Goal: Entertainment & Leisure: Browse casually

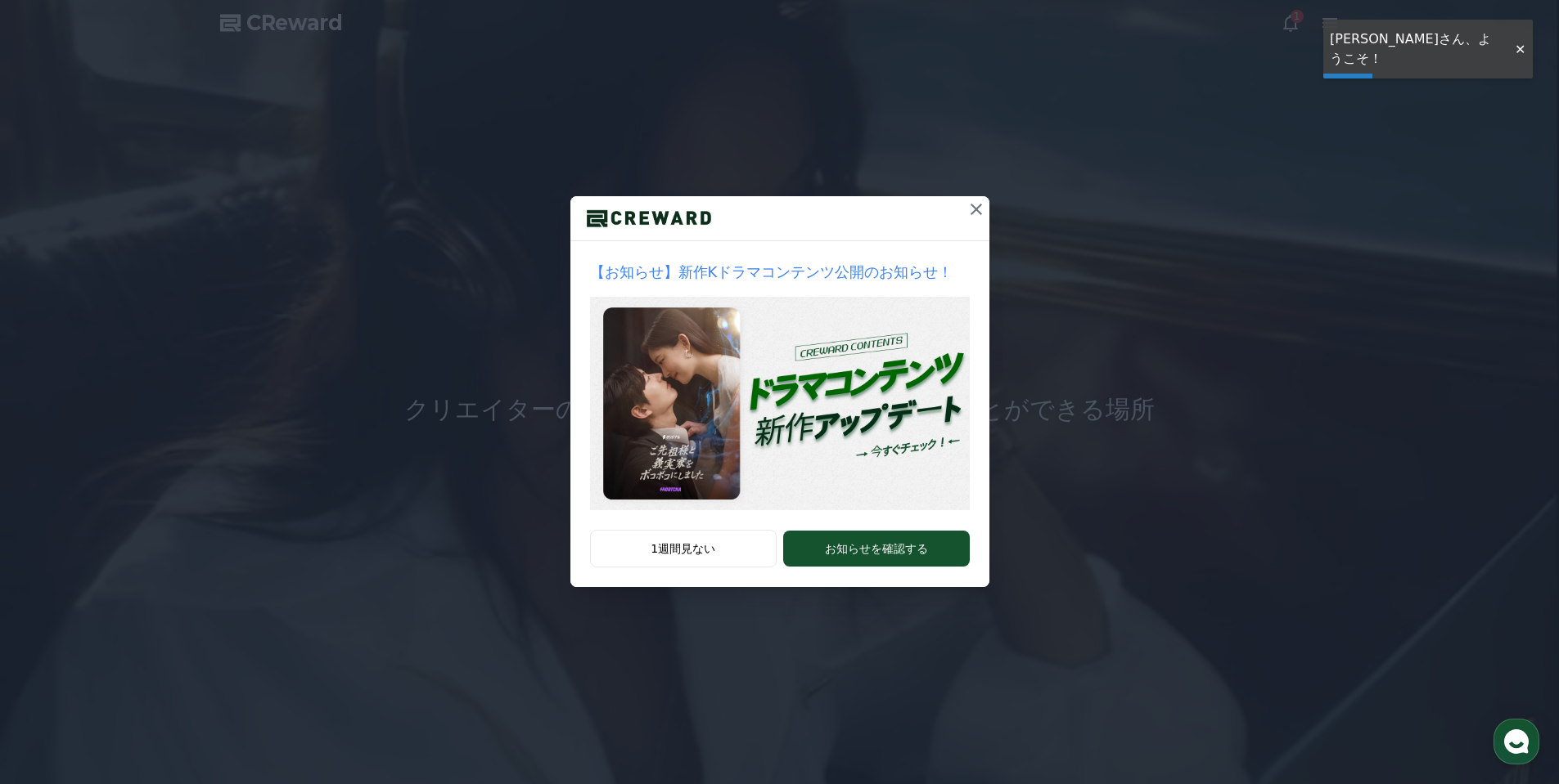
click at [979, 208] on icon at bounding box center [976, 209] width 20 height 20
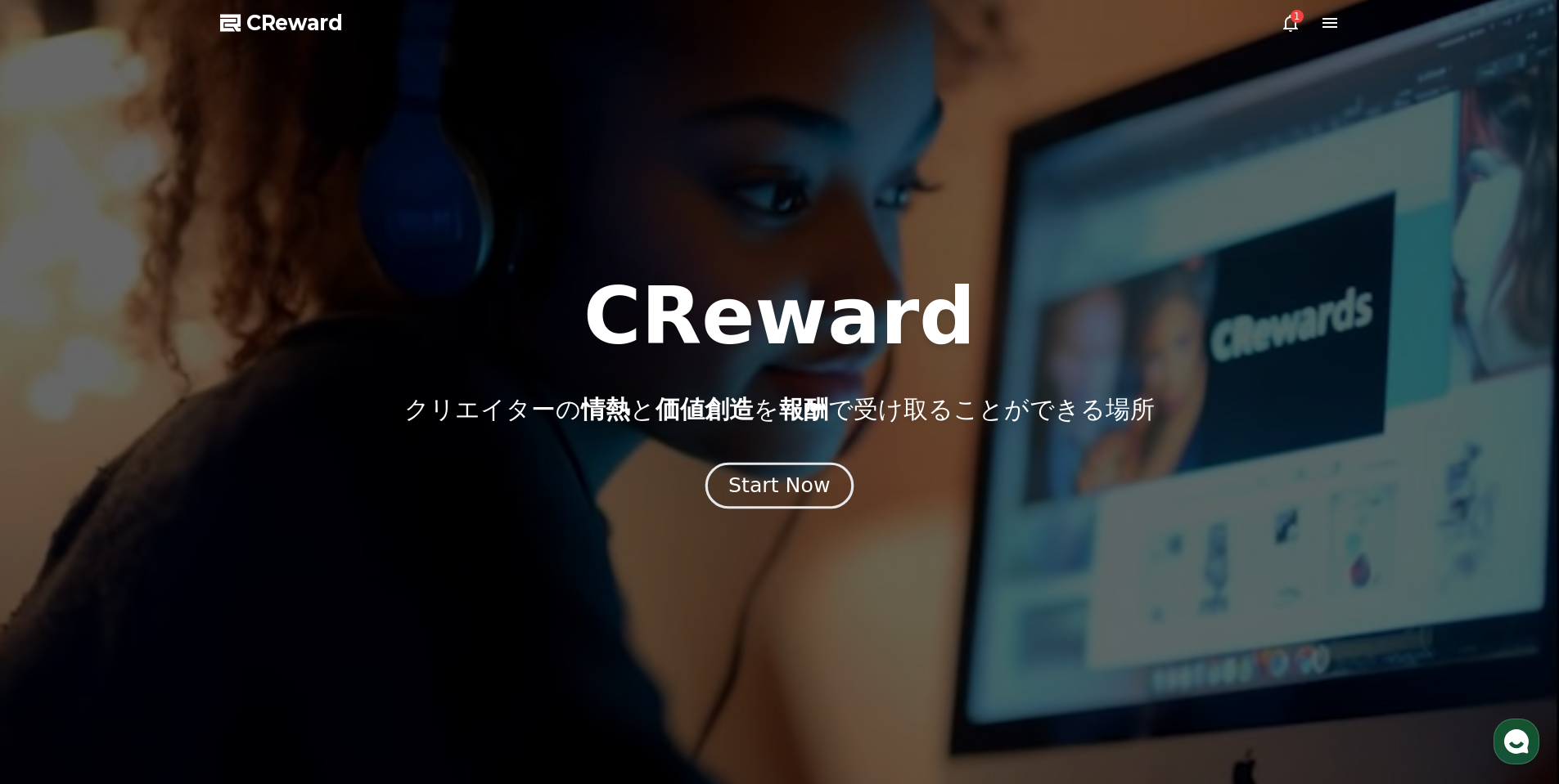
click at [803, 486] on div "Start Now" at bounding box center [780, 486] width 102 height 28
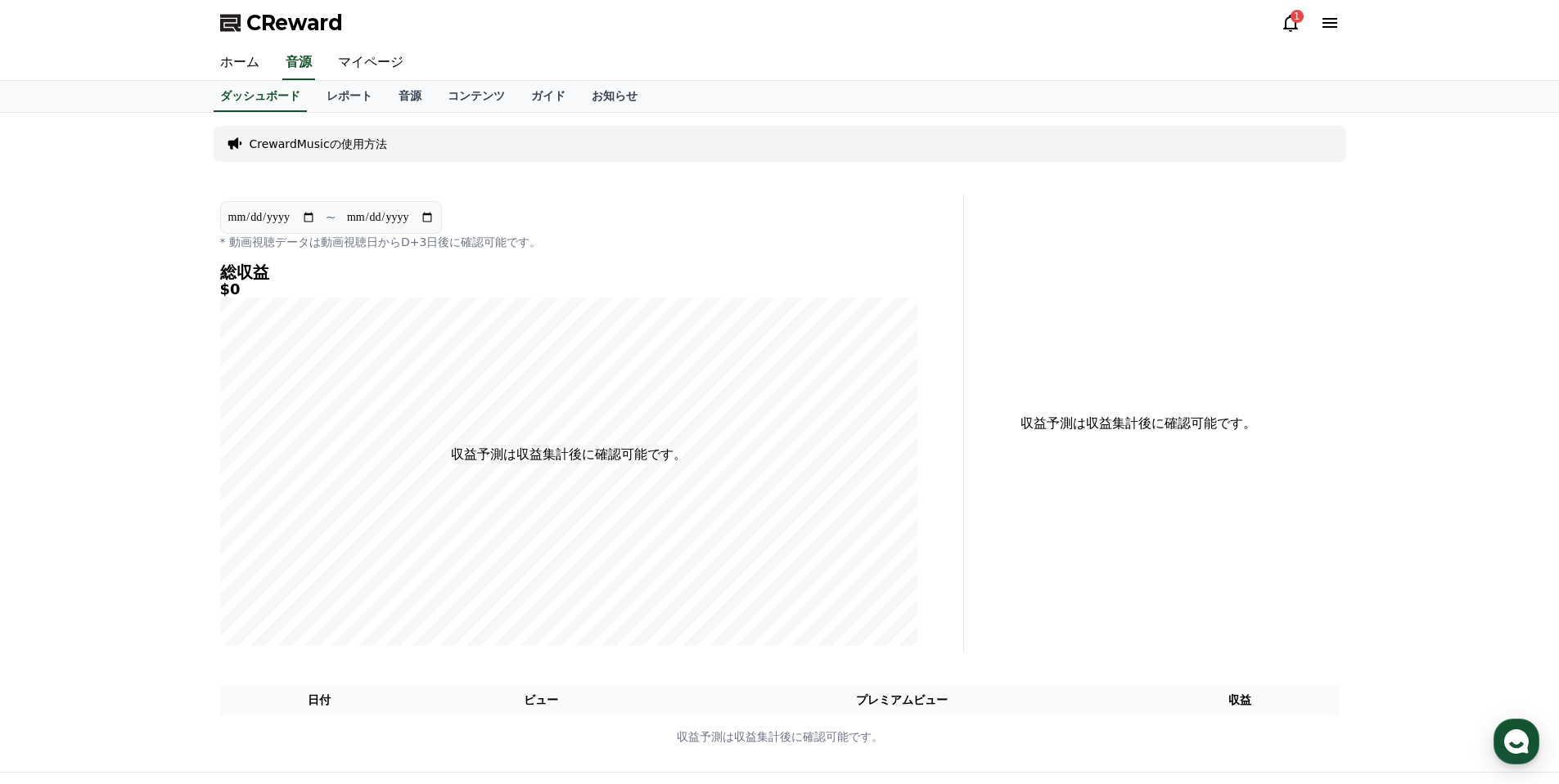
click at [1290, 24] on icon at bounding box center [1291, 23] width 20 height 20
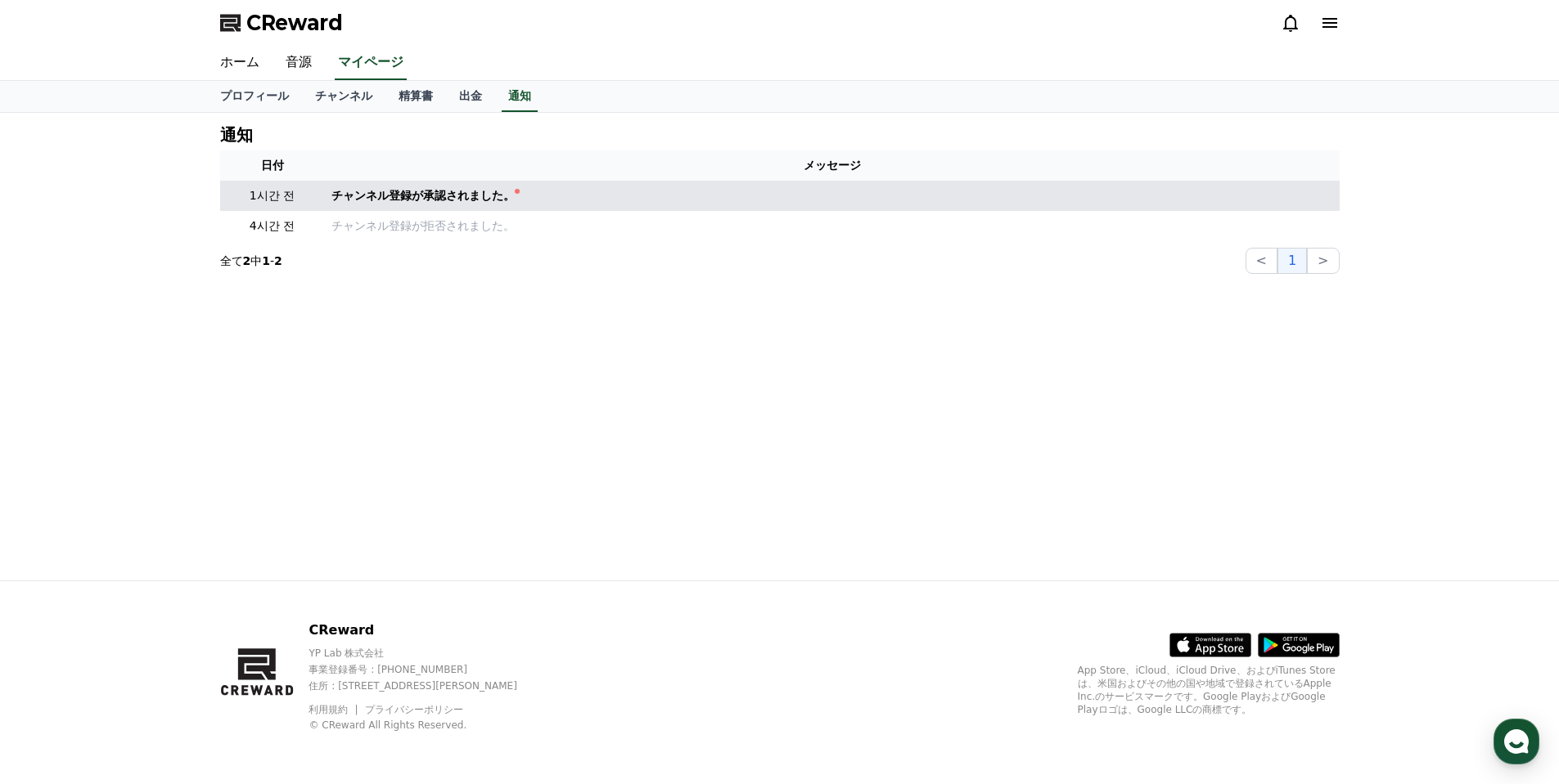
click at [451, 203] on div "チャンネル登録が承認されました。" at bounding box center [423, 195] width 183 height 17
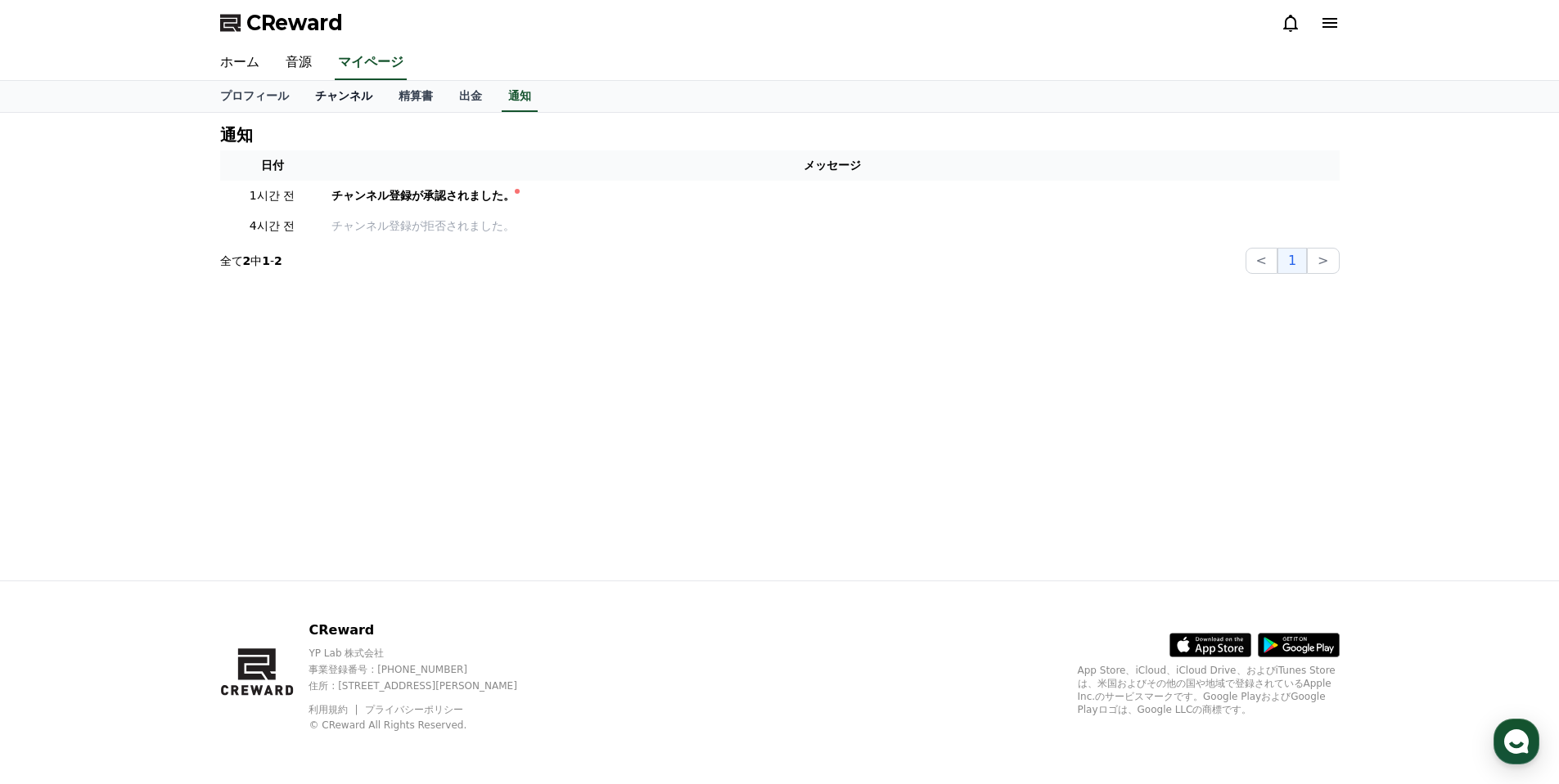
click at [325, 99] on link "チャンネル" at bounding box center [344, 96] width 84 height 31
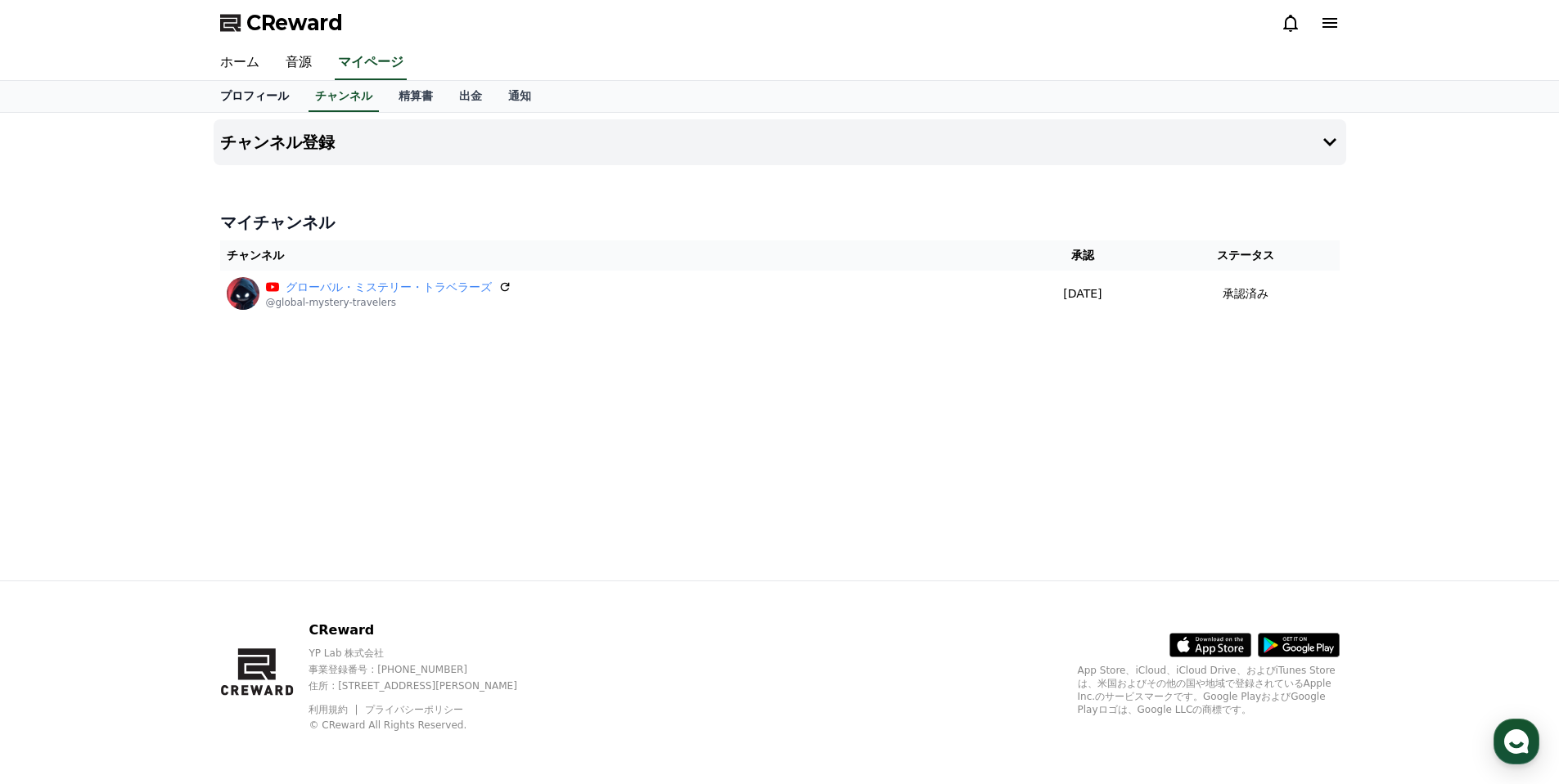
click at [249, 94] on link "プロフィール" at bounding box center [254, 96] width 95 height 31
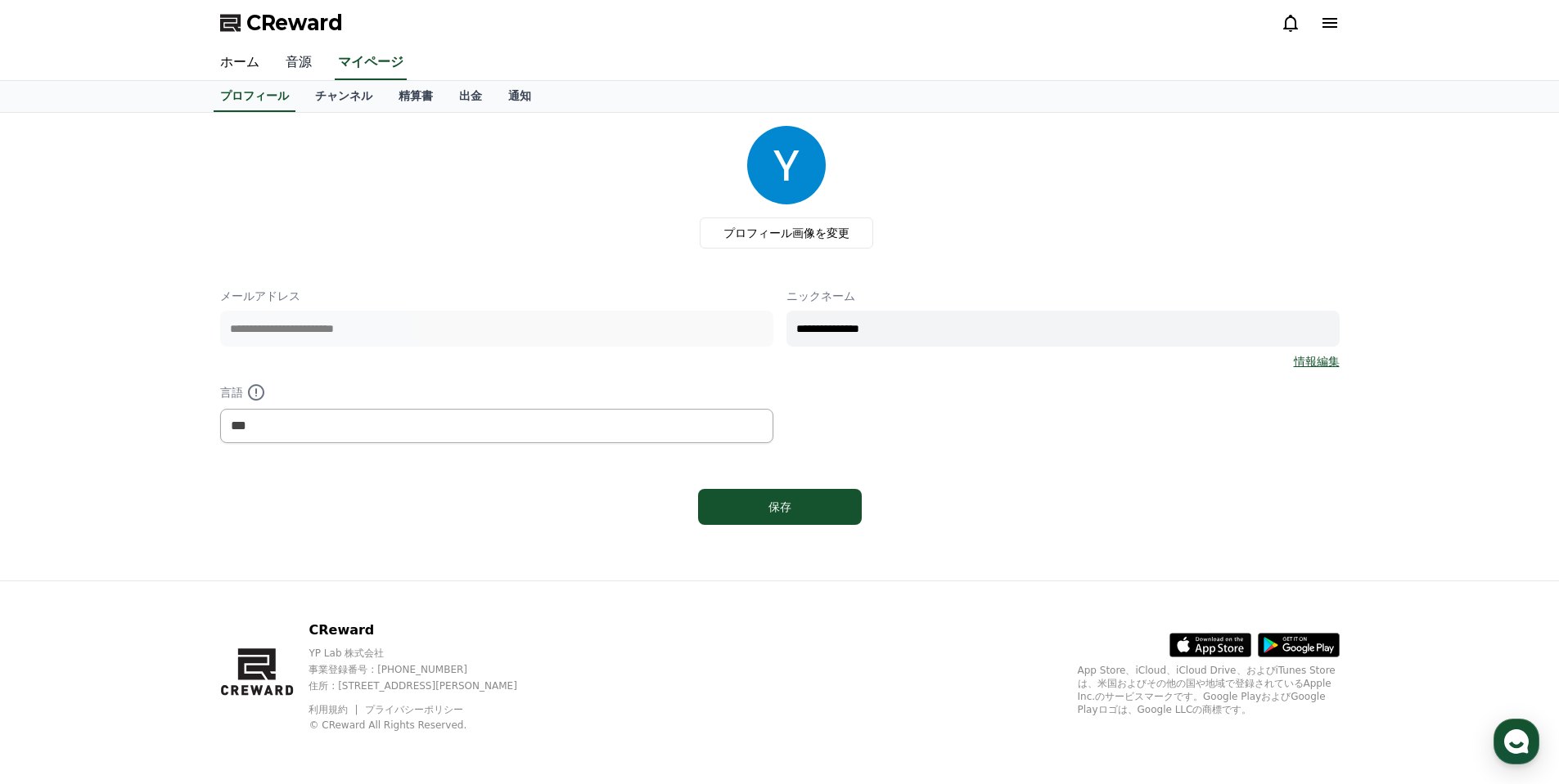
click at [286, 62] on link "音源" at bounding box center [298, 63] width 53 height 34
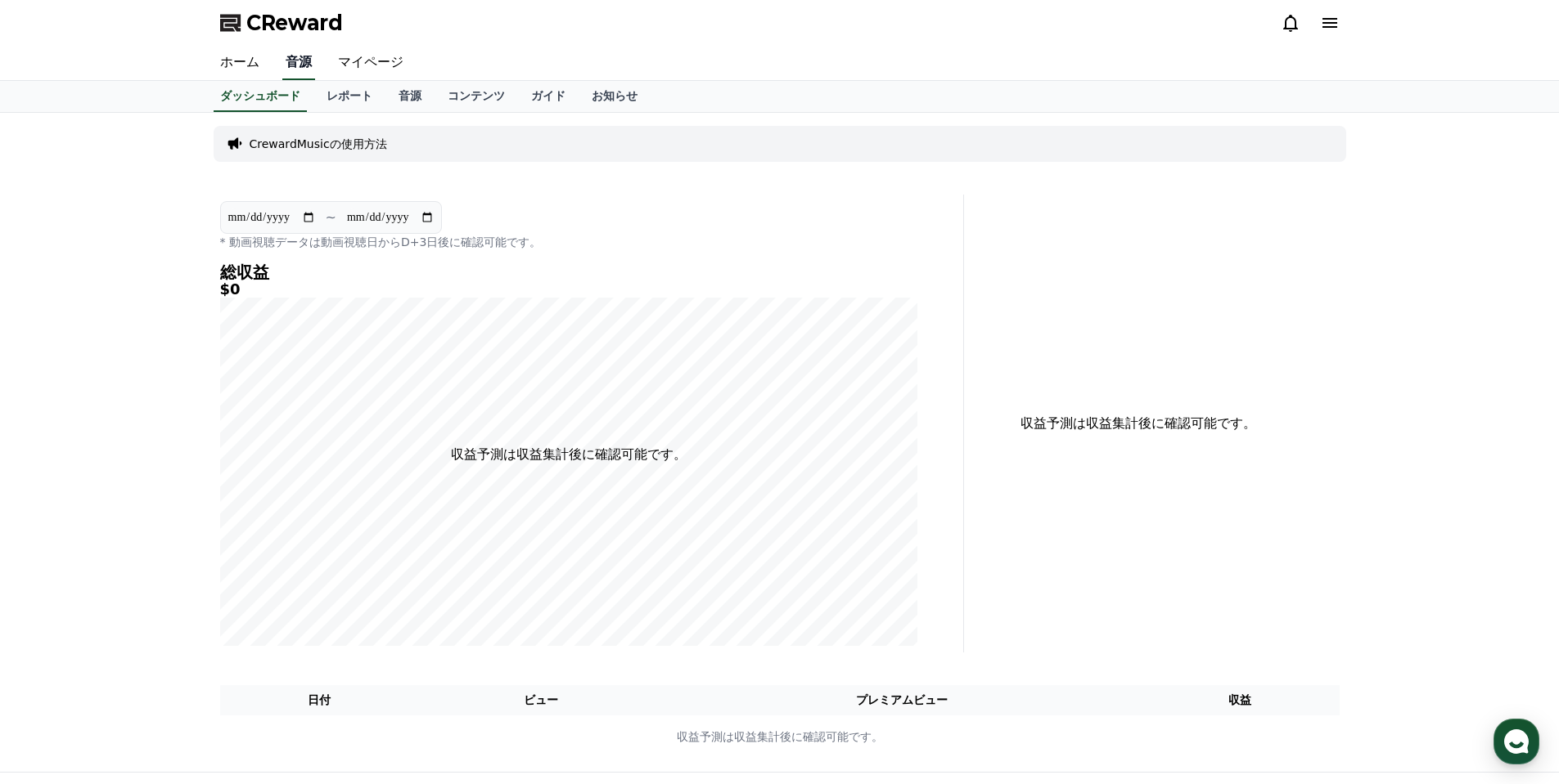
click at [286, 62] on link "音源" at bounding box center [298, 63] width 33 height 34
click at [387, 95] on link "音源" at bounding box center [410, 96] width 49 height 31
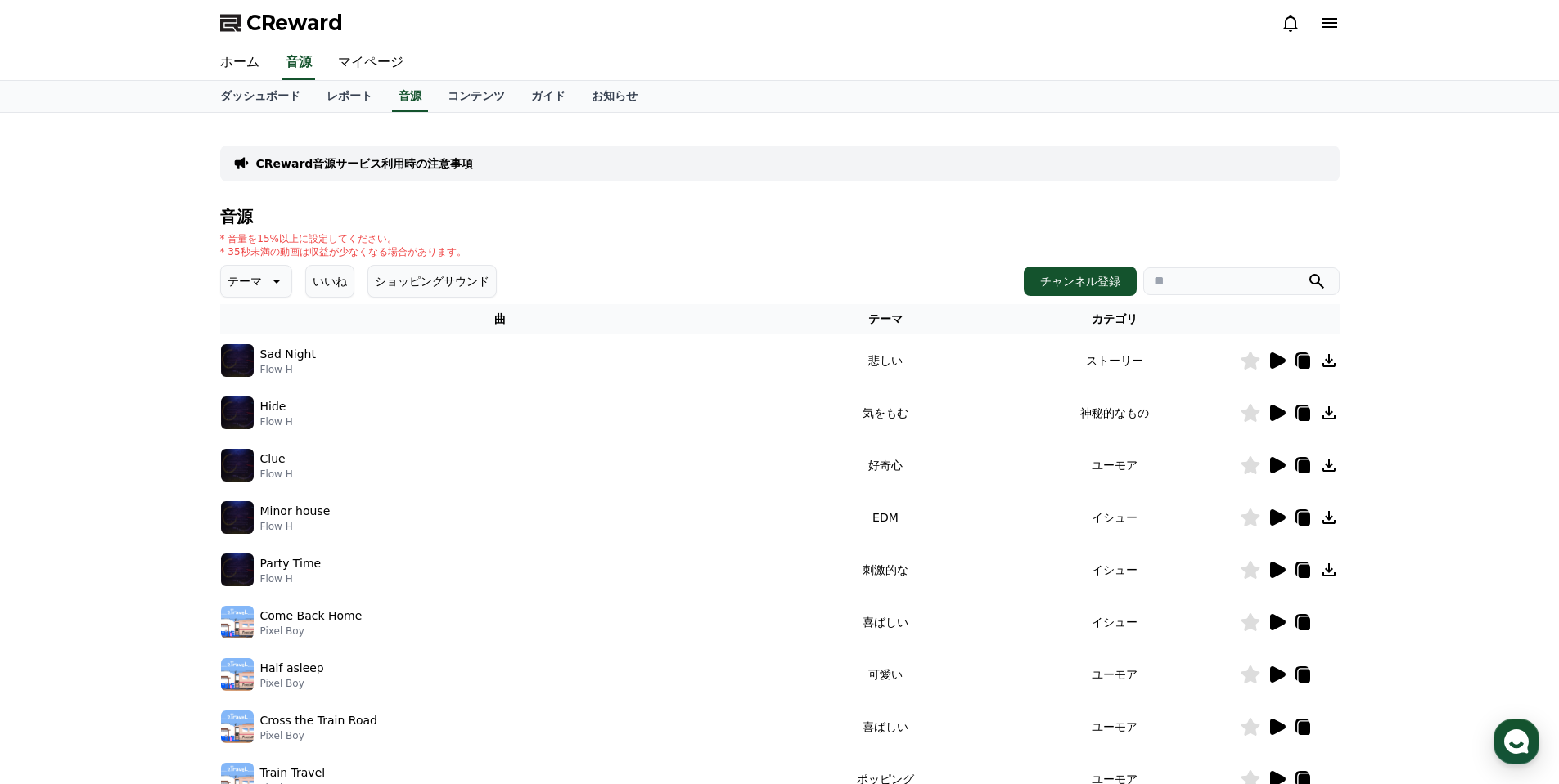
click at [1280, 409] on icon at bounding box center [1278, 412] width 16 height 16
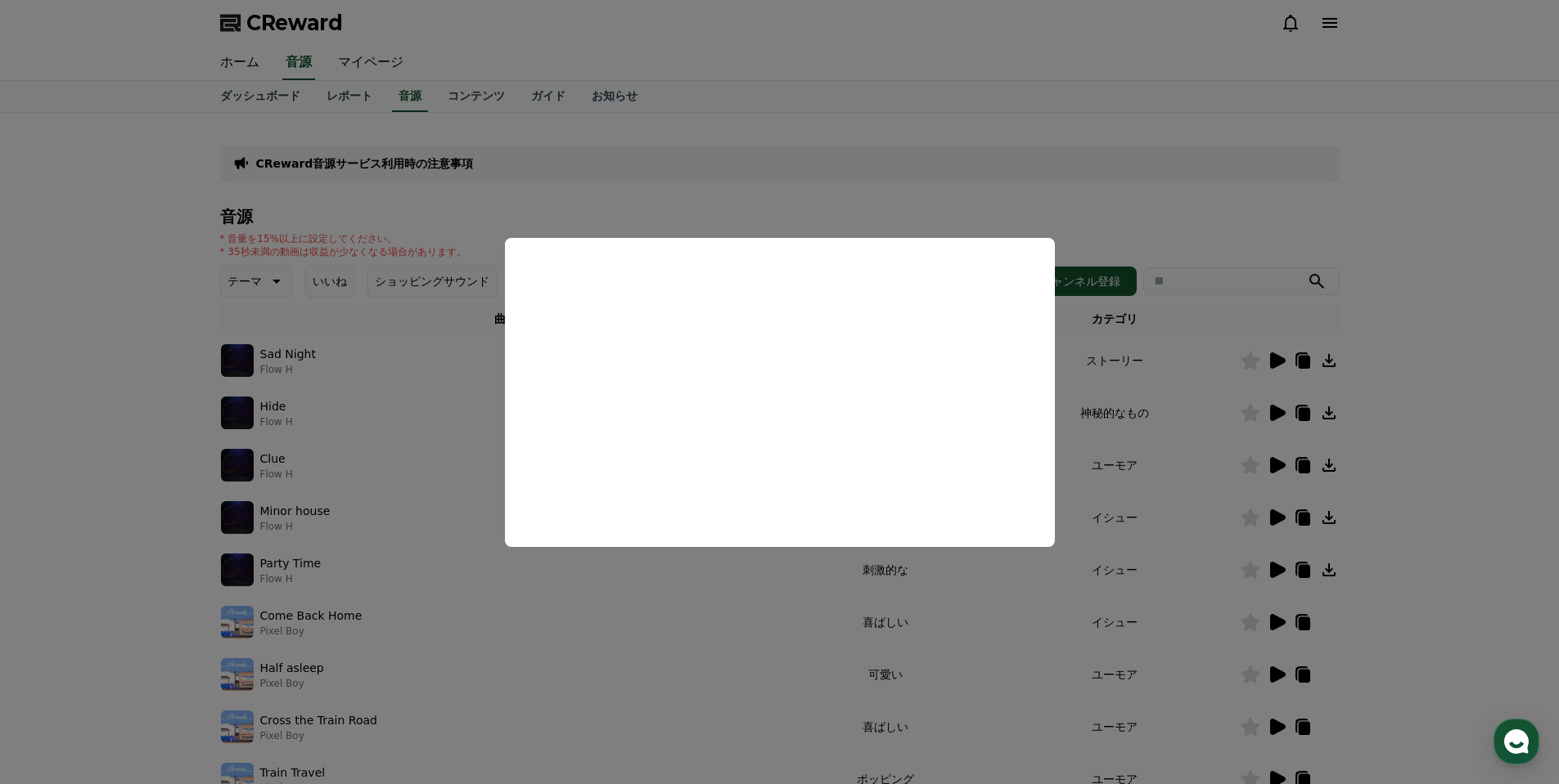
click at [1107, 432] on button "close modal" at bounding box center [780, 392] width 1559 height 784
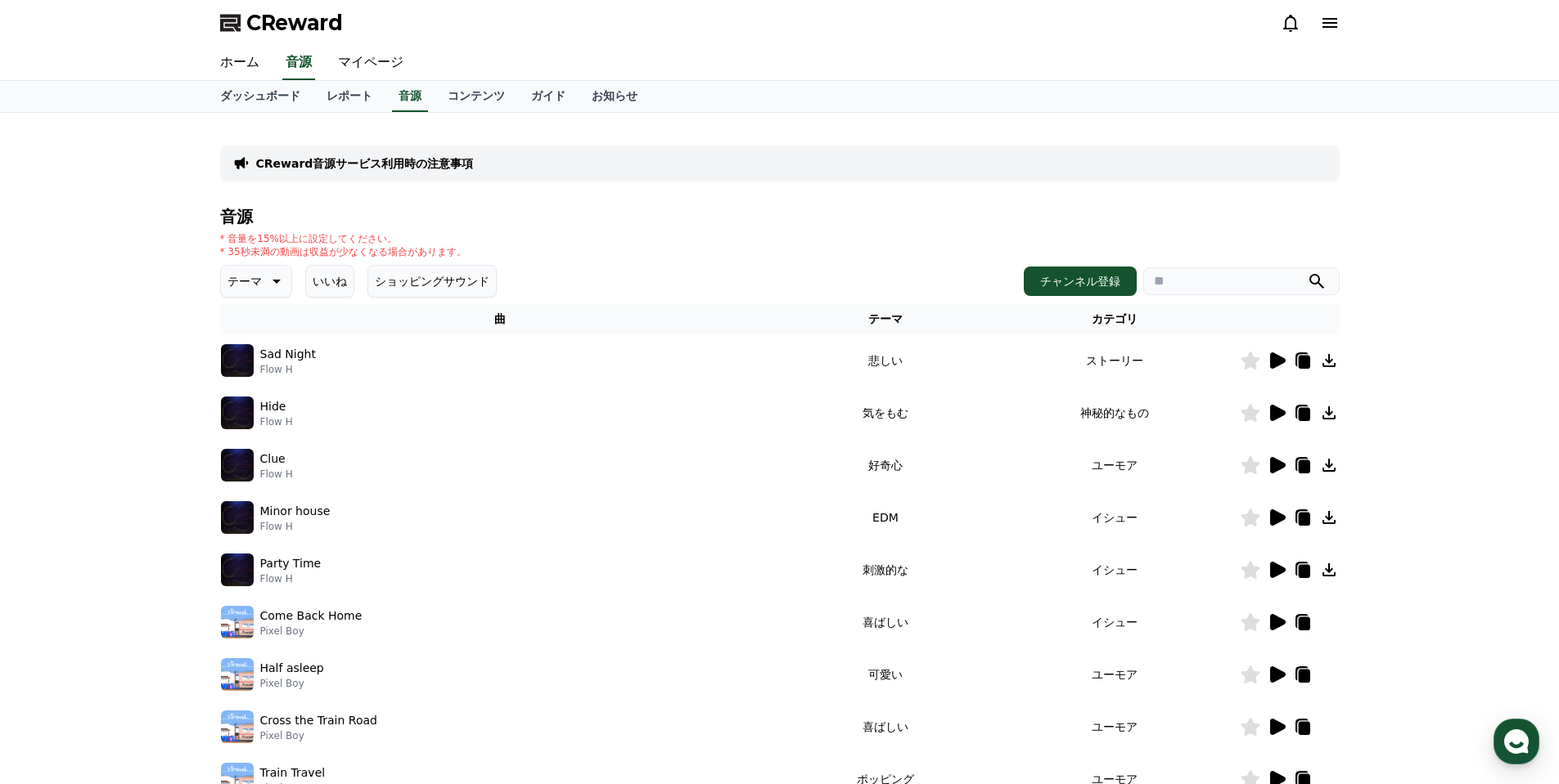
click at [1332, 413] on icon at bounding box center [1329, 412] width 13 height 13
click at [1279, 365] on icon at bounding box center [1278, 361] width 16 height 16
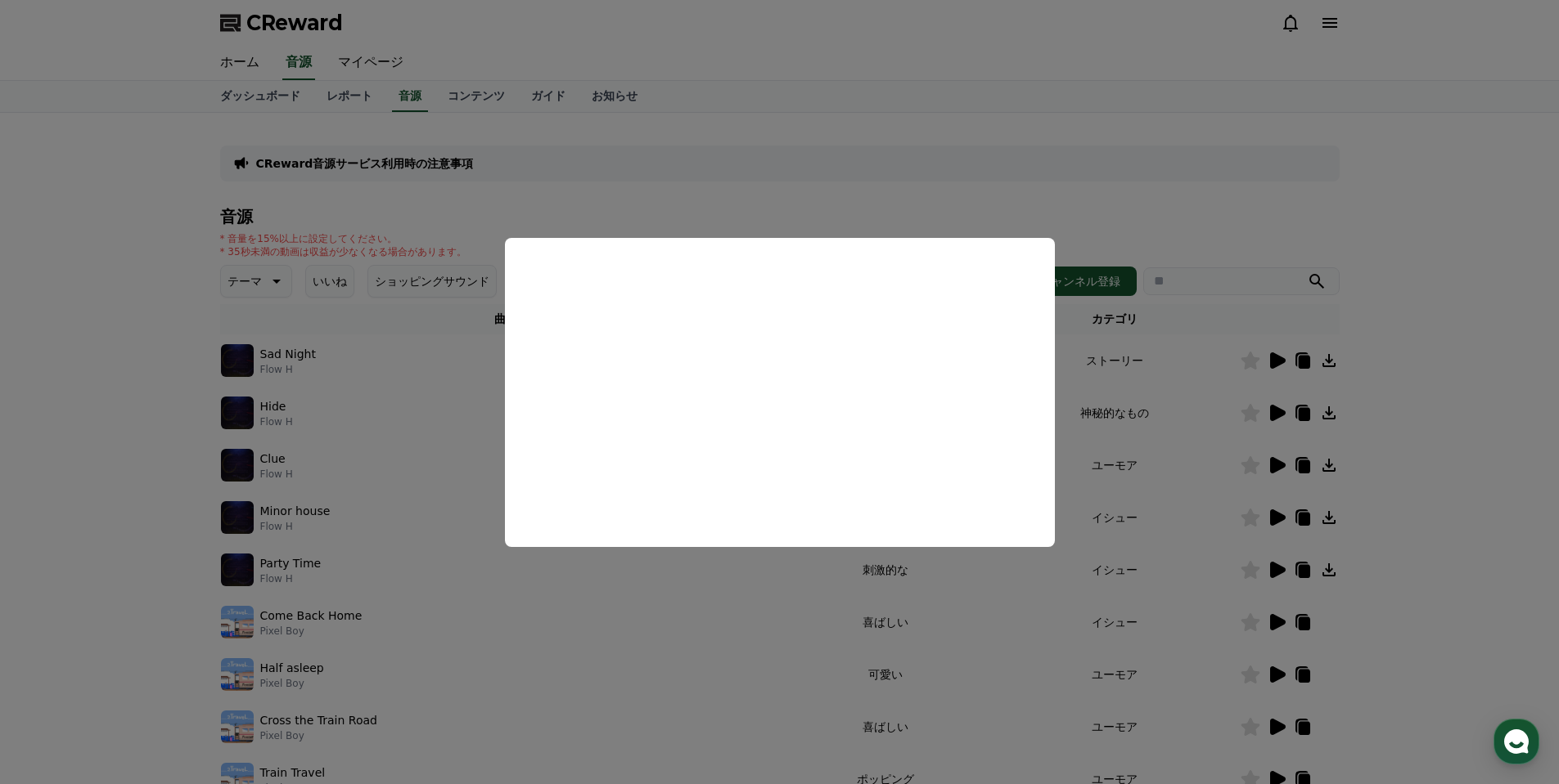
click at [642, 603] on button "close modal" at bounding box center [780, 392] width 1559 height 784
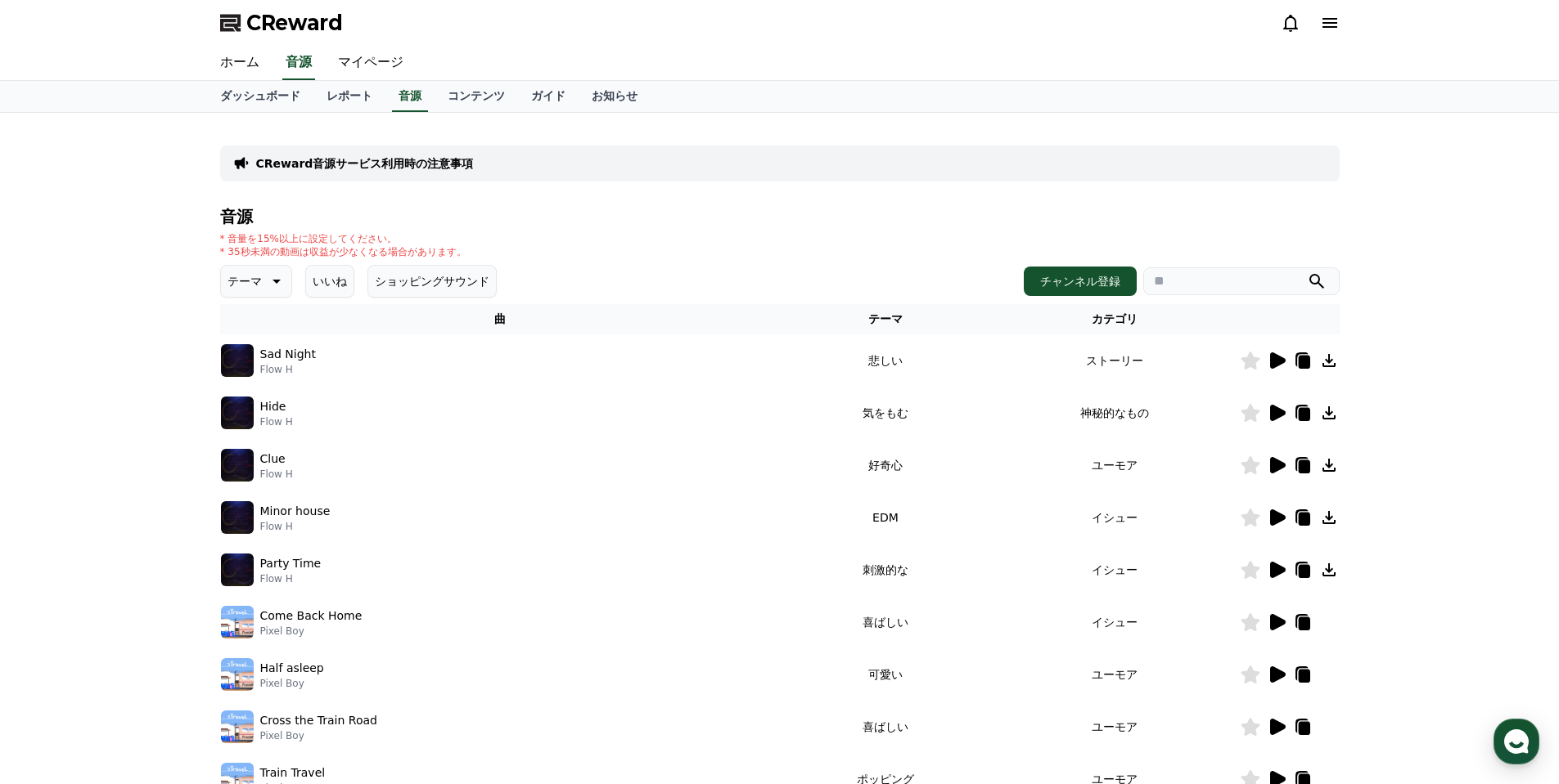
click at [1332, 368] on icon at bounding box center [1329, 360] width 13 height 13
click at [1283, 464] on icon at bounding box center [1278, 465] width 16 height 16
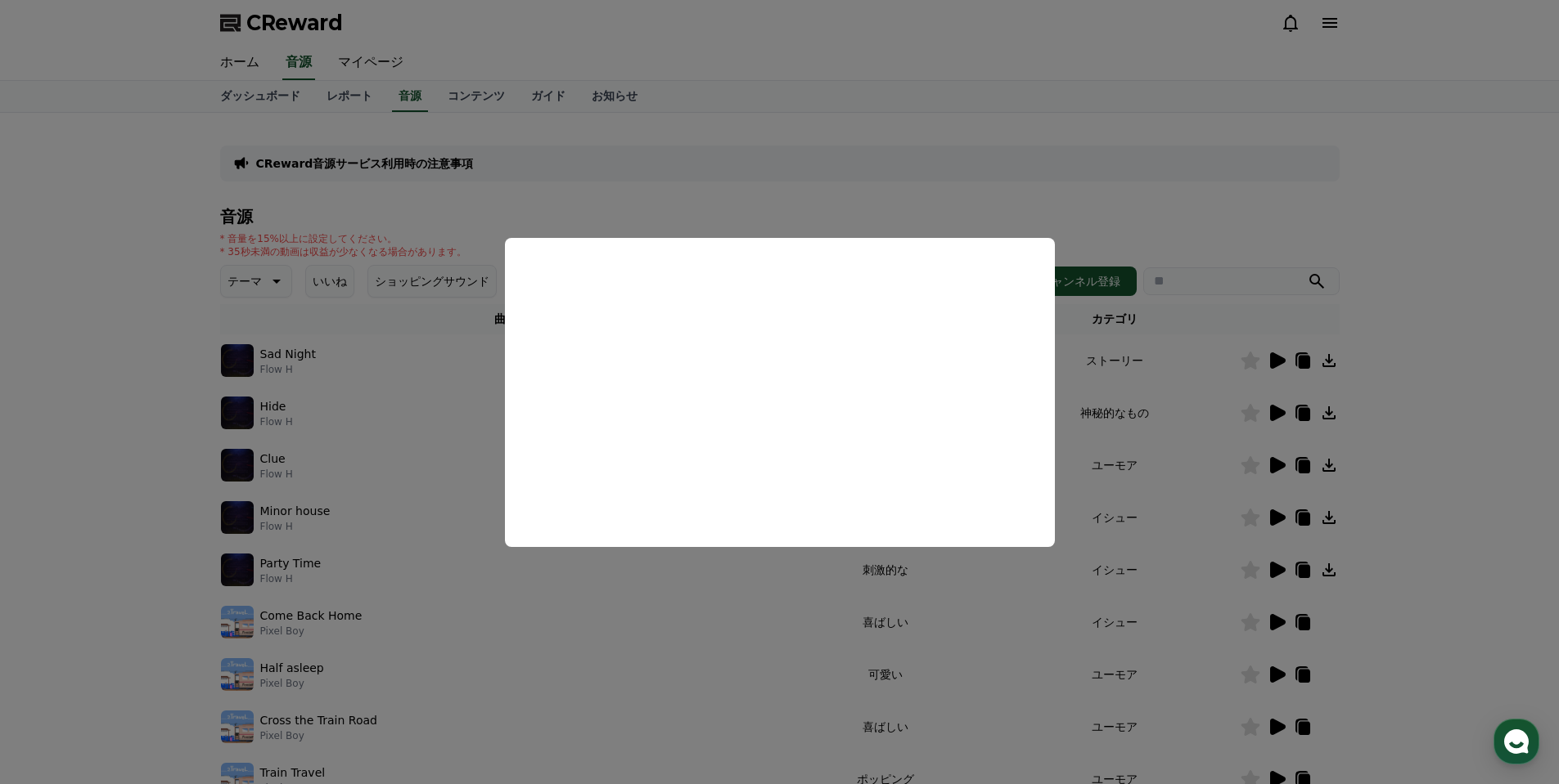
click at [599, 591] on button "close modal" at bounding box center [780, 392] width 1559 height 784
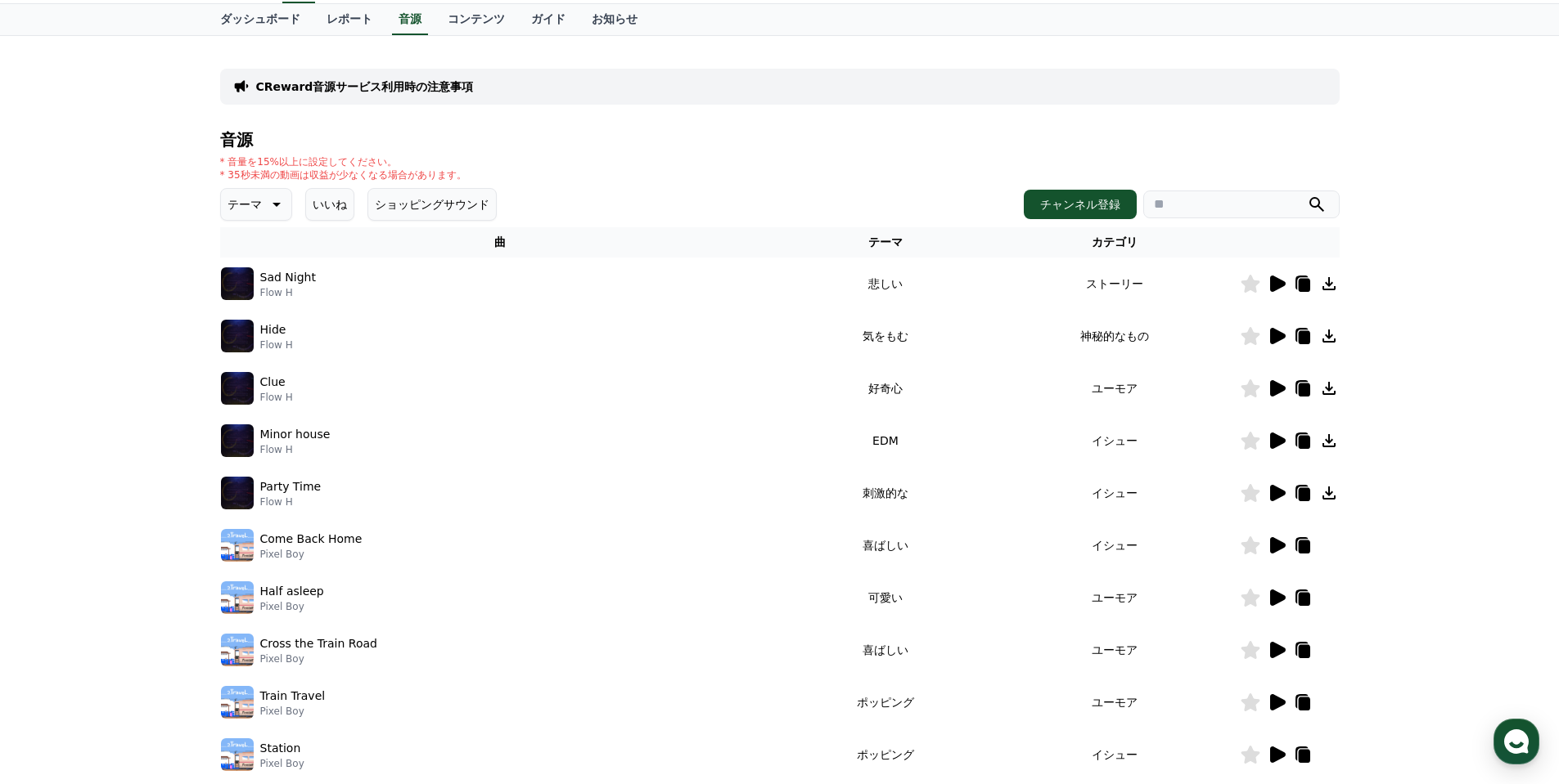
scroll to position [163, 0]
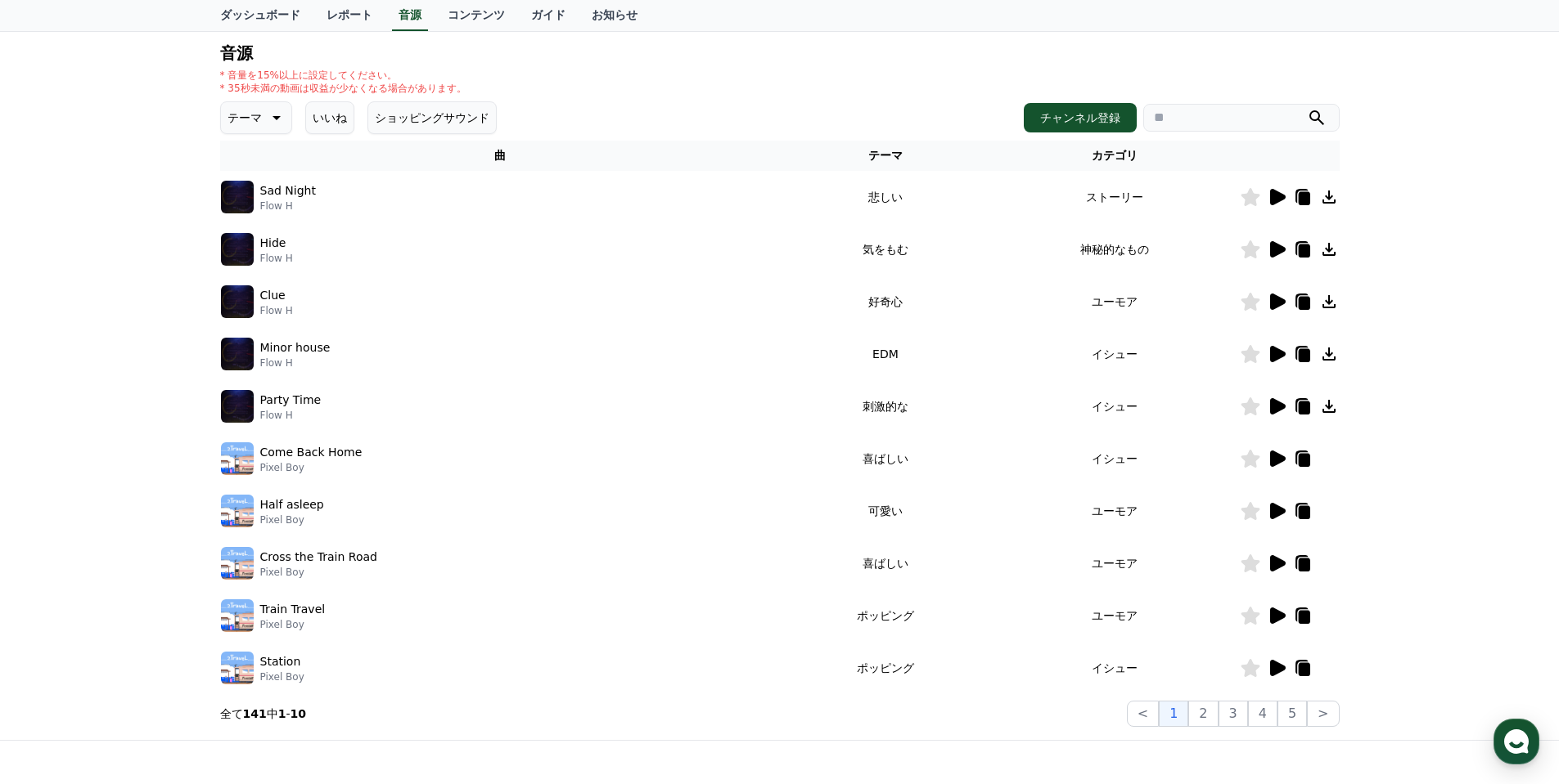
click at [1277, 361] on icon at bounding box center [1277, 355] width 20 height 20
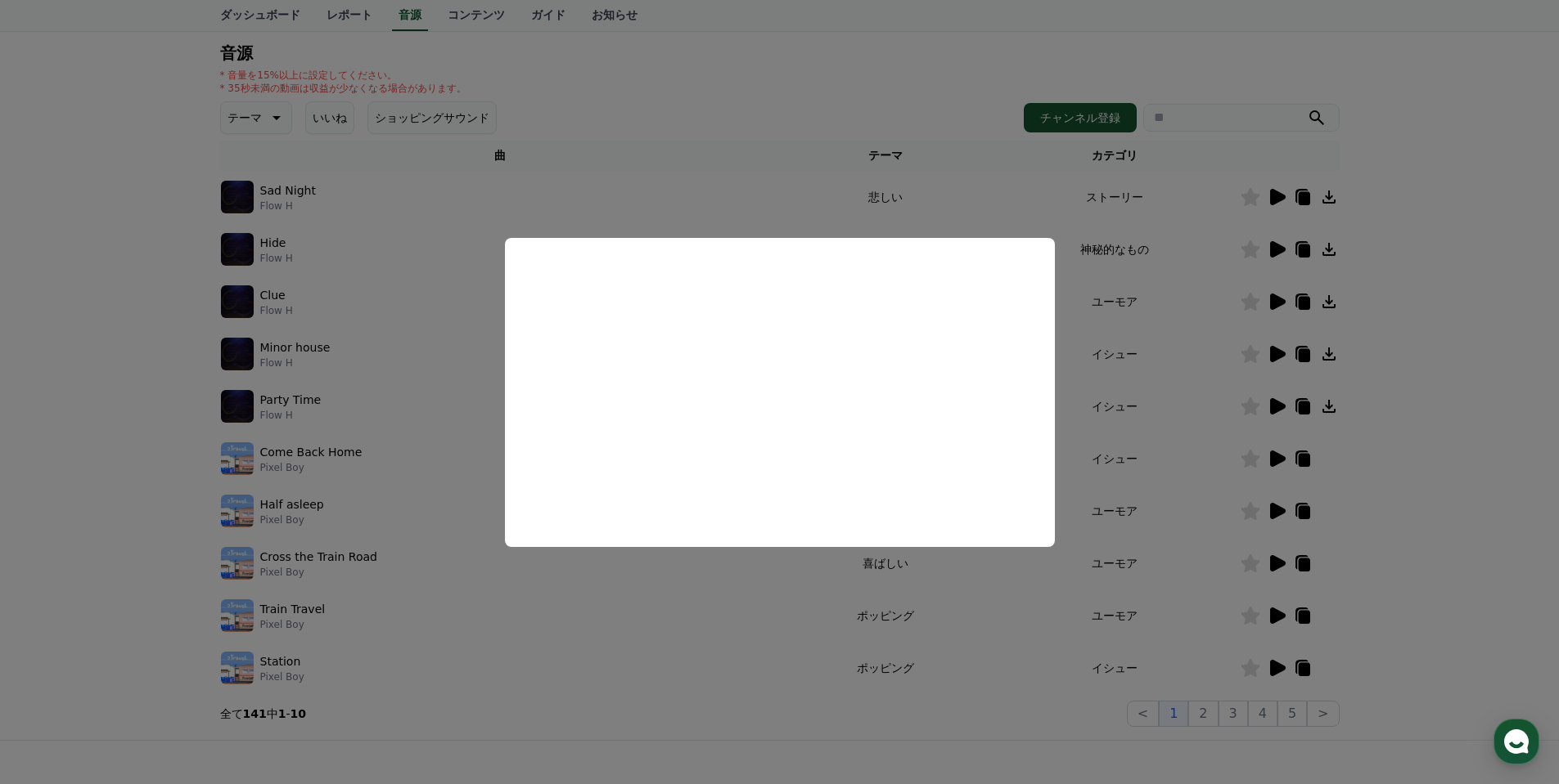
click at [756, 639] on button "close modal" at bounding box center [780, 392] width 1559 height 784
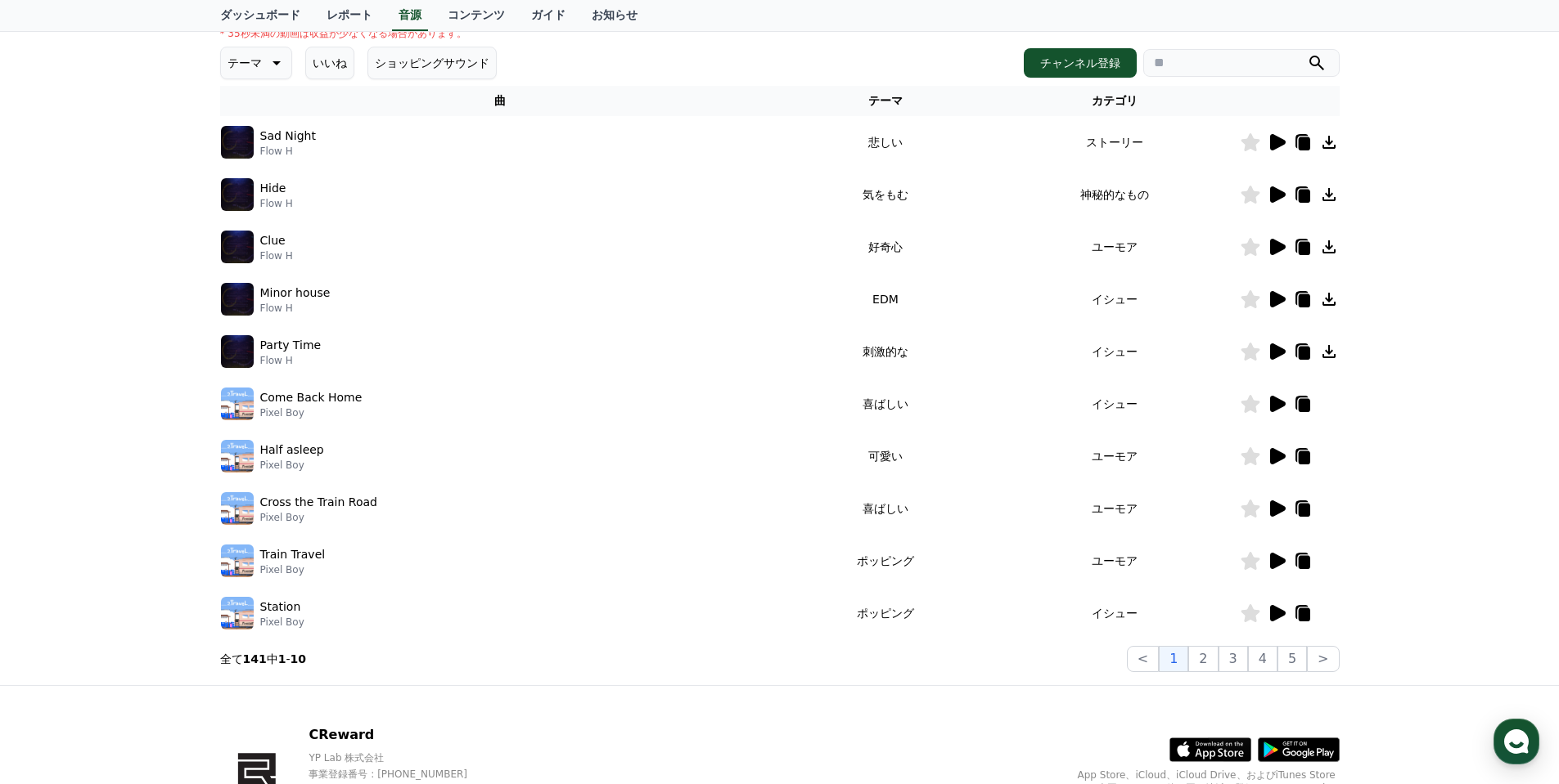
scroll to position [245, 0]
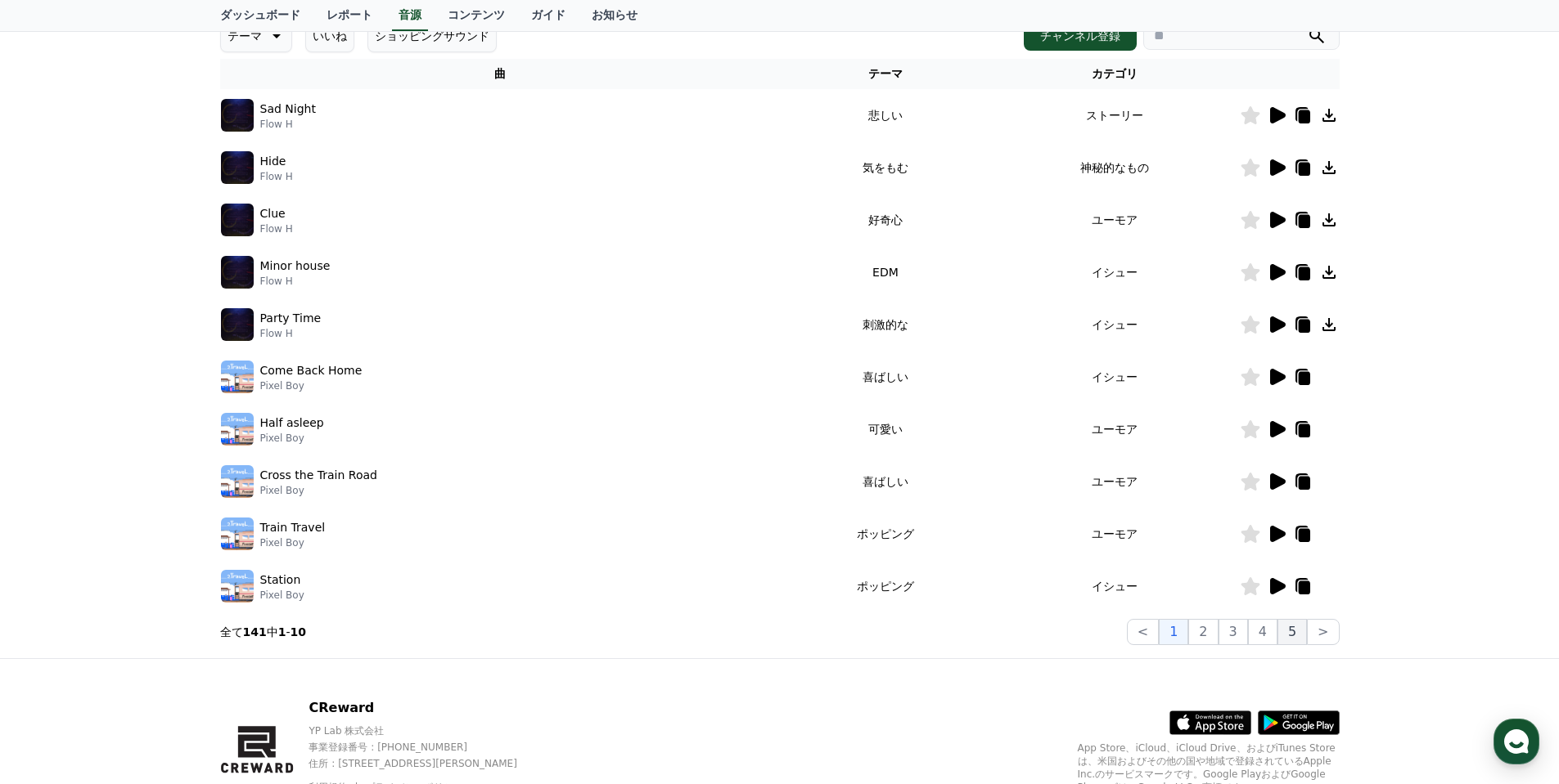
click at [1295, 637] on button "5" at bounding box center [1292, 632] width 30 height 26
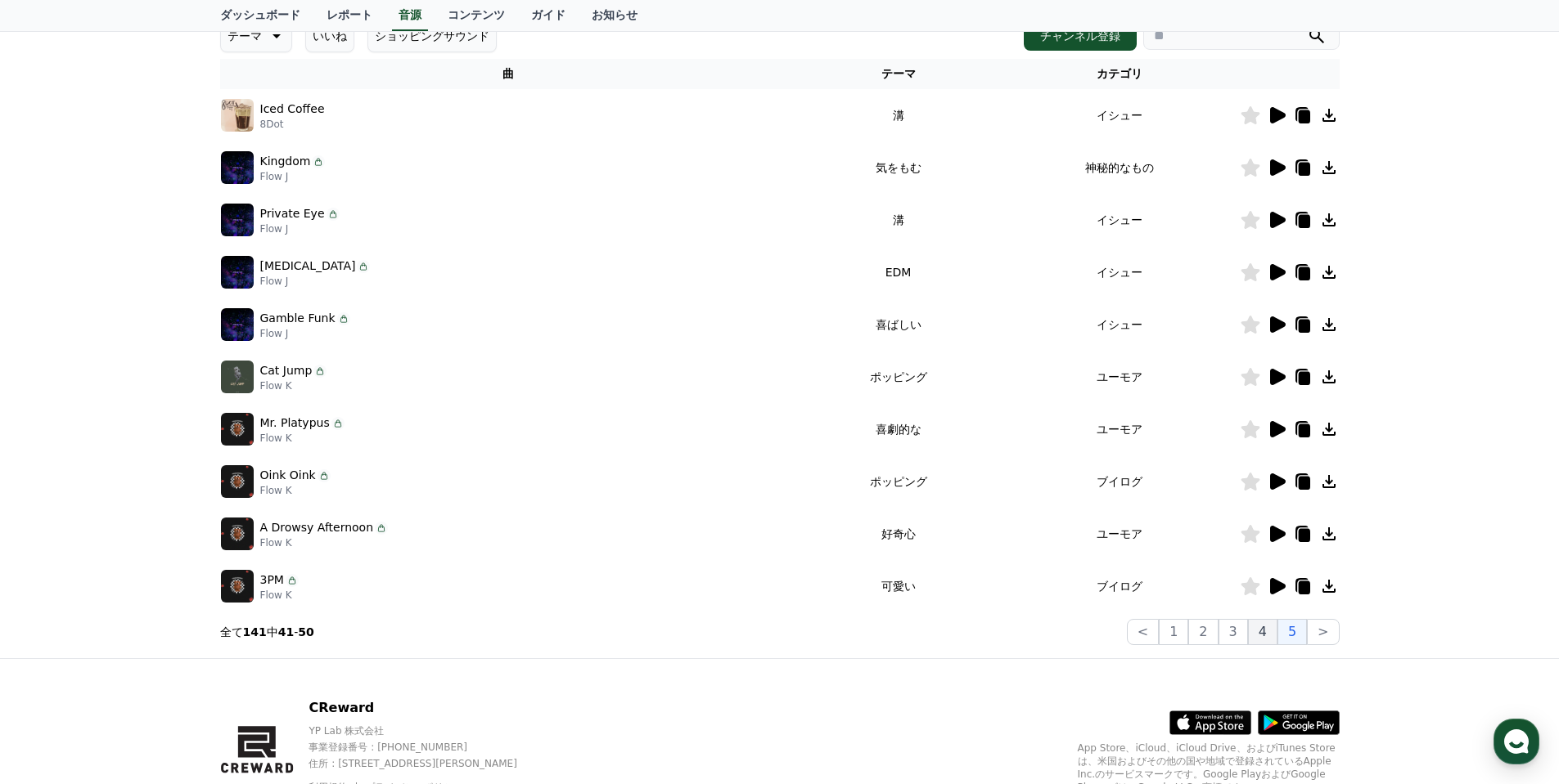
click at [1265, 631] on button "4" at bounding box center [1263, 632] width 30 height 26
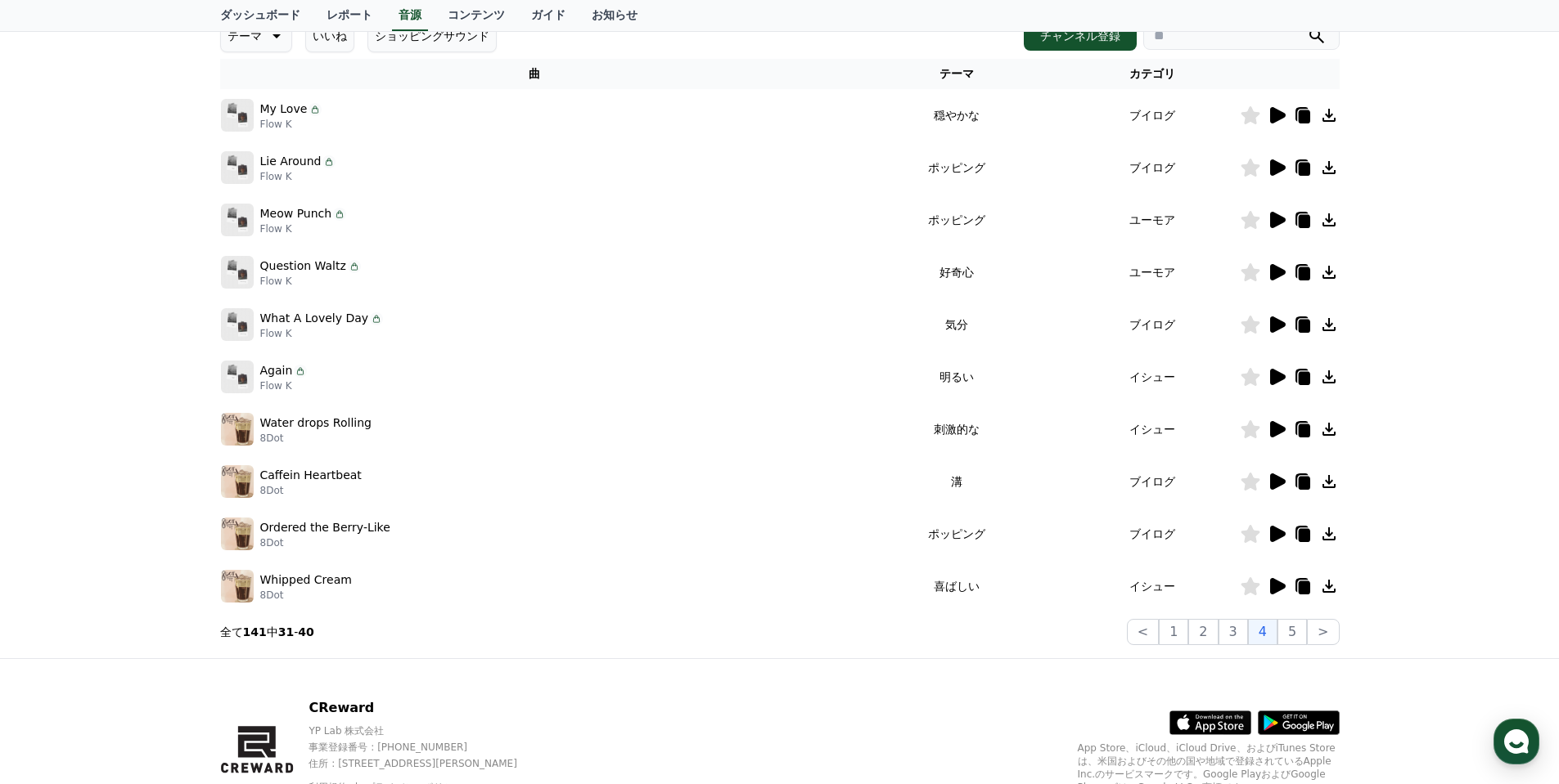
scroll to position [163, 0]
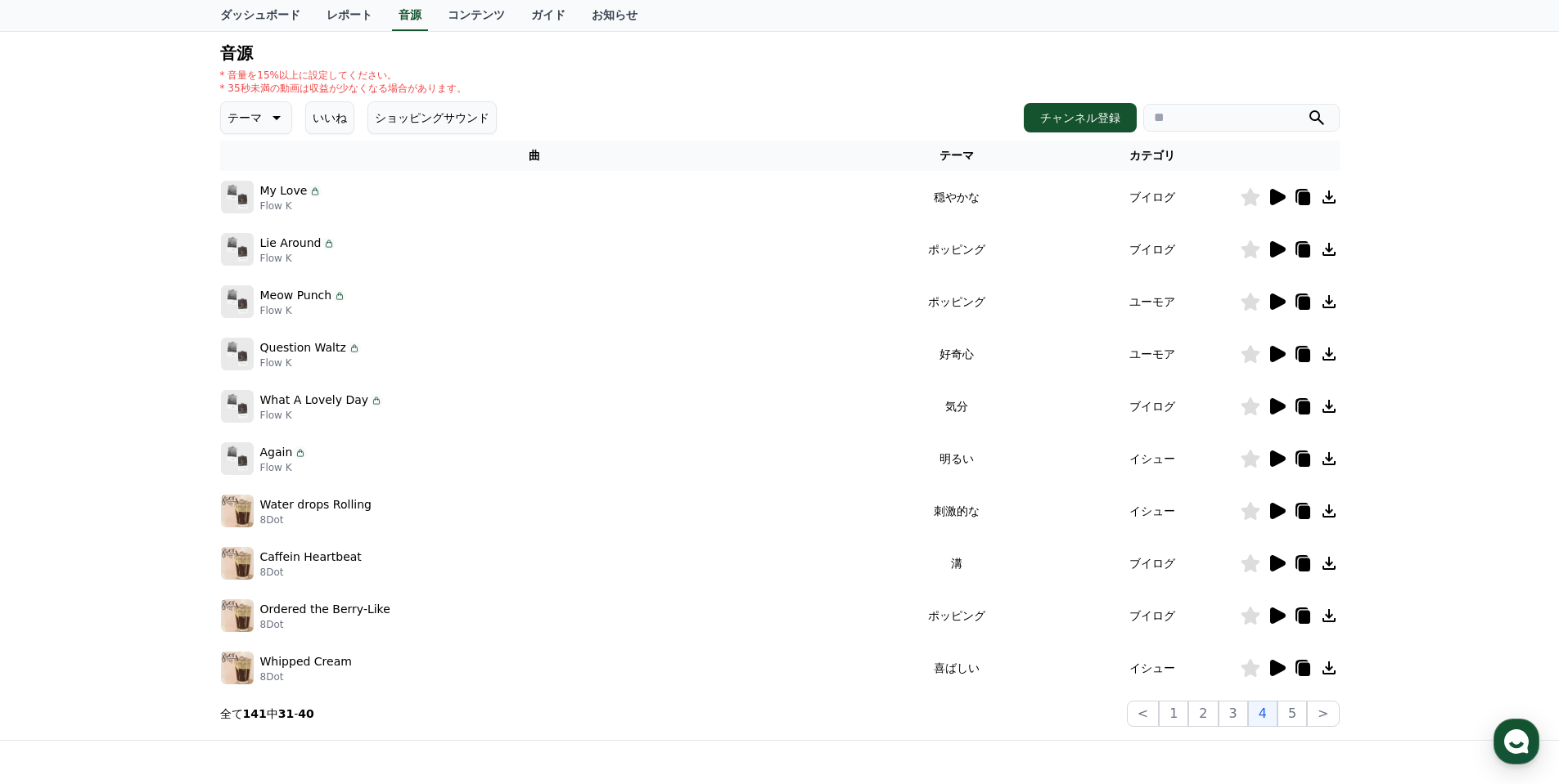
click at [1277, 354] on icon at bounding box center [1278, 354] width 16 height 16
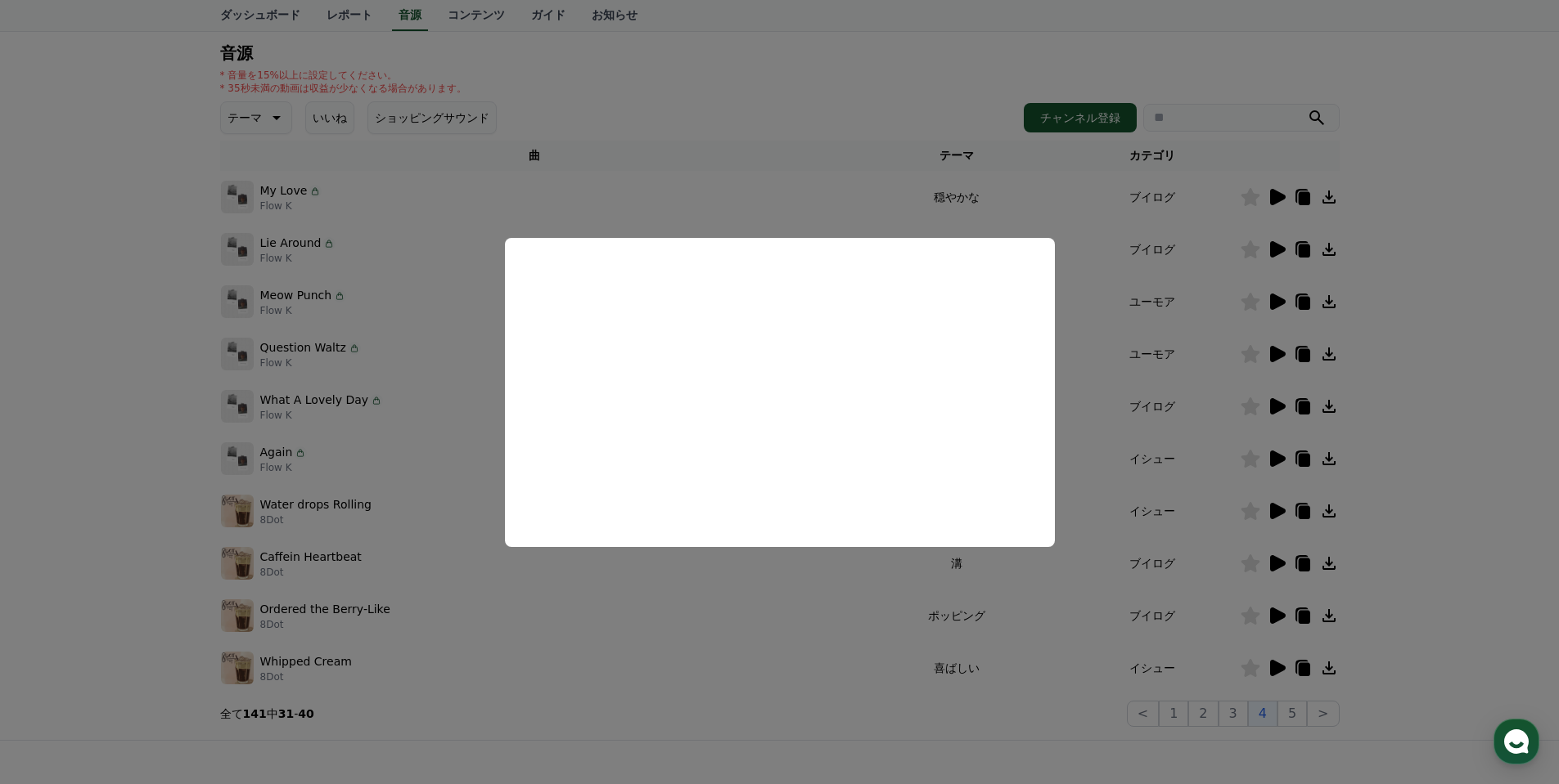
click at [800, 605] on button "close modal" at bounding box center [780, 392] width 1559 height 784
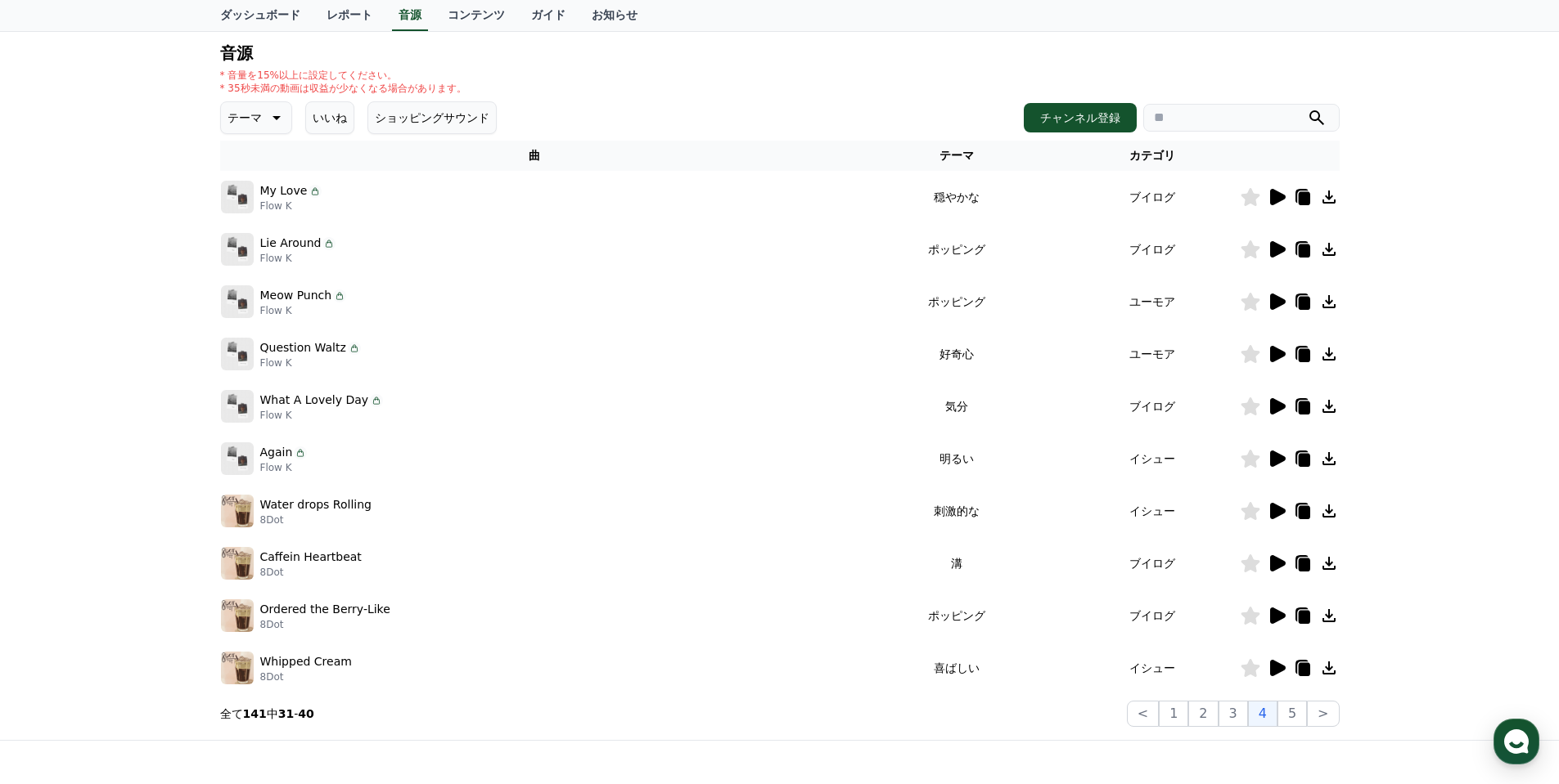
click at [1281, 194] on icon at bounding box center [1278, 197] width 16 height 16
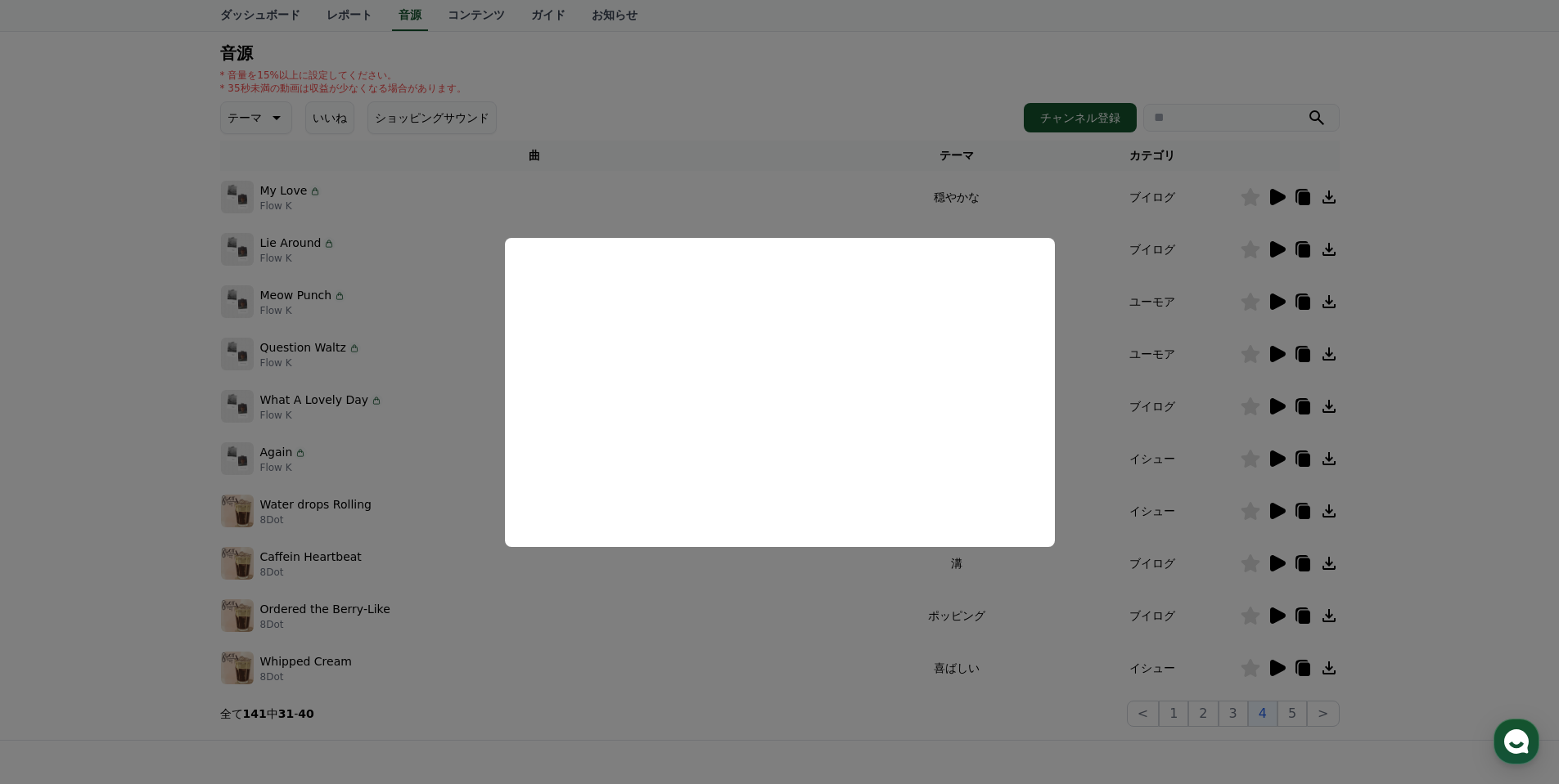
click at [811, 623] on button "close modal" at bounding box center [780, 392] width 1559 height 784
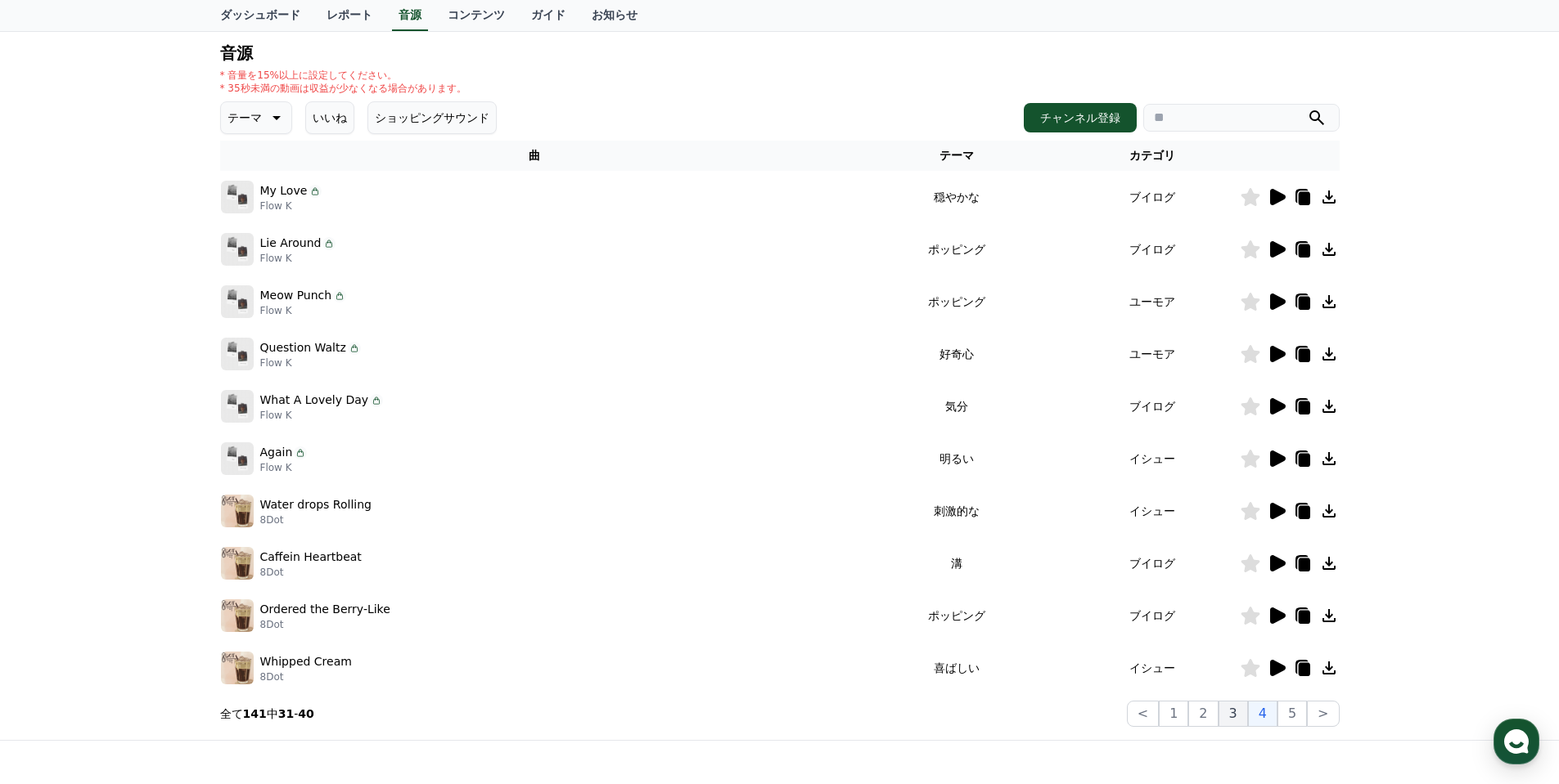
click at [1277, 711] on button "3" at bounding box center [1292, 713] width 30 height 26
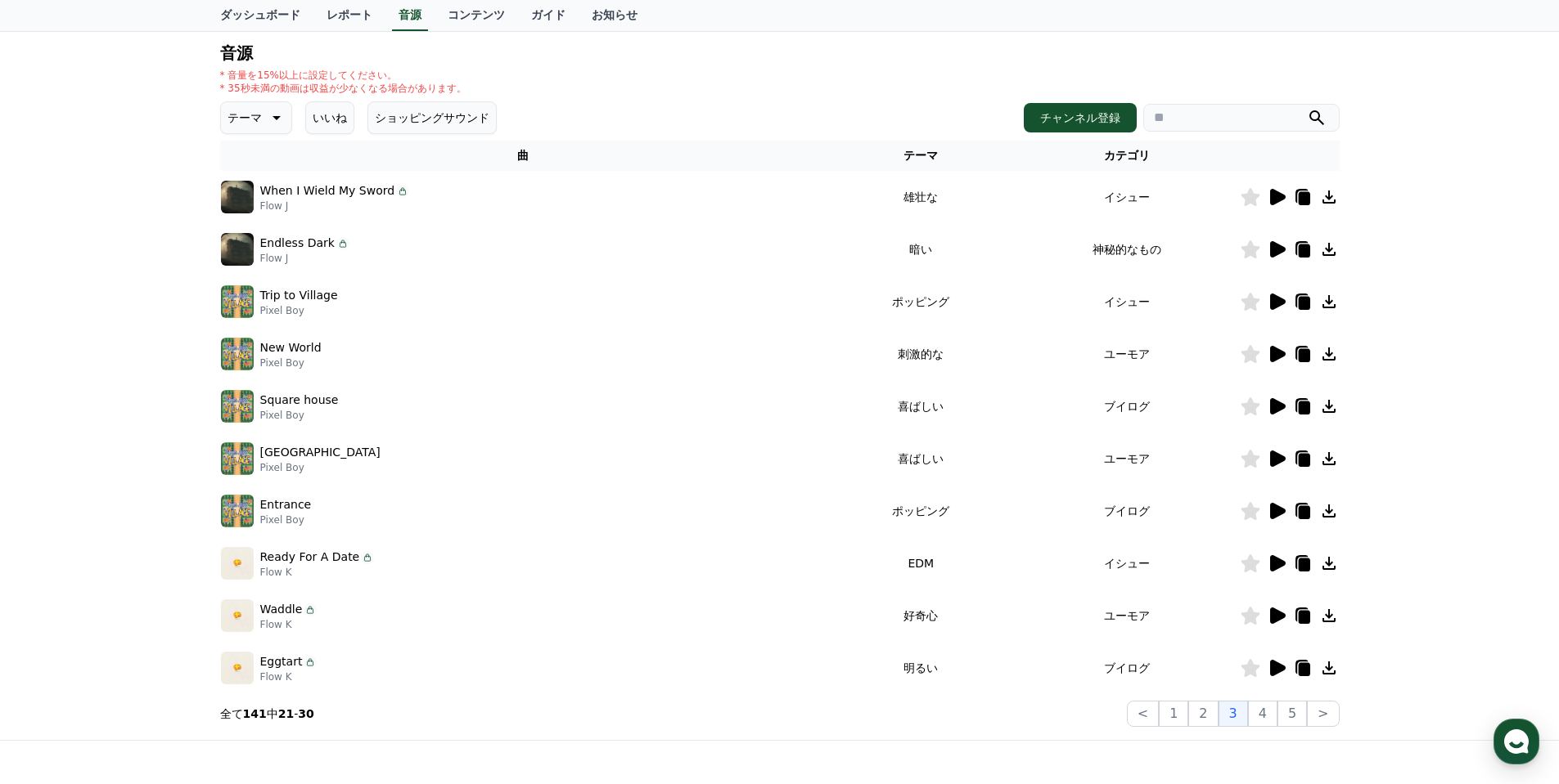
click at [1277, 249] on icon at bounding box center [1278, 249] width 16 height 16
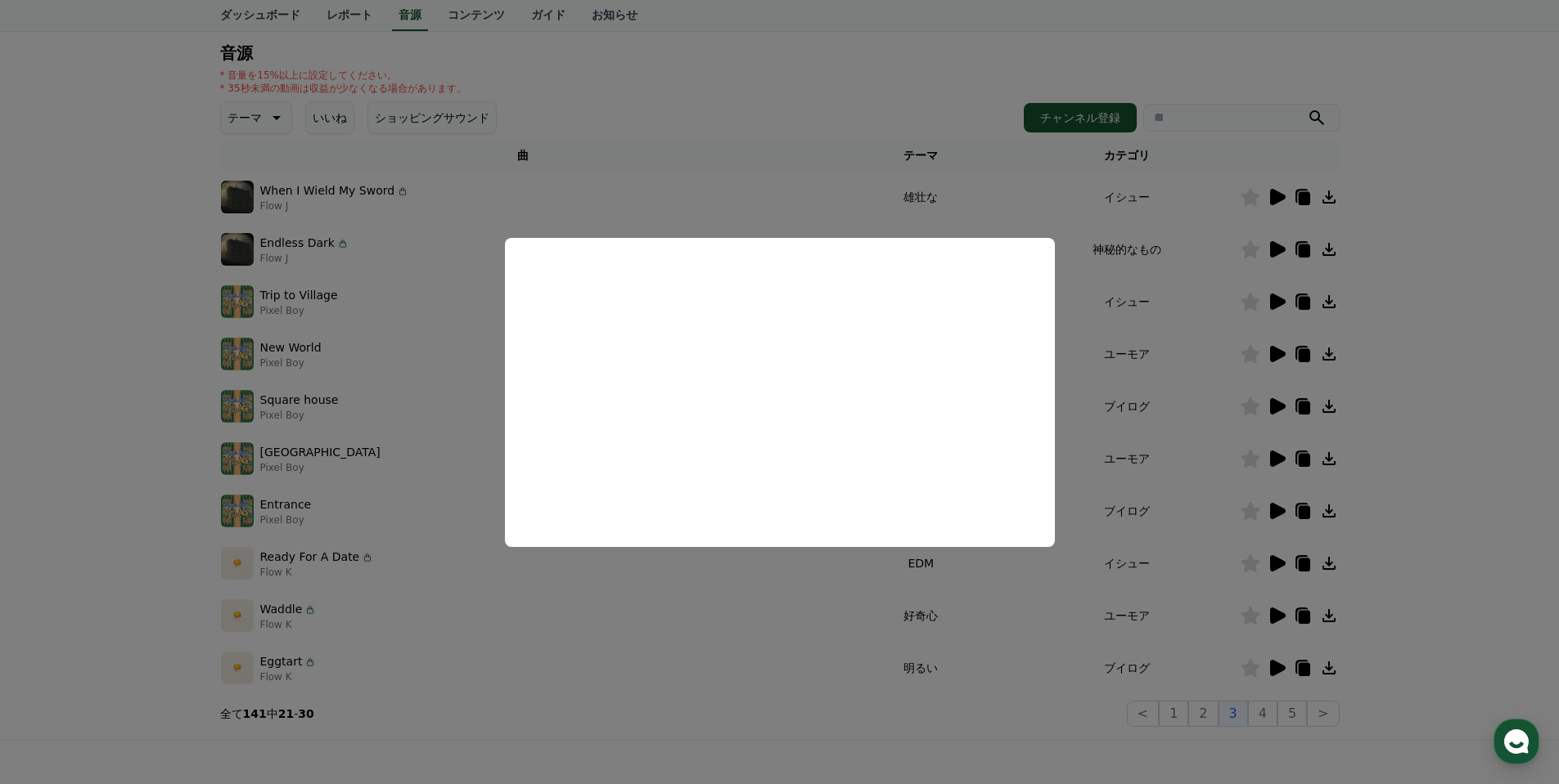
click at [753, 584] on button "close modal" at bounding box center [780, 392] width 1559 height 784
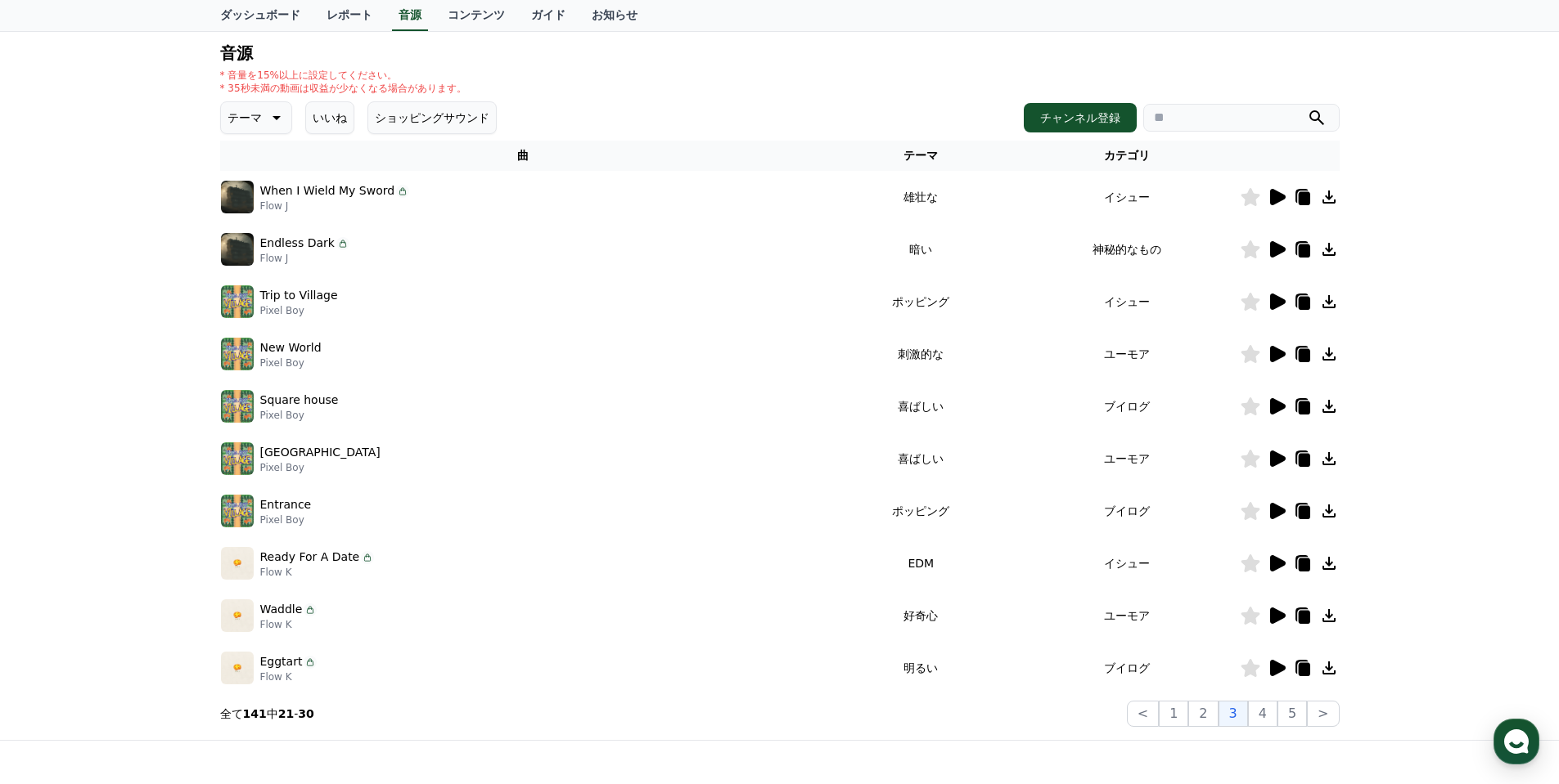
click at [1331, 249] on icon at bounding box center [1329, 249] width 13 height 13
click at [1277, 194] on icon at bounding box center [1278, 197] width 16 height 16
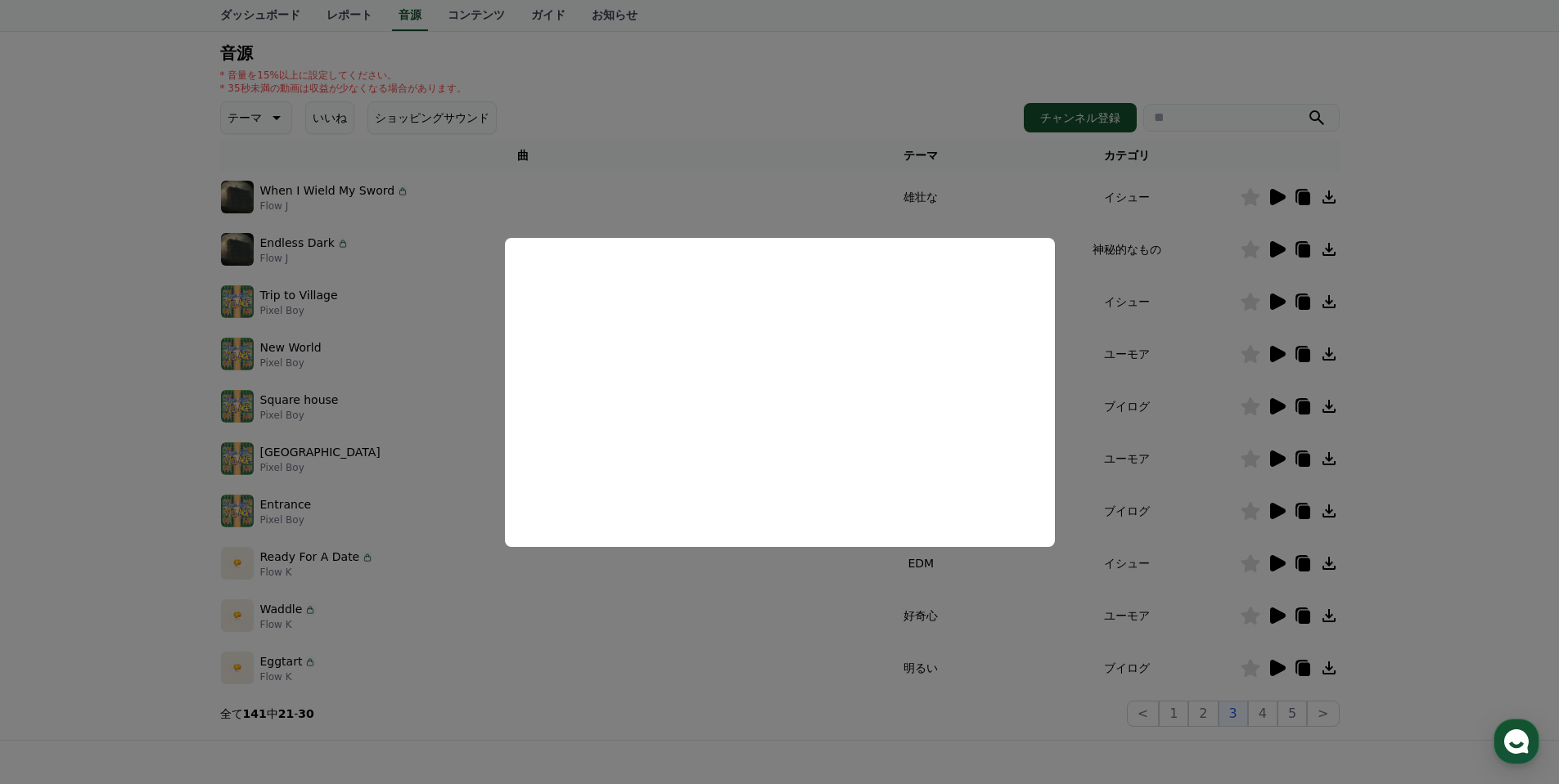
click at [636, 607] on button "close modal" at bounding box center [780, 392] width 1559 height 784
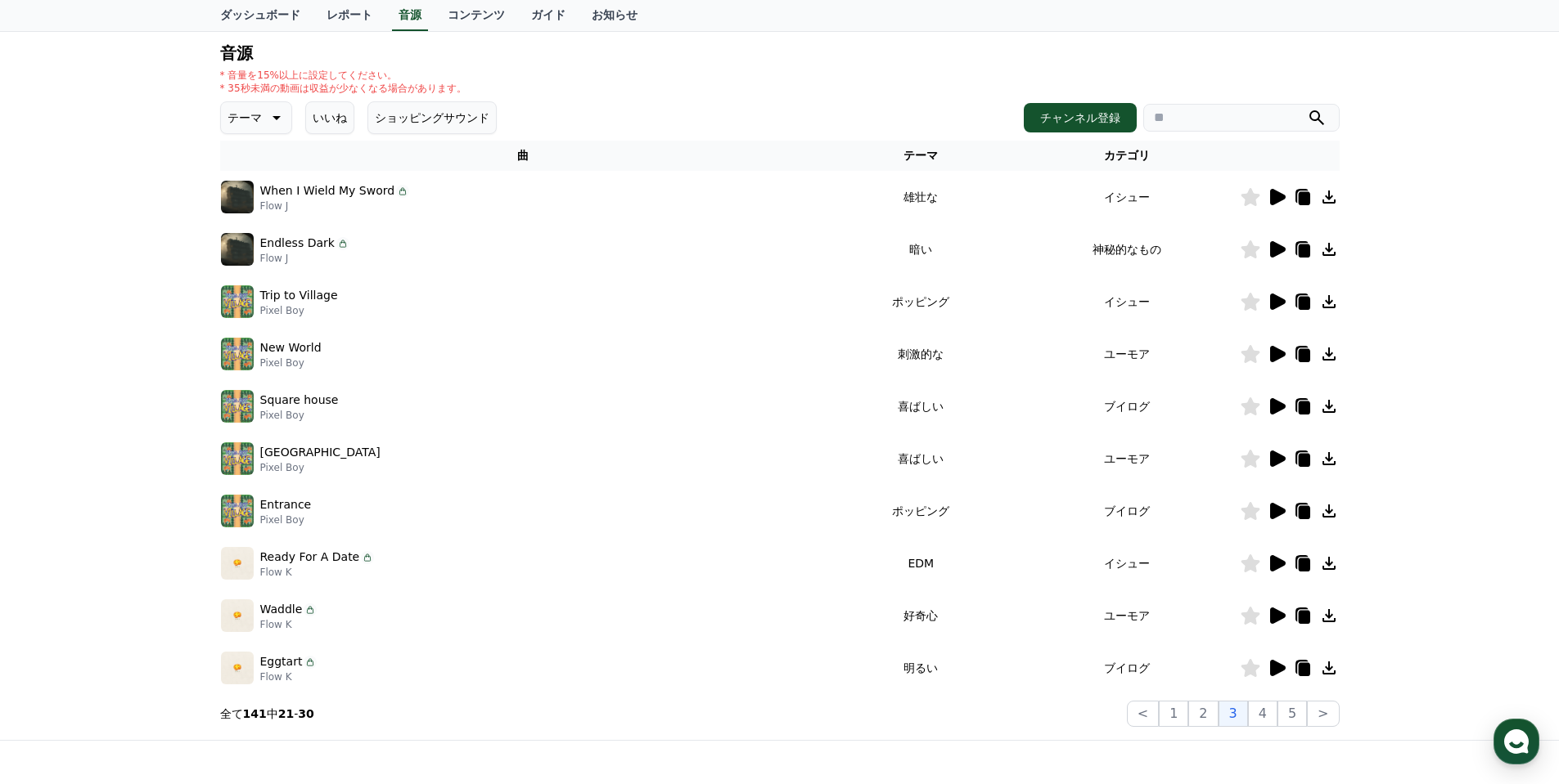
click at [1336, 198] on icon at bounding box center [1329, 197] width 20 height 20
click at [761, 444] on div "Pixel Village Pixel Boy" at bounding box center [523, 458] width 605 height 33
click at [1281, 614] on icon at bounding box center [1278, 616] width 16 height 16
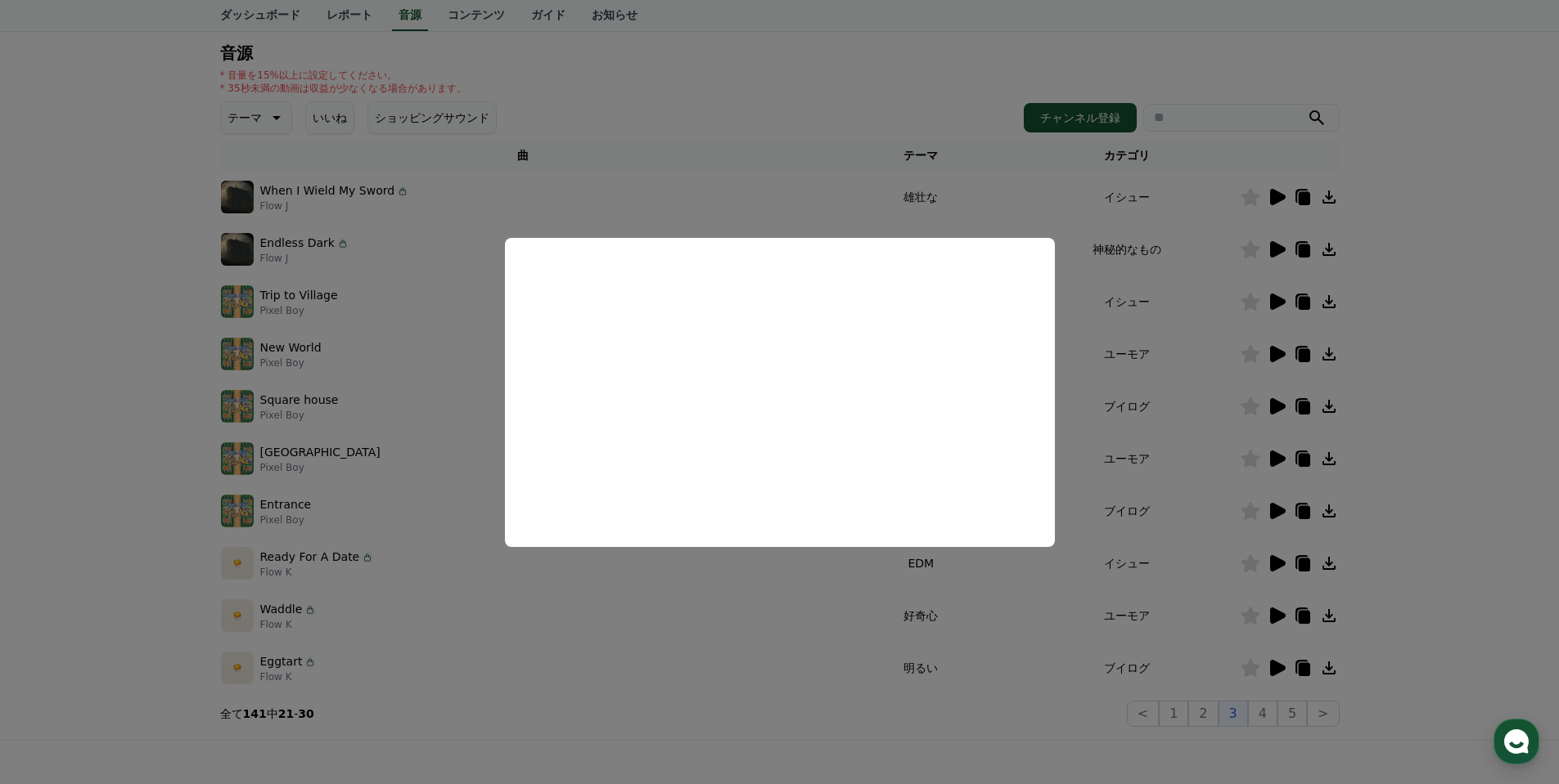
click at [612, 623] on button "close modal" at bounding box center [780, 392] width 1559 height 784
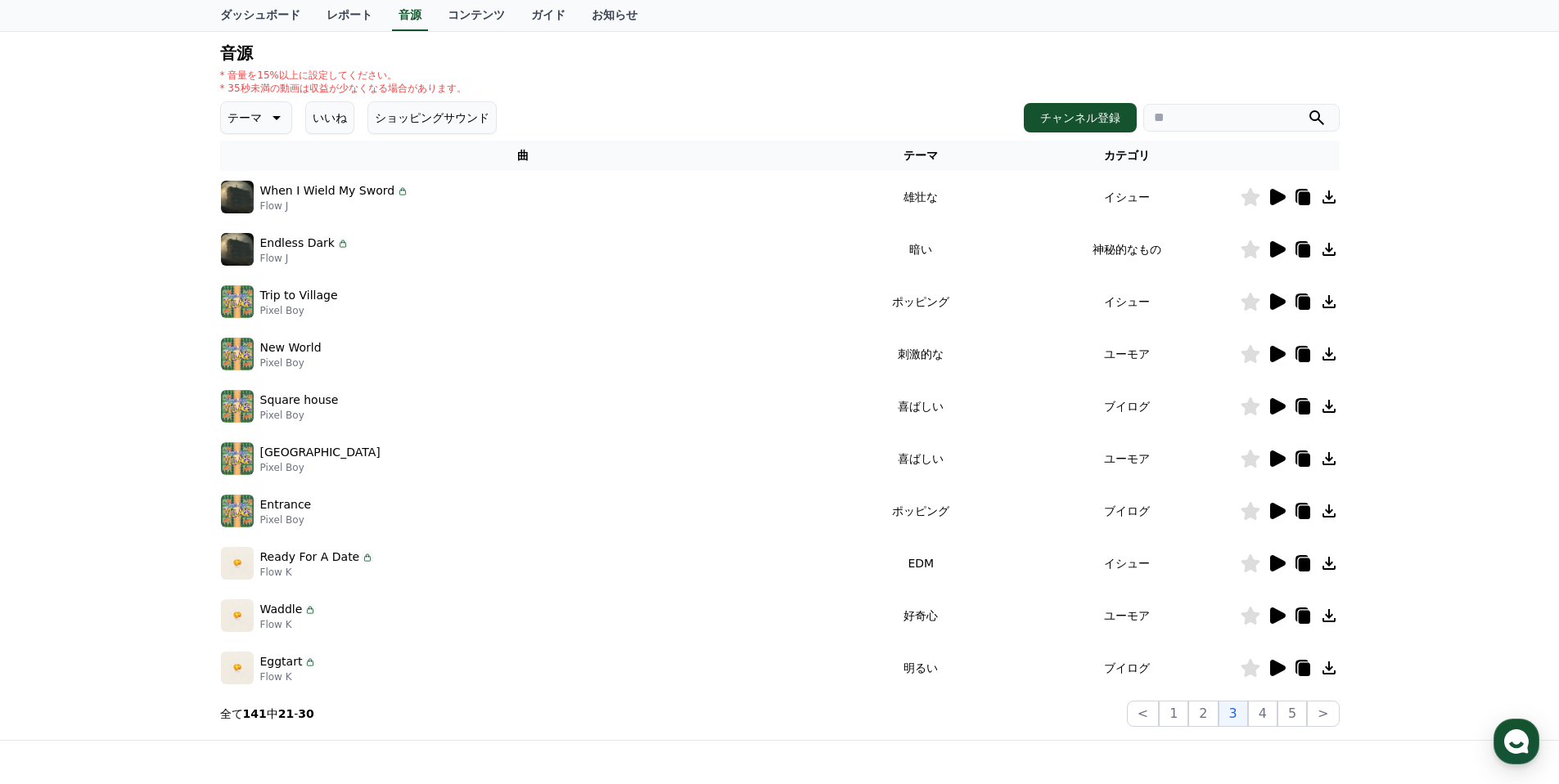
click at [1277, 559] on icon at bounding box center [1278, 563] width 16 height 16
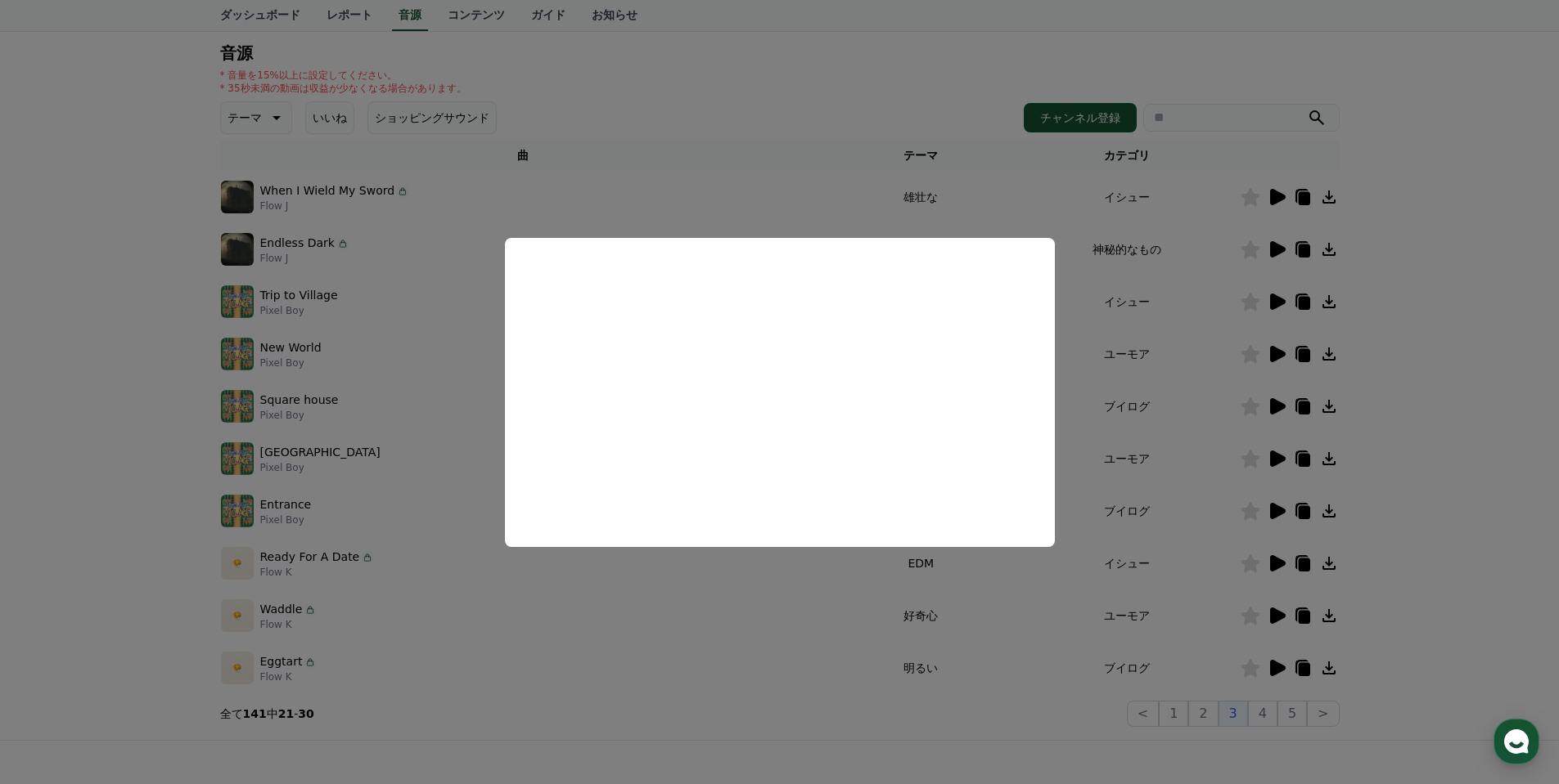
click at [769, 631] on button "close modal" at bounding box center [780, 392] width 1559 height 784
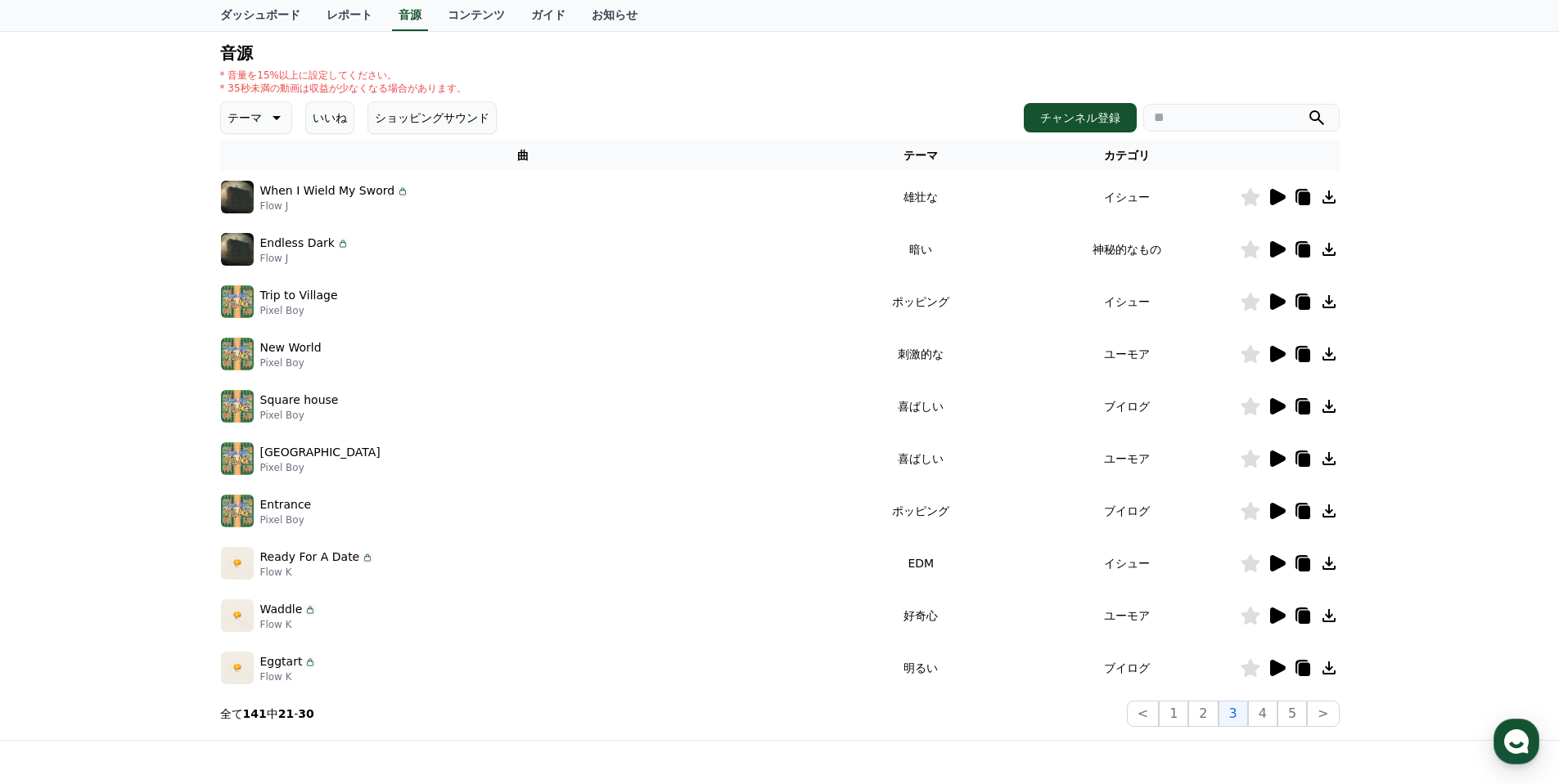
click at [1277, 666] on icon at bounding box center [1278, 667] width 16 height 16
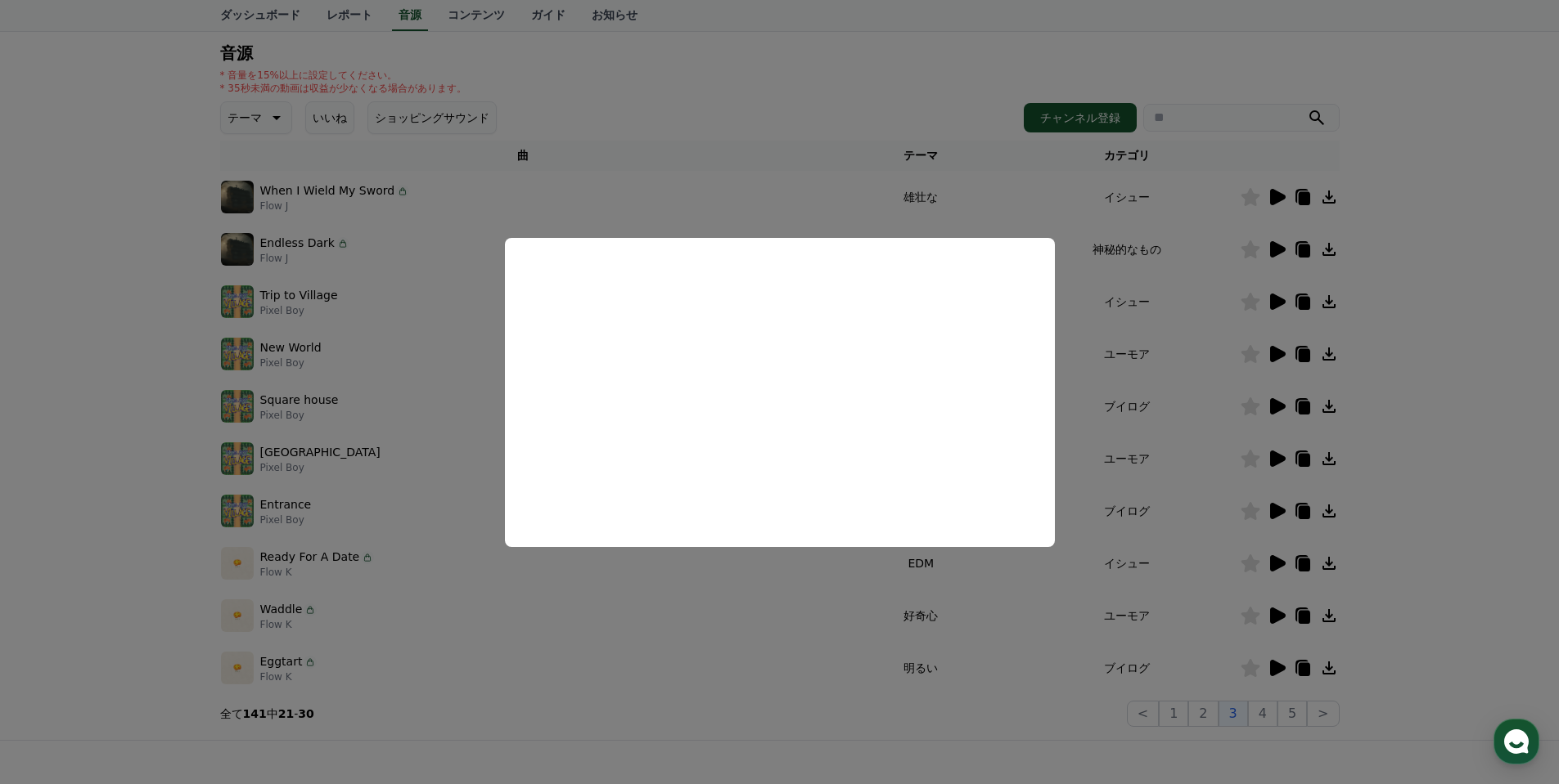
click at [791, 583] on button "close modal" at bounding box center [780, 392] width 1559 height 784
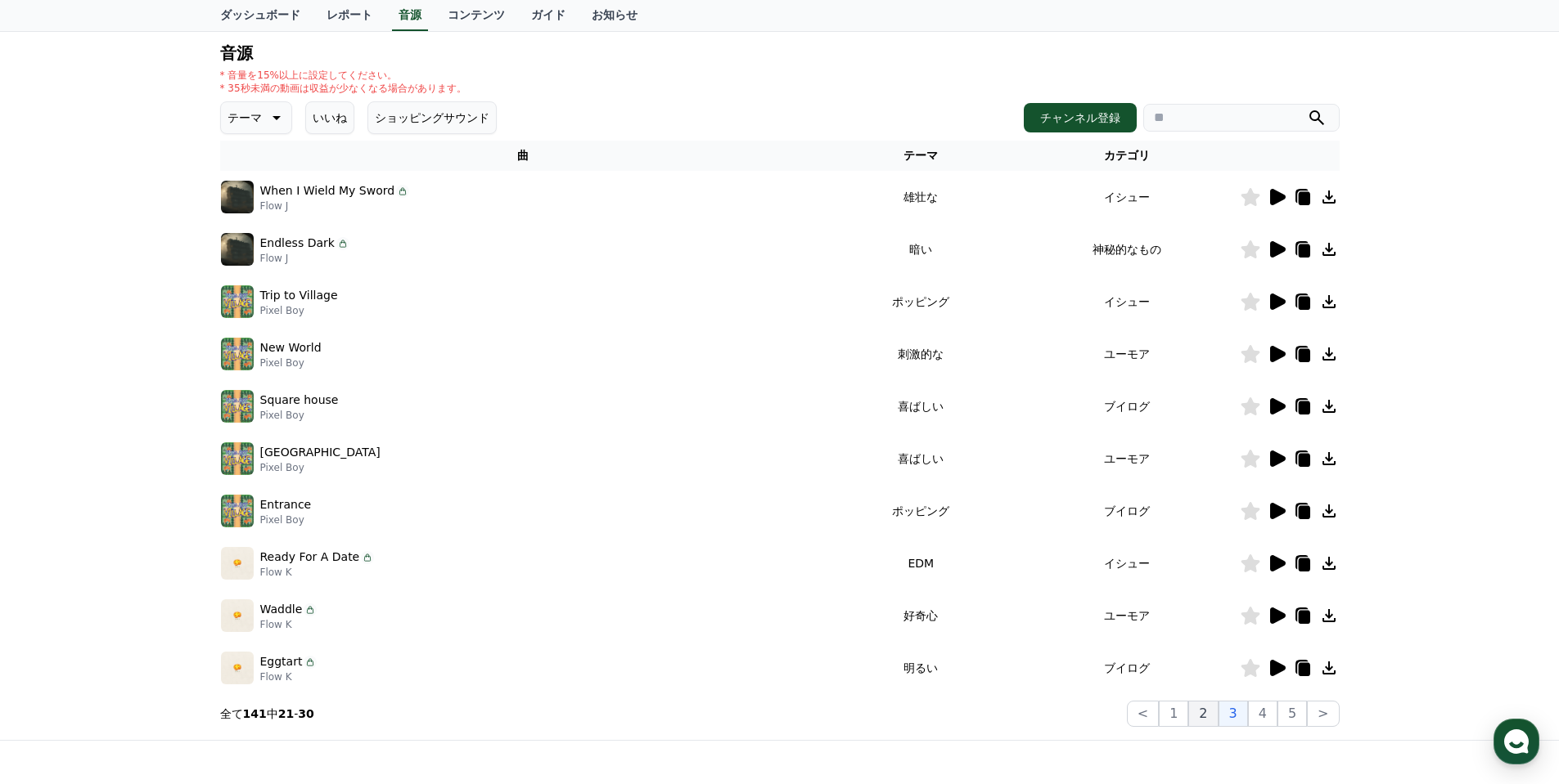
click at [1207, 714] on button "2" at bounding box center [1203, 713] width 30 height 26
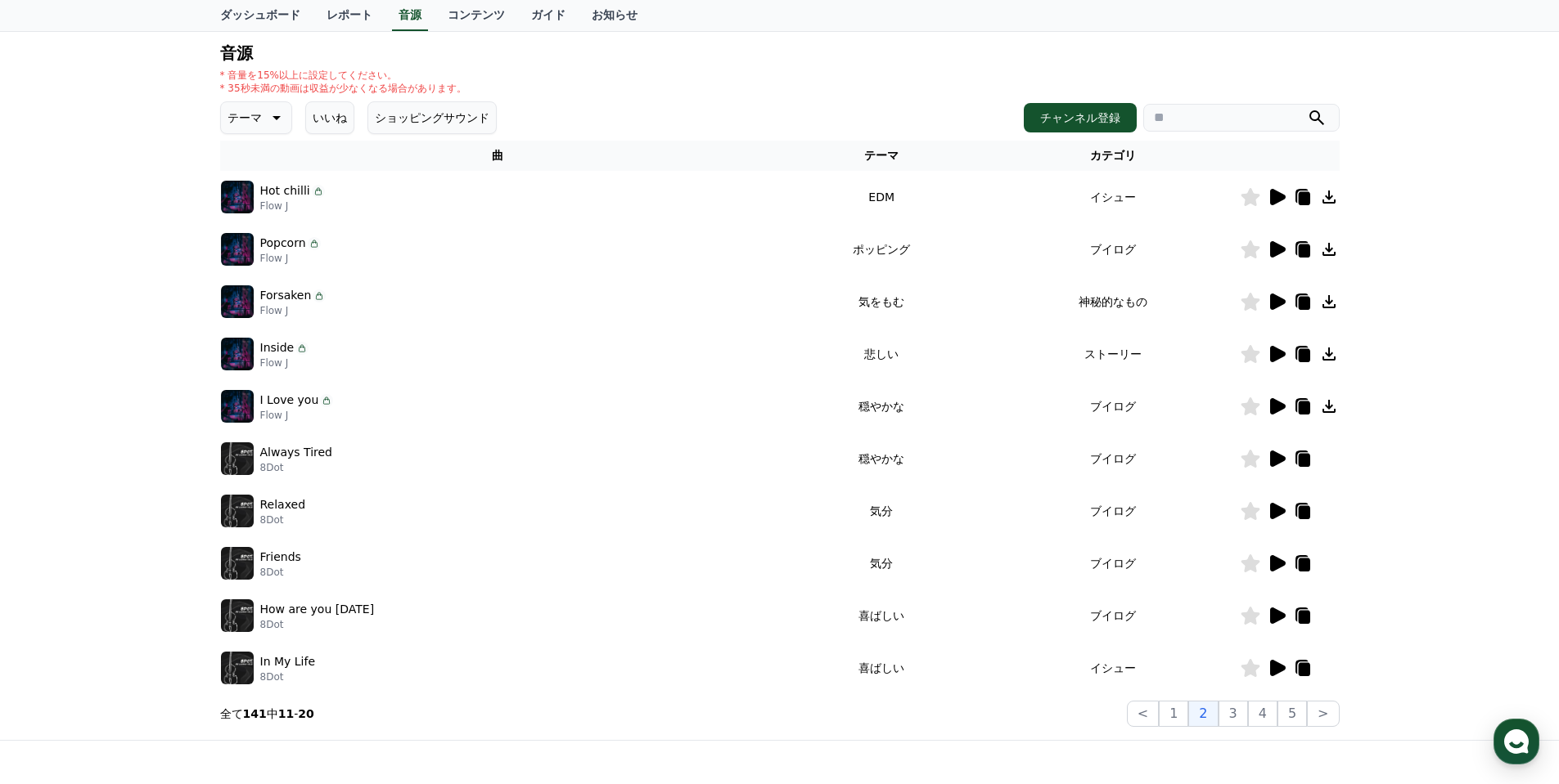
click at [1281, 304] on icon at bounding box center [1278, 302] width 16 height 16
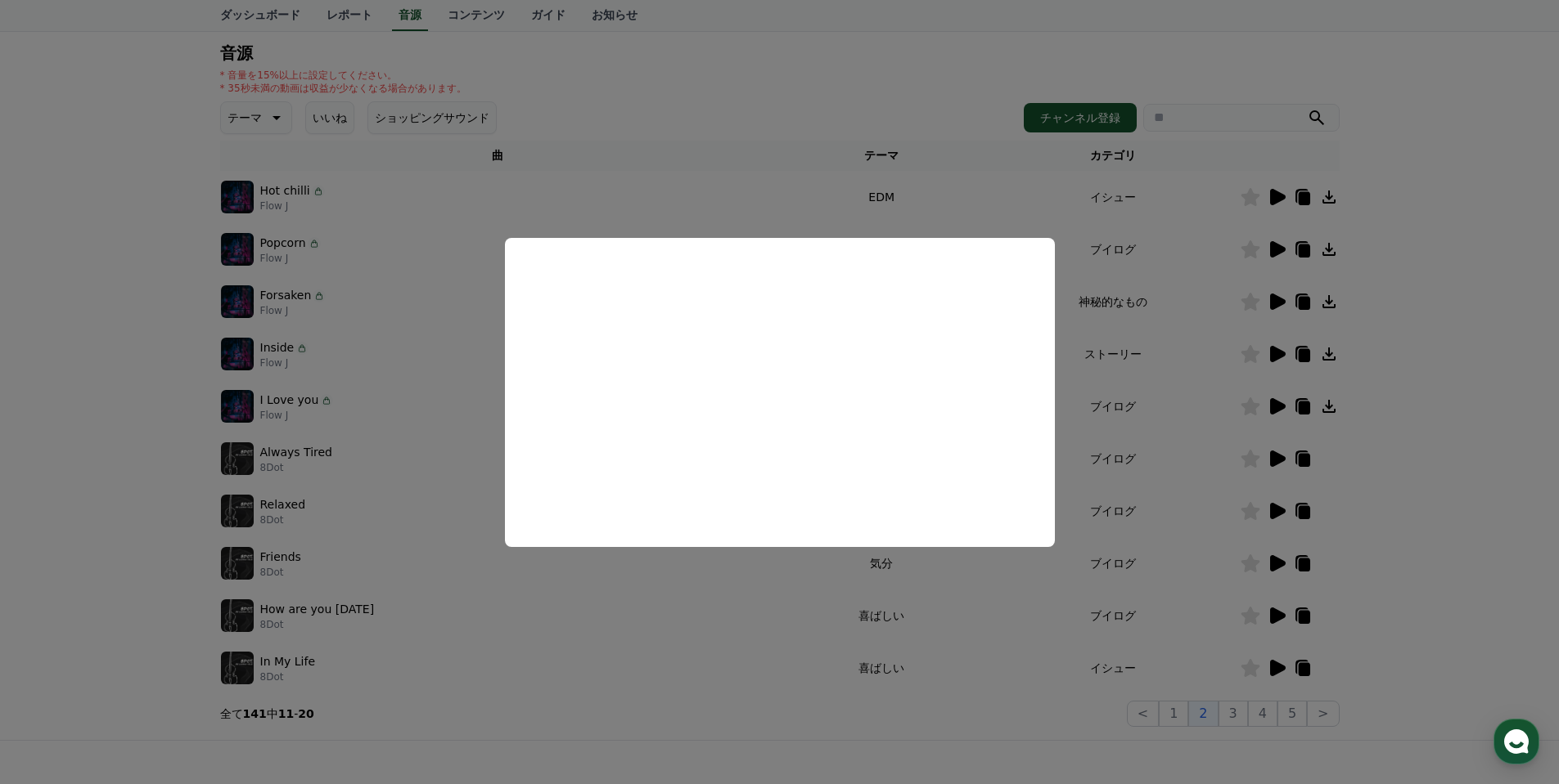
click at [768, 623] on button "close modal" at bounding box center [780, 392] width 1559 height 784
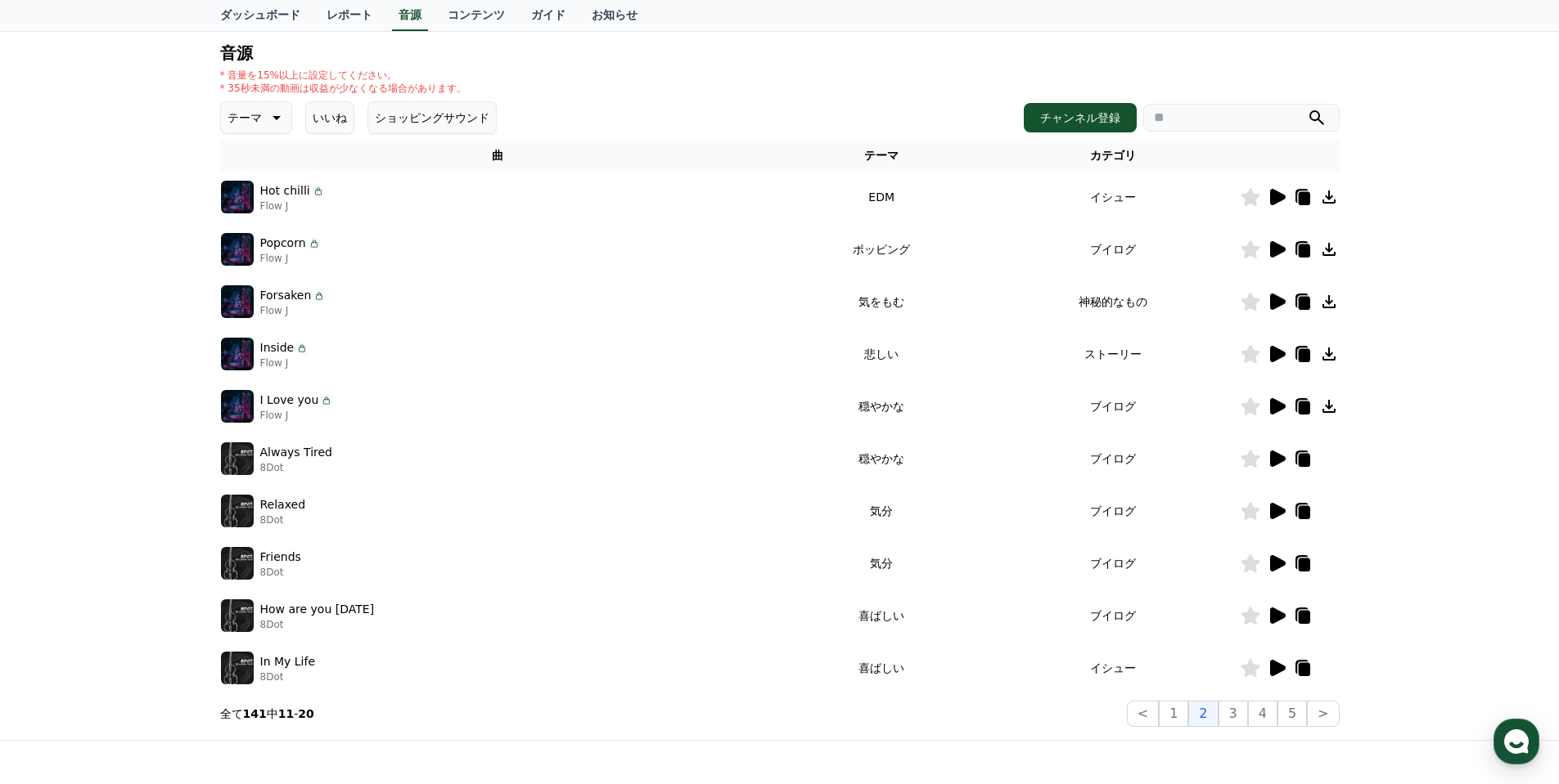
click at [1336, 307] on icon at bounding box center [1329, 302] width 20 height 20
click at [736, 598] on td "How are you [DATE] 8Dot" at bounding box center [498, 616] width 556 height 53
click at [1279, 353] on icon at bounding box center [1278, 354] width 16 height 16
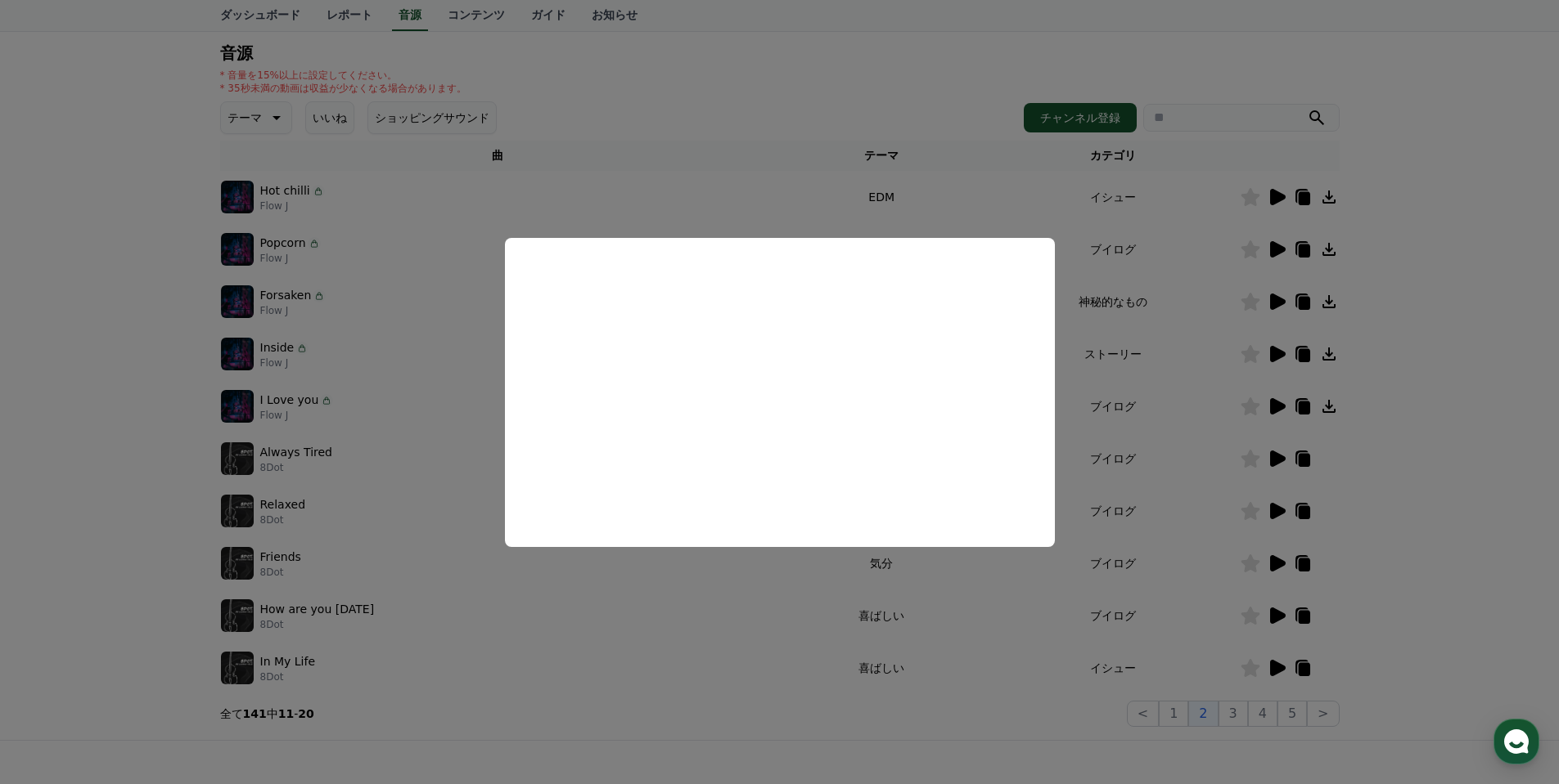
click at [759, 634] on button "close modal" at bounding box center [780, 392] width 1559 height 784
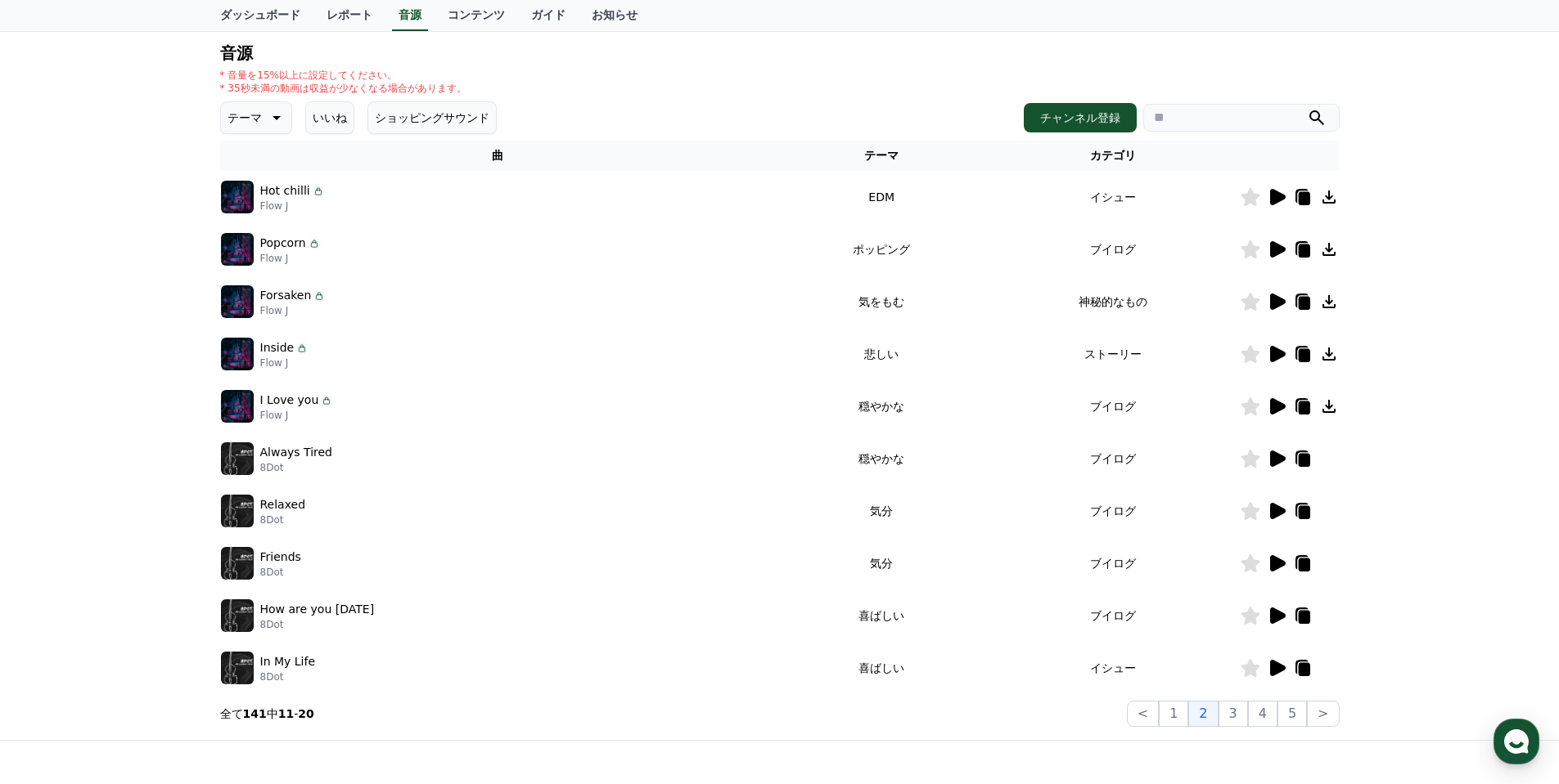
click at [1329, 354] on icon at bounding box center [1329, 354] width 13 height 13
click at [1184, 722] on button "1" at bounding box center [1173, 713] width 30 height 26
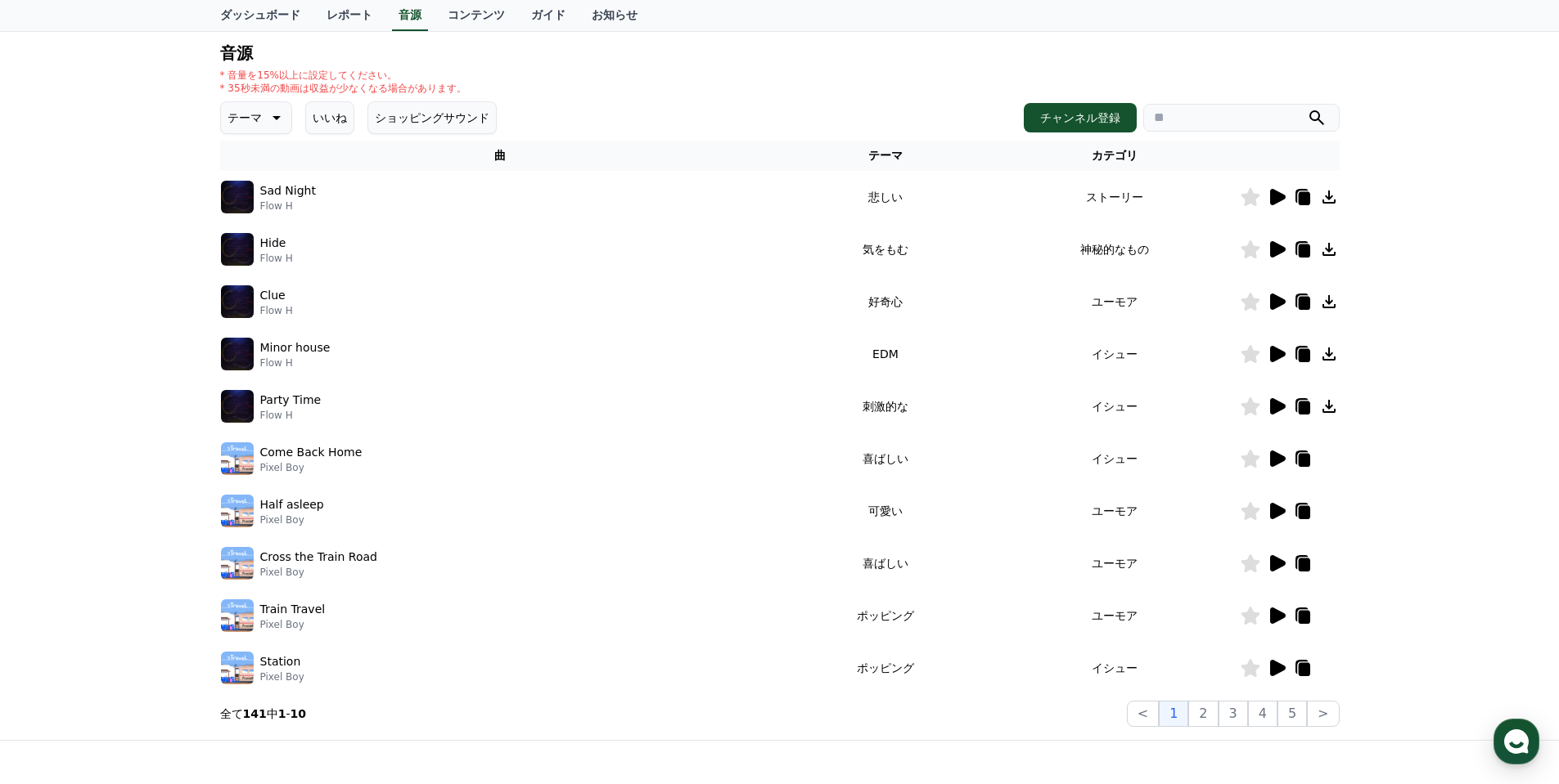
click at [1276, 408] on icon at bounding box center [1278, 406] width 16 height 16
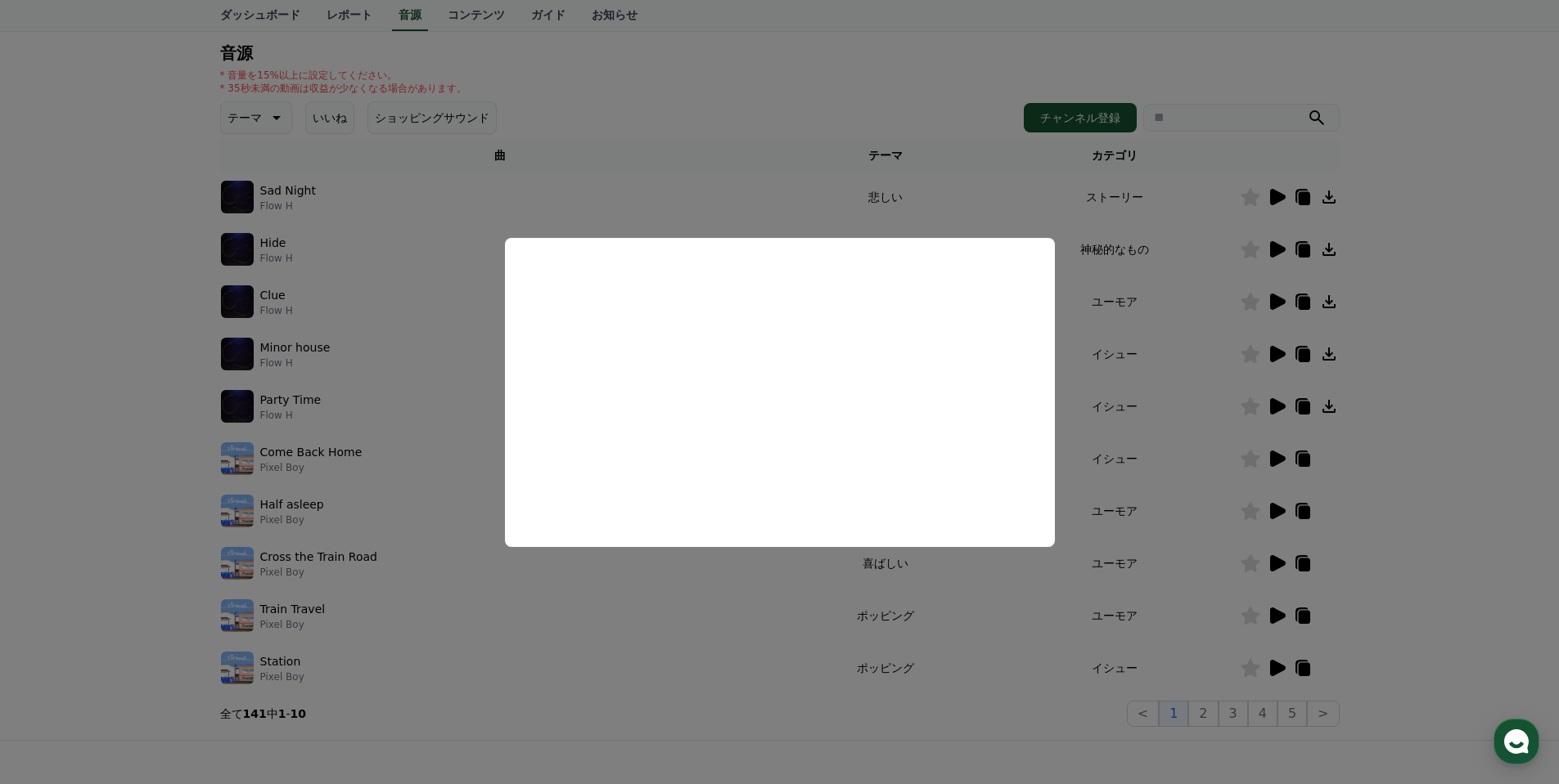
click at [738, 588] on button "close modal" at bounding box center [780, 392] width 1559 height 784
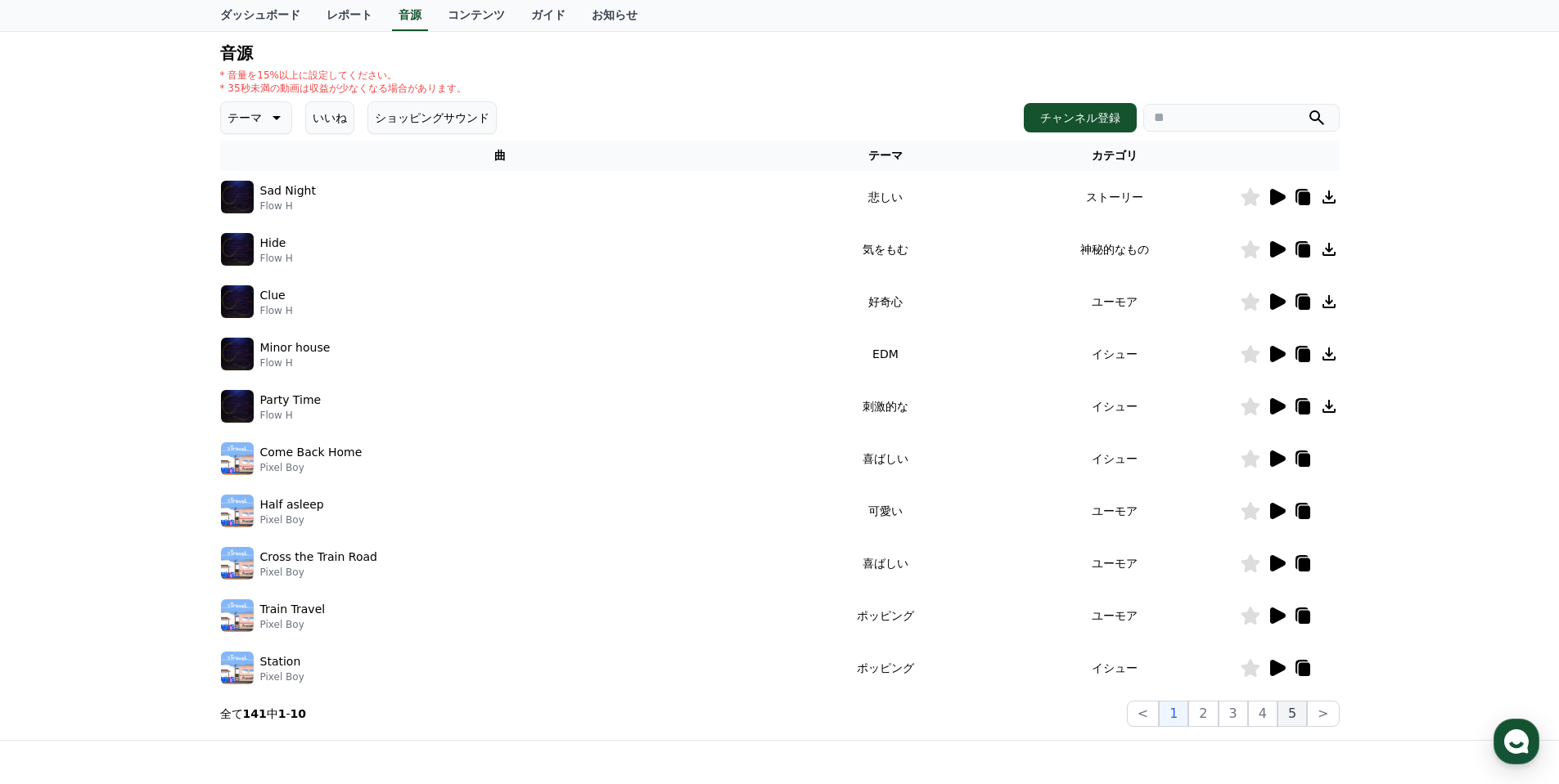
click at [1295, 719] on button "5" at bounding box center [1292, 713] width 30 height 26
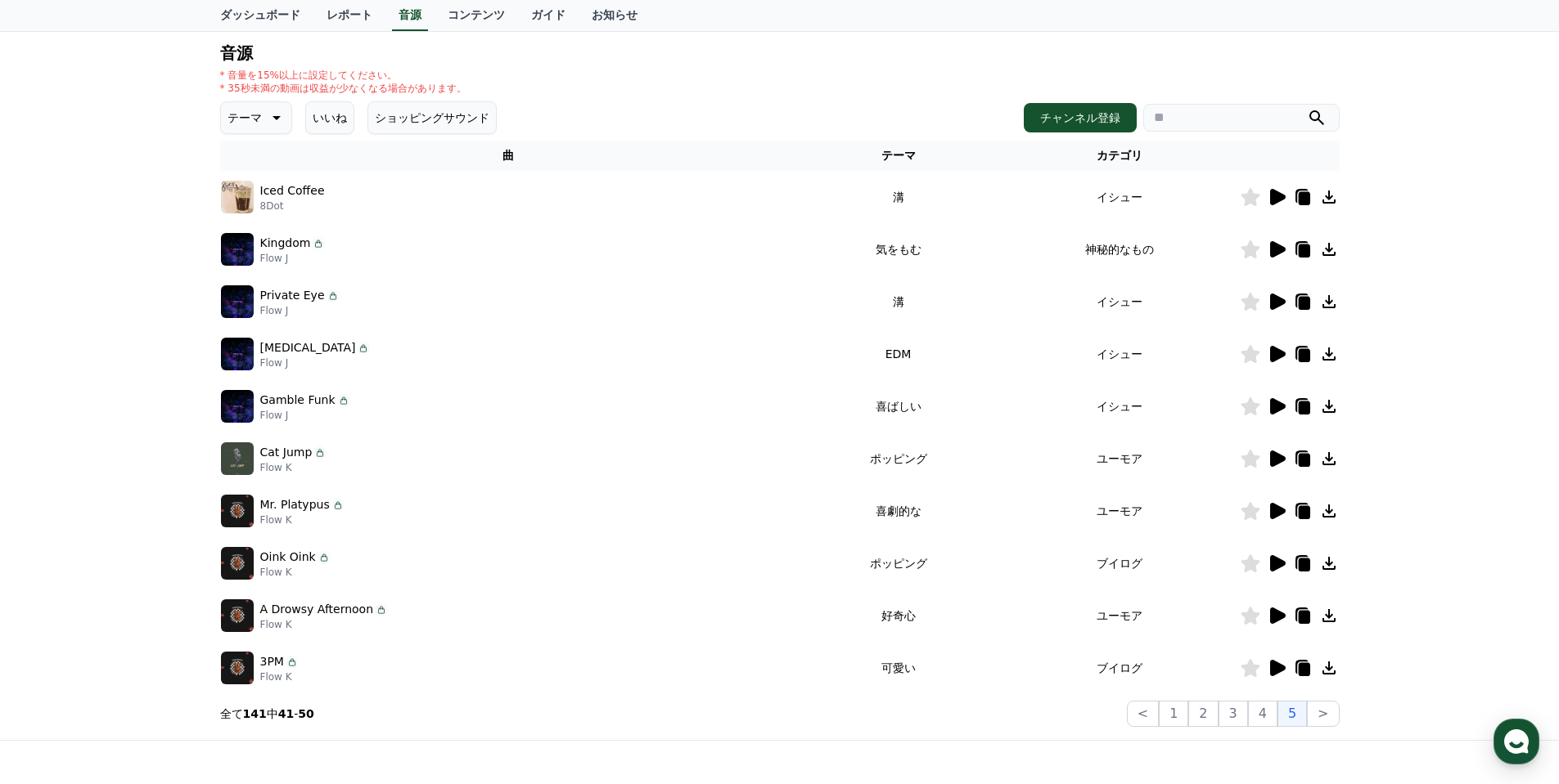
click at [1278, 664] on icon at bounding box center [1278, 667] width 16 height 16
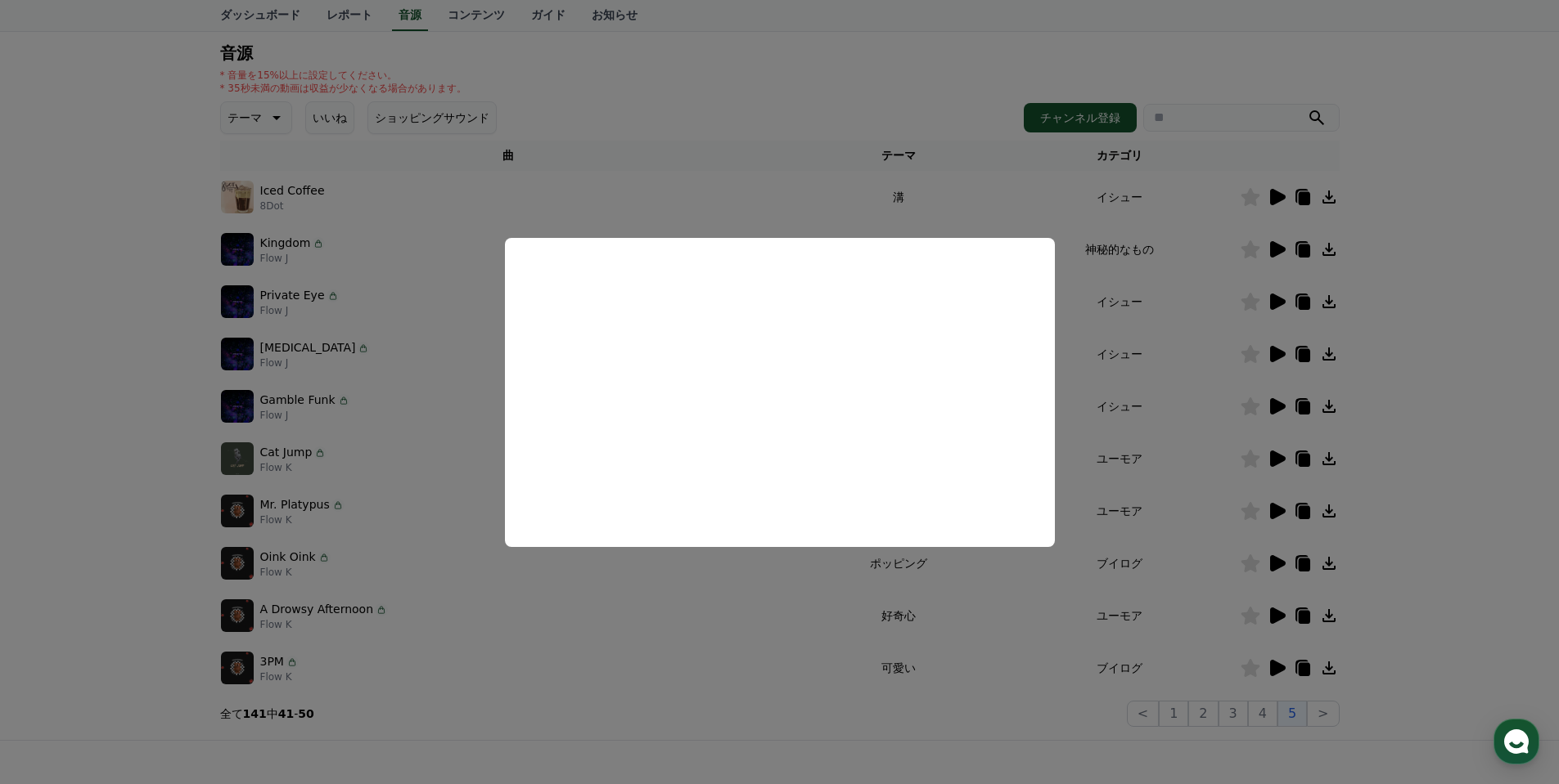
scroll to position [82, 0]
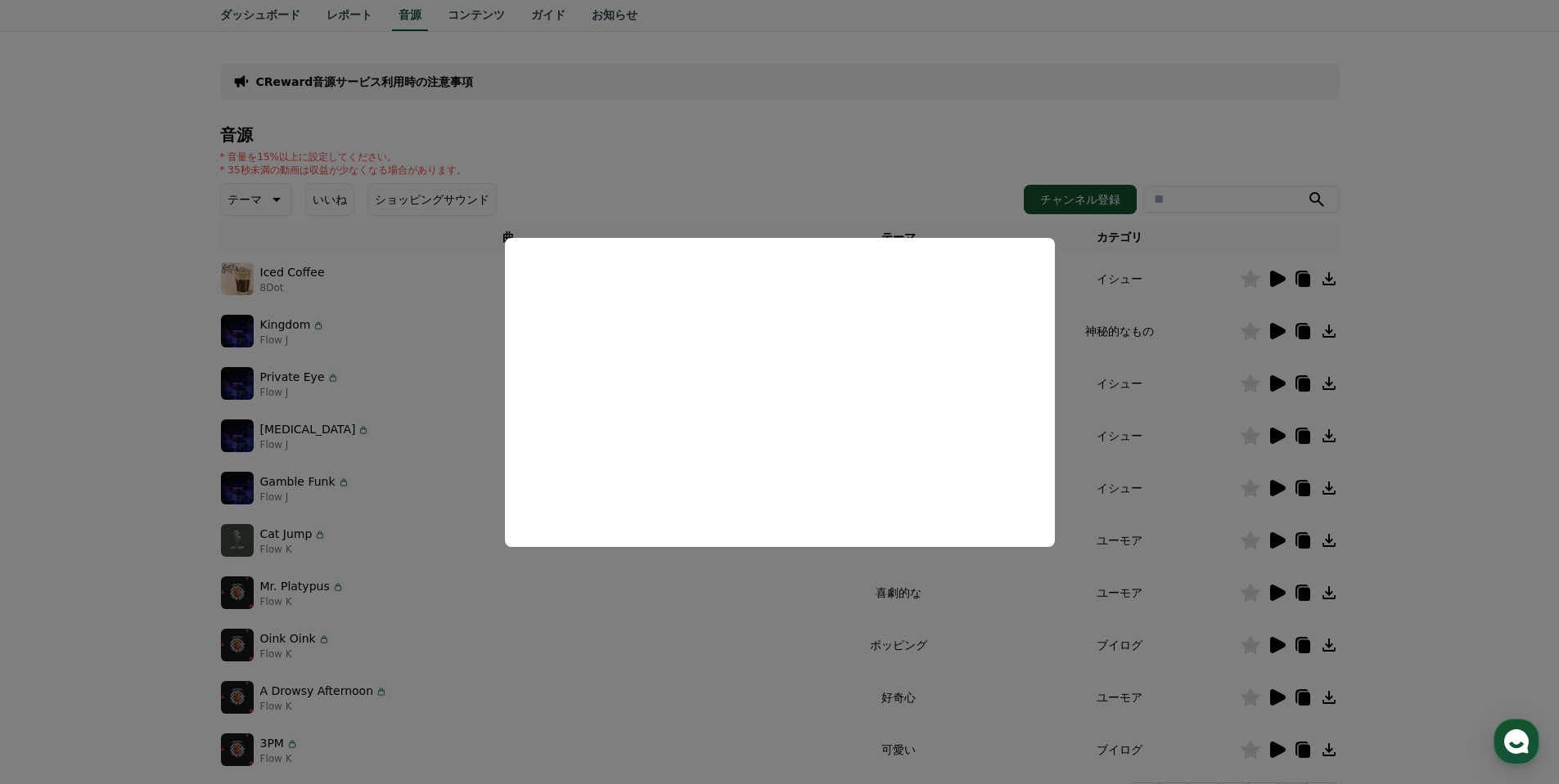
click at [777, 592] on button "close modal" at bounding box center [780, 392] width 1559 height 784
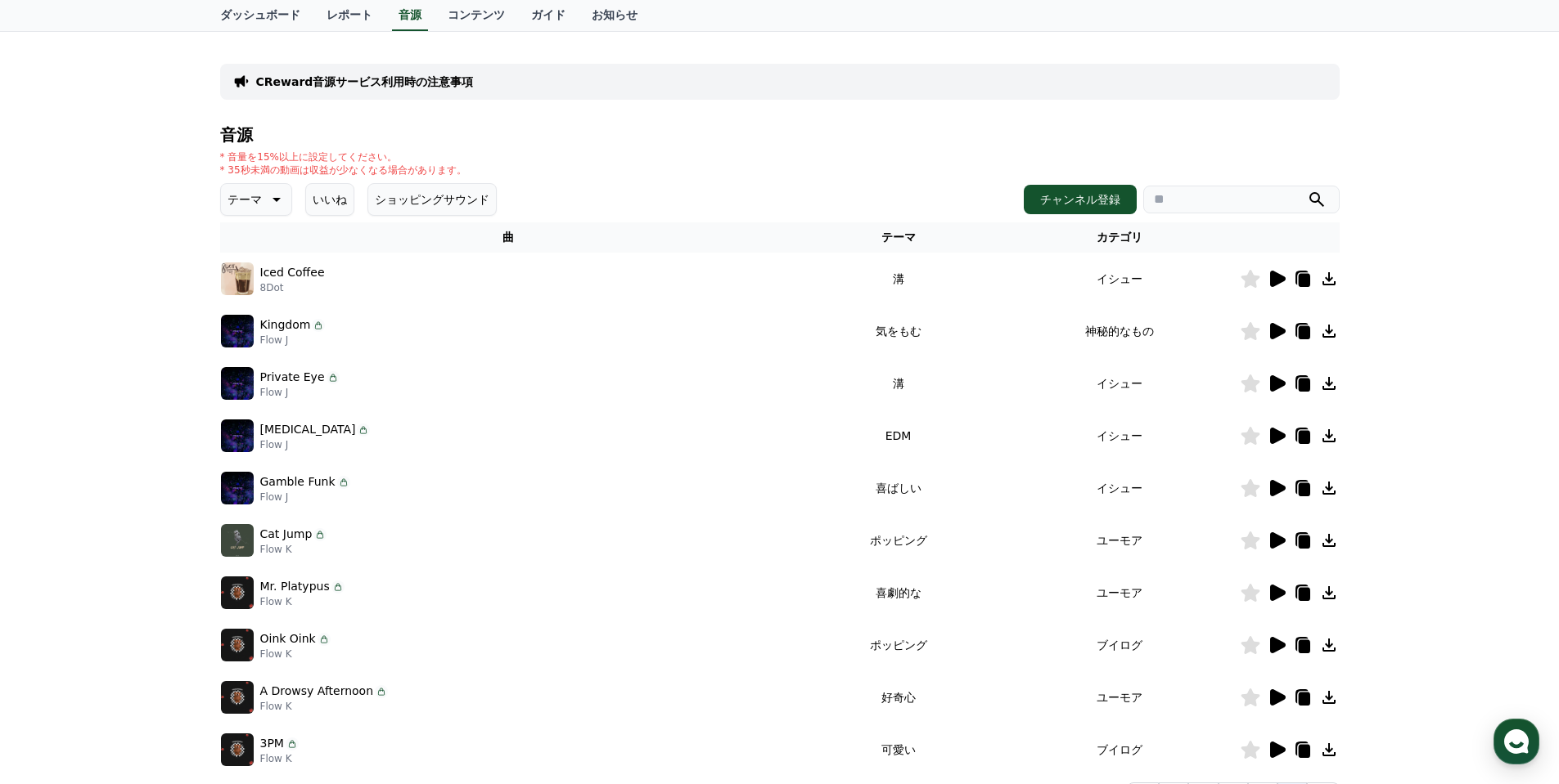
scroll to position [0, 0]
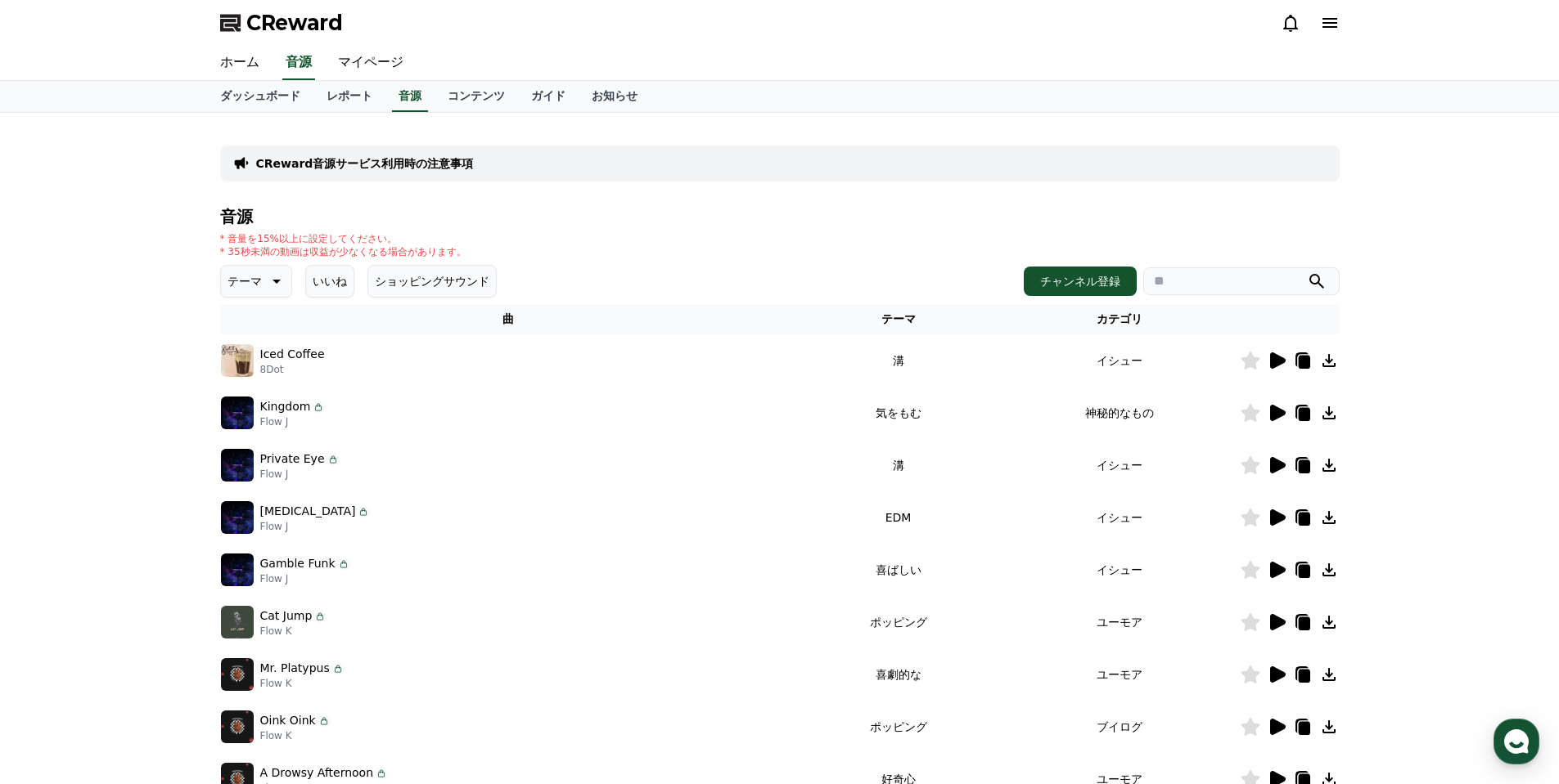
click at [1286, 468] on icon at bounding box center [1277, 465] width 20 height 20
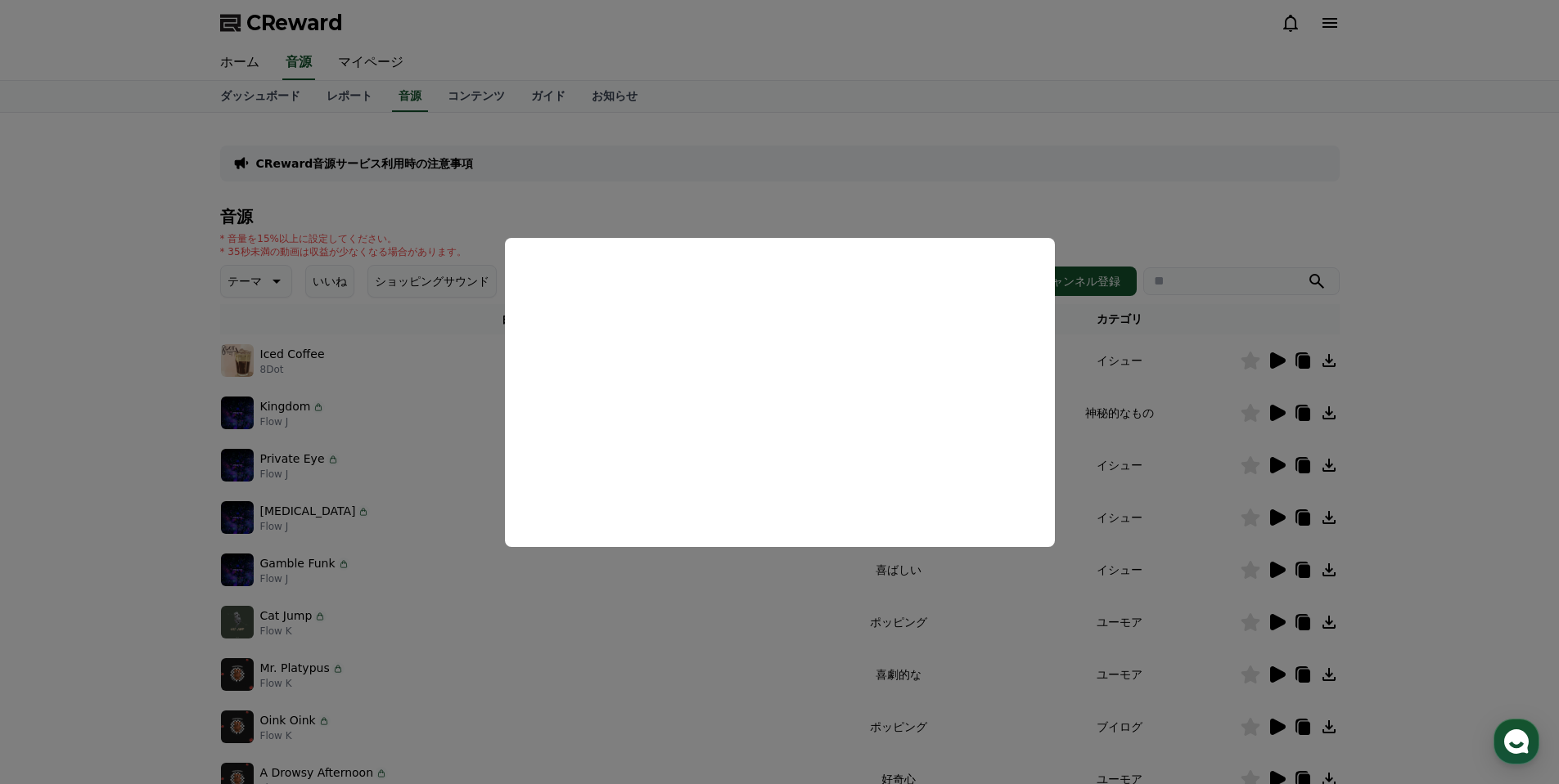
click at [699, 672] on button "close modal" at bounding box center [780, 392] width 1559 height 784
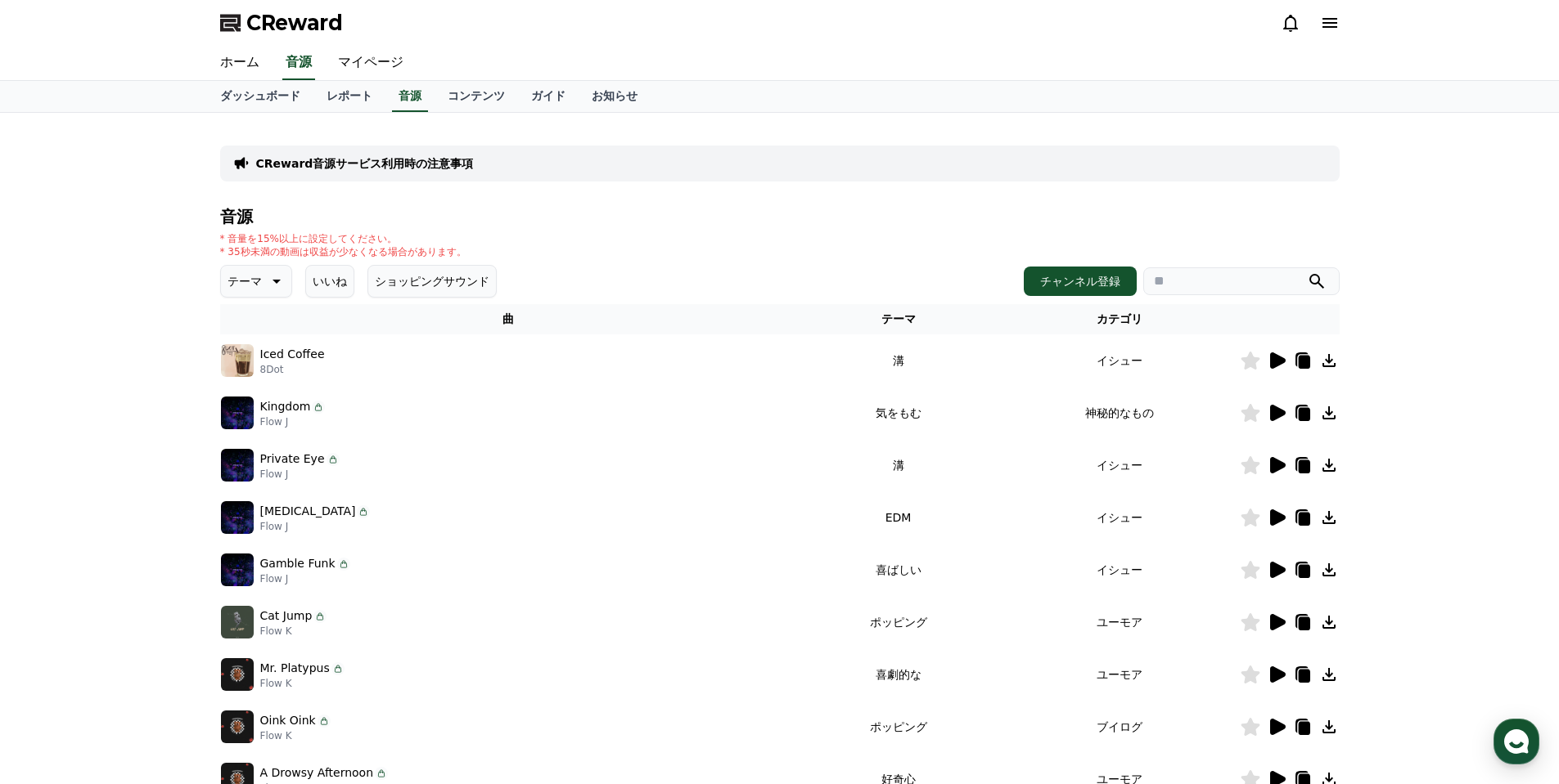
click at [1283, 356] on icon at bounding box center [1277, 361] width 20 height 20
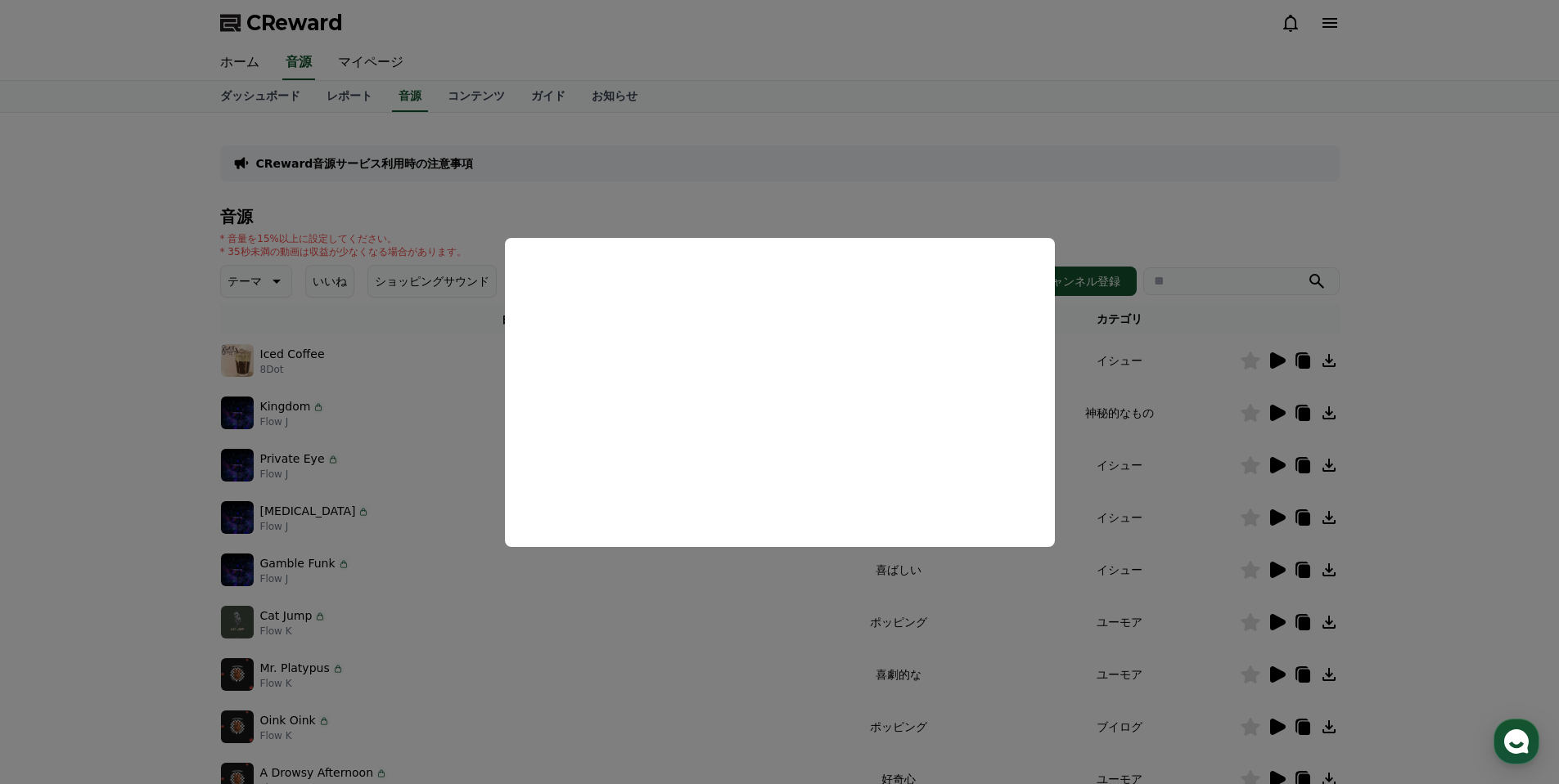
click at [731, 617] on button "close modal" at bounding box center [780, 392] width 1559 height 784
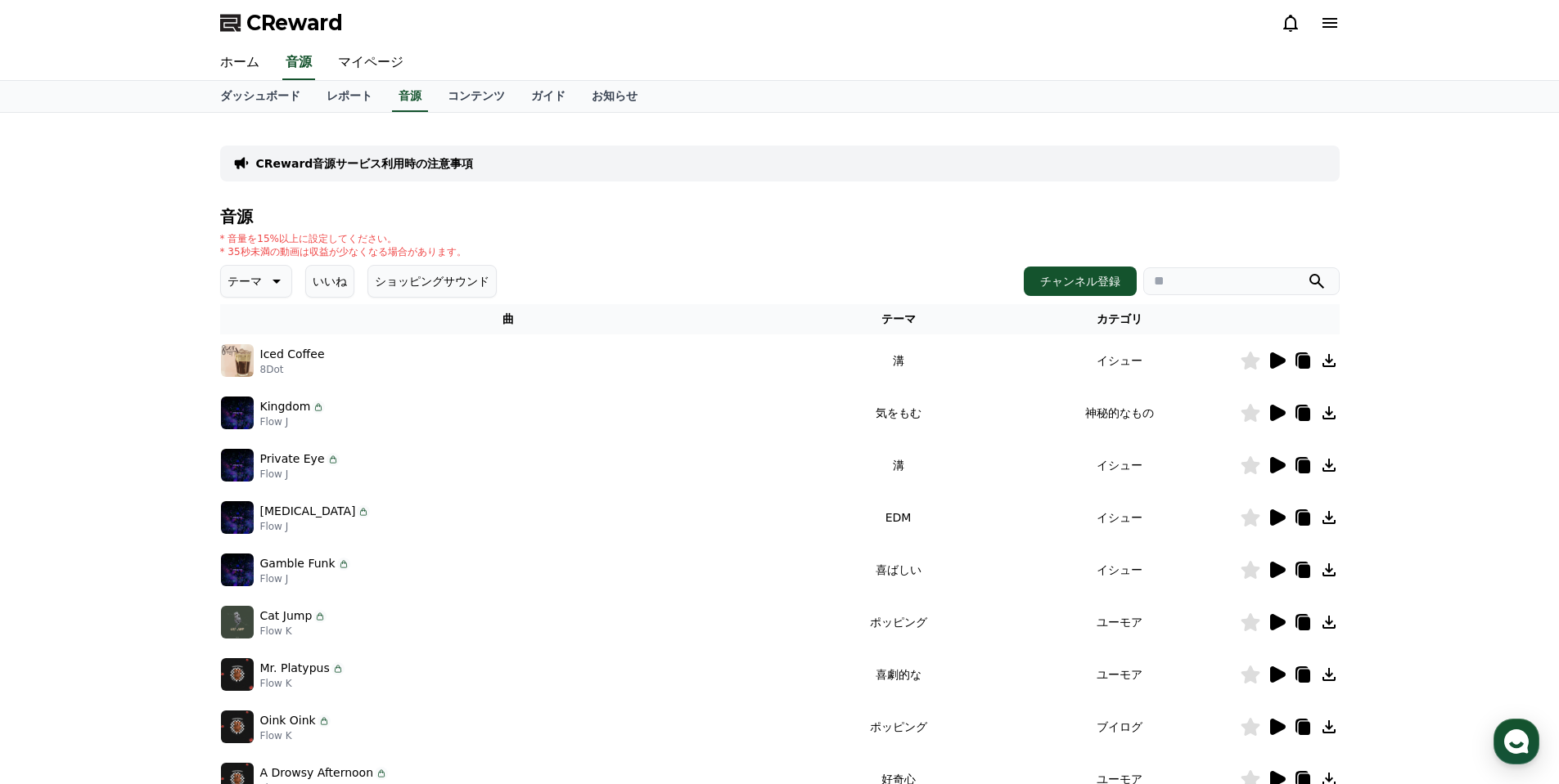
scroll to position [323, 0]
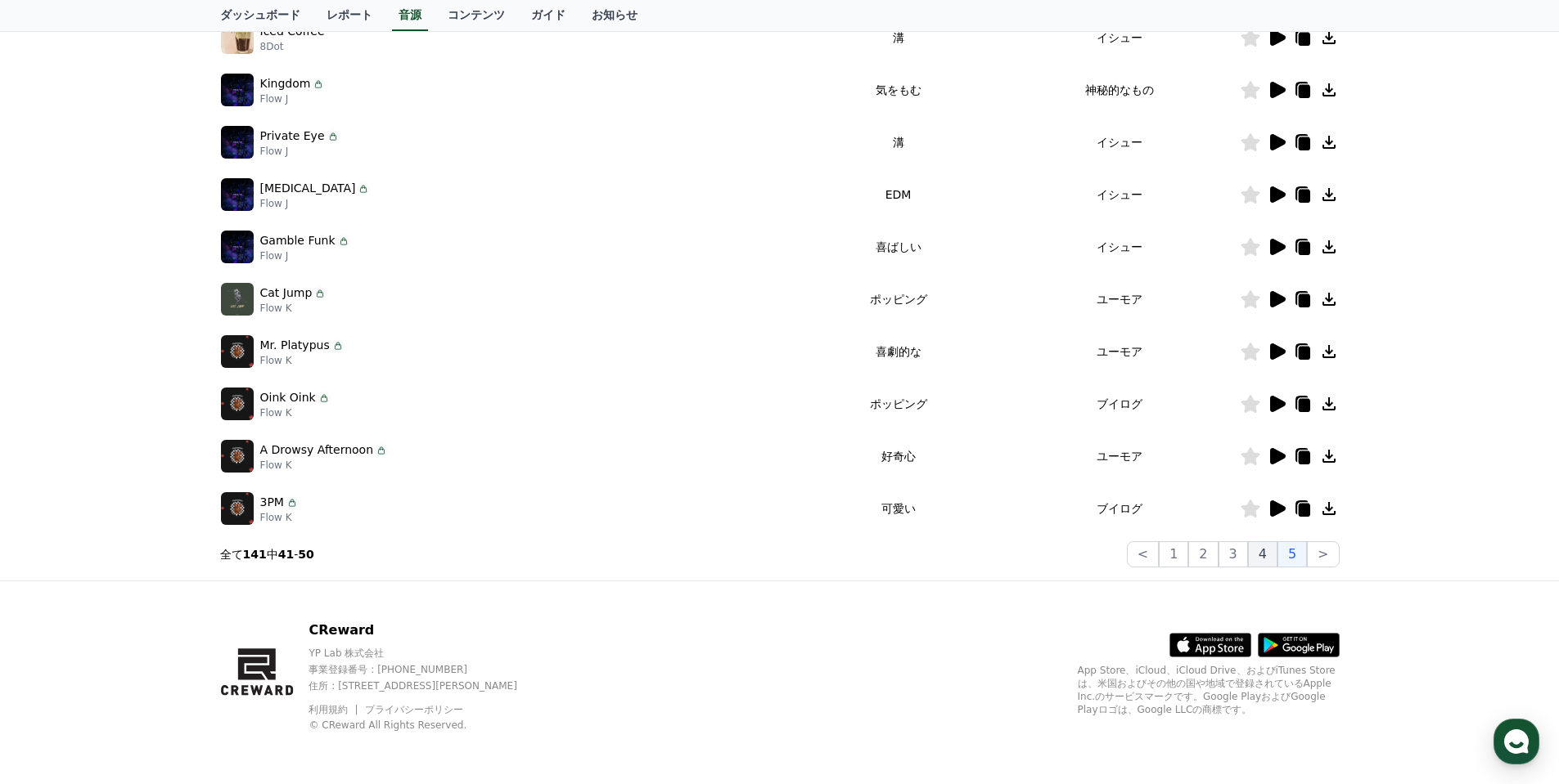
click at [1259, 553] on button "4" at bounding box center [1263, 554] width 30 height 26
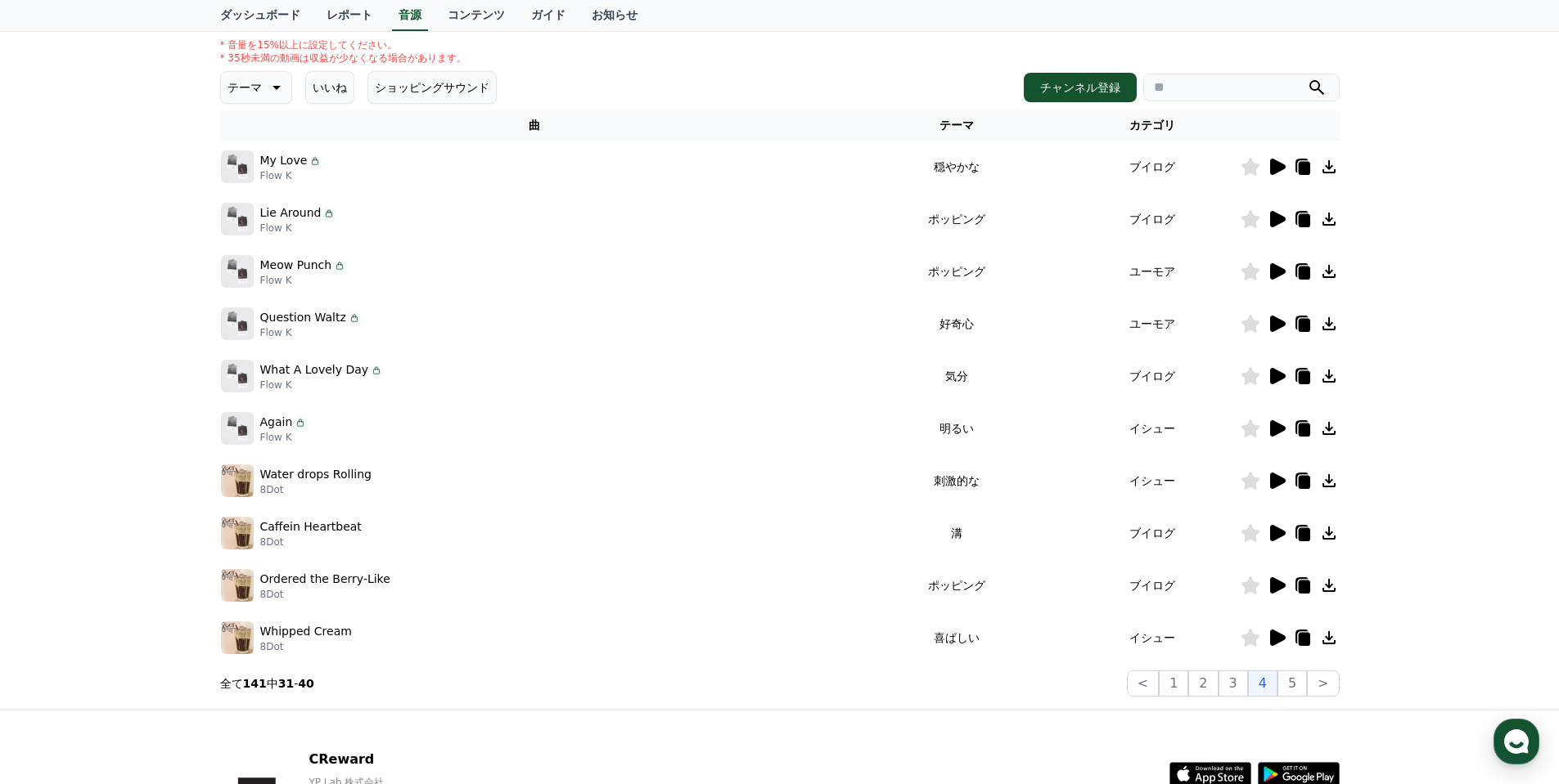
scroll to position [159, 0]
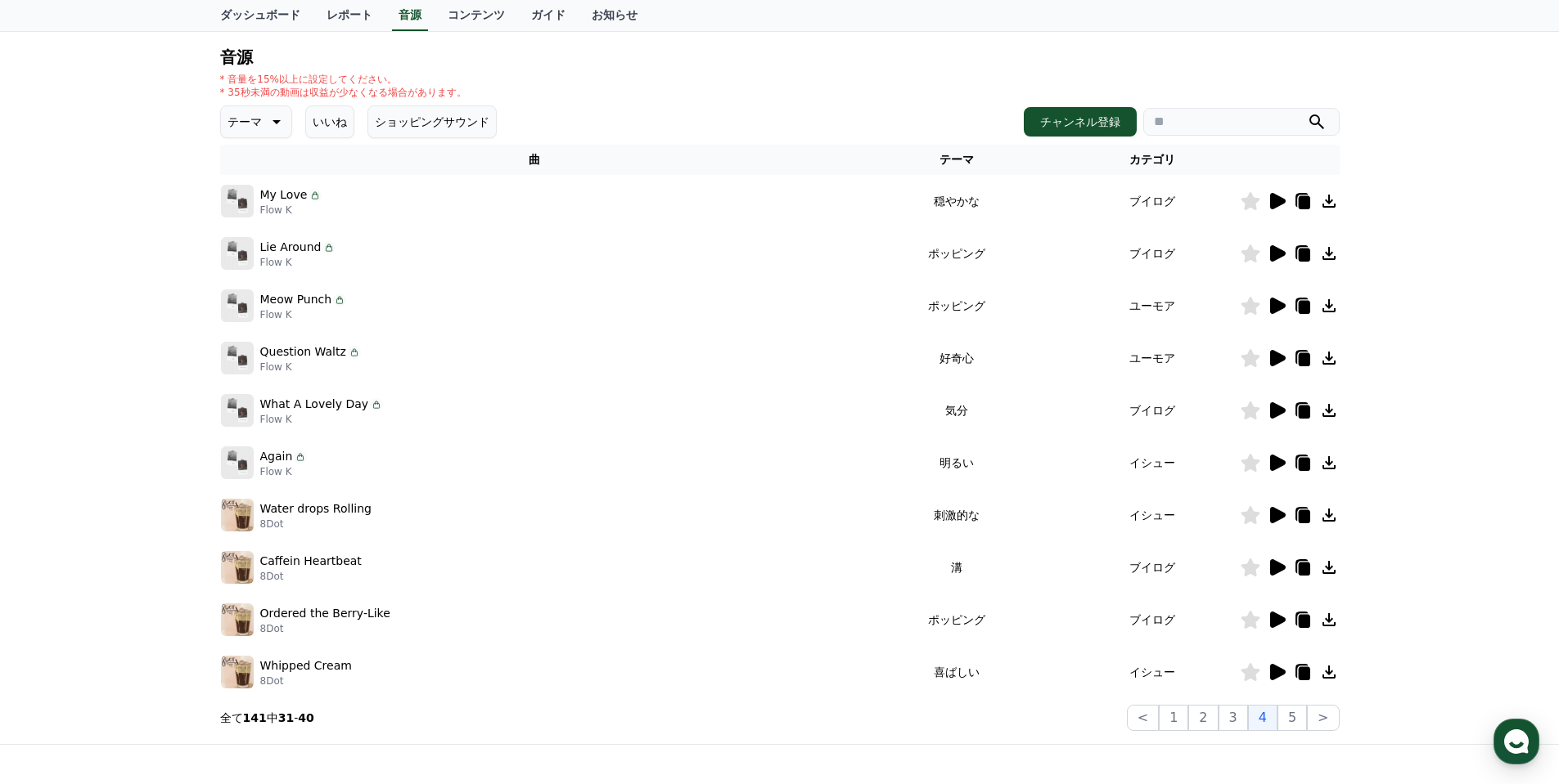
click at [1281, 513] on icon at bounding box center [1278, 515] width 16 height 16
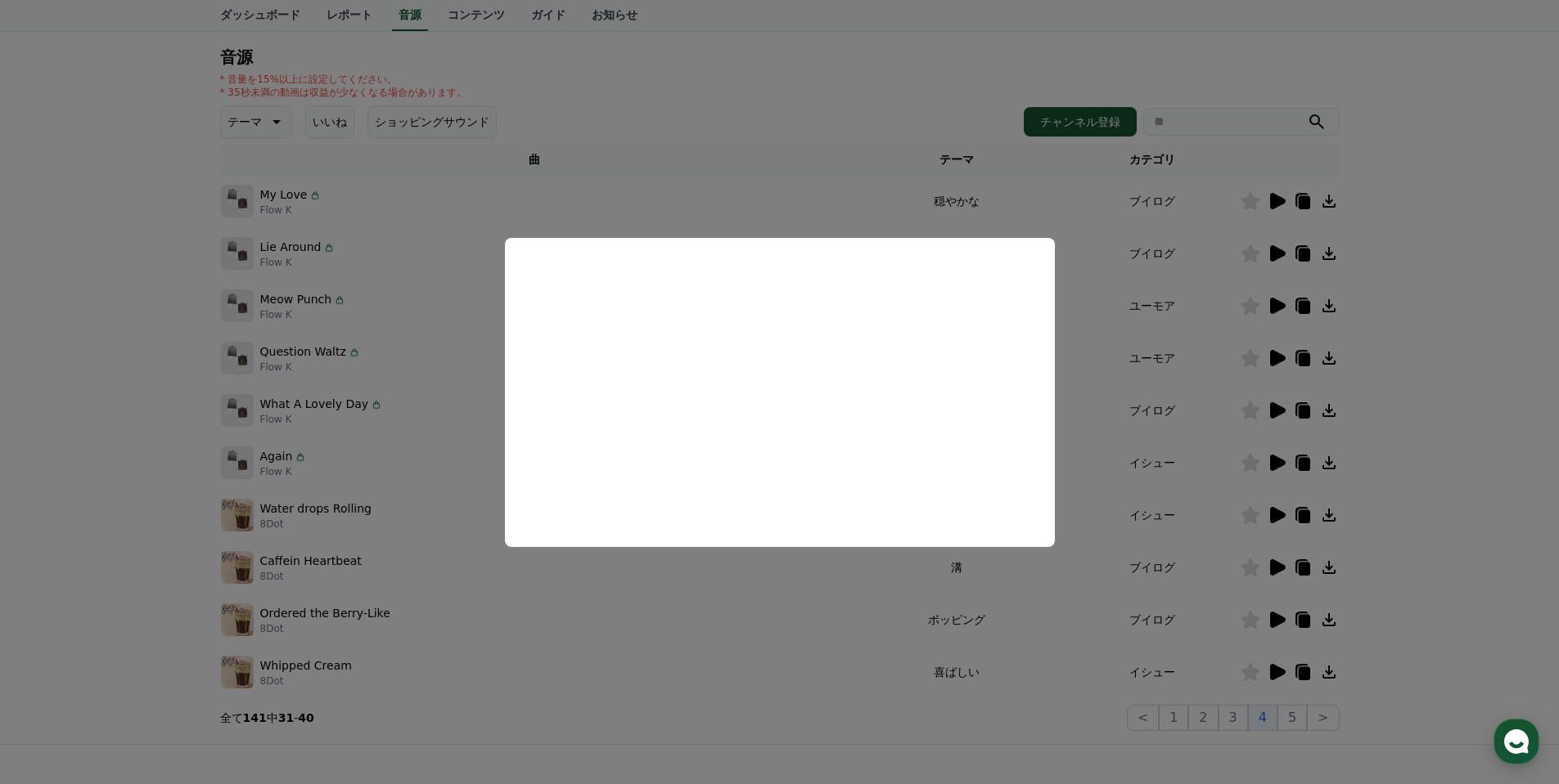
click at [798, 628] on button "close modal" at bounding box center [780, 392] width 1559 height 784
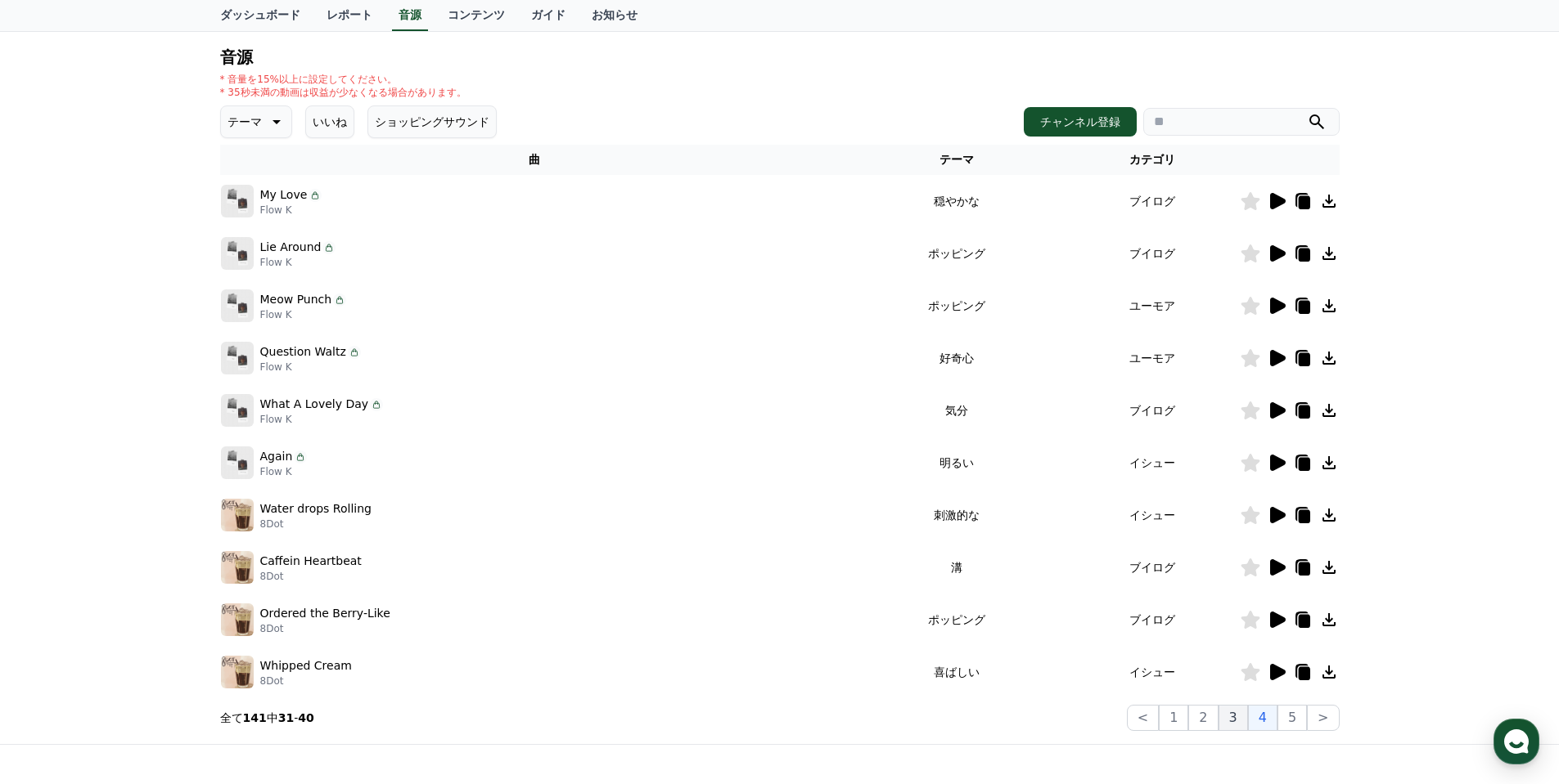
click at [1277, 723] on button "3" at bounding box center [1292, 718] width 30 height 26
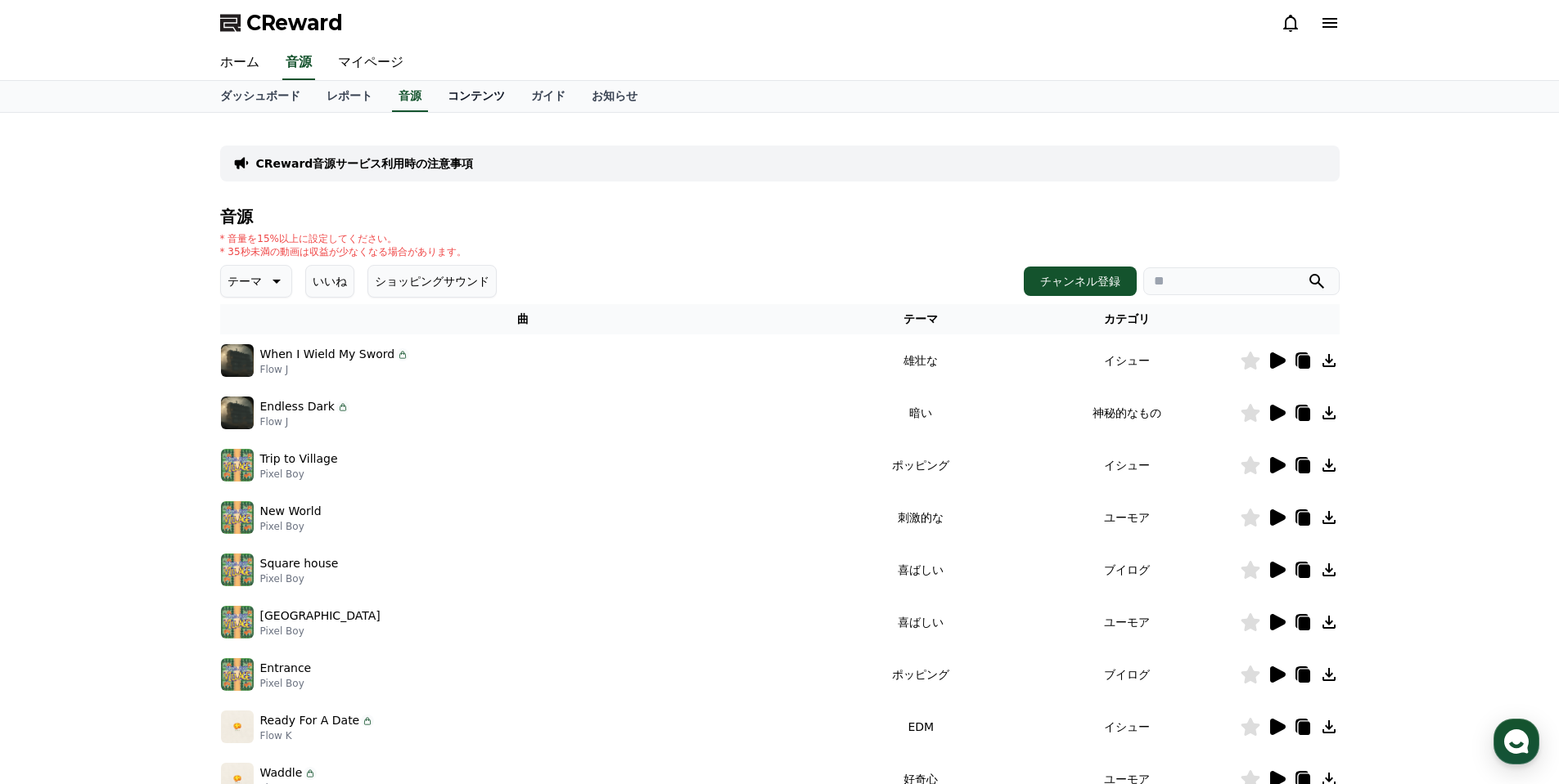
click at [442, 91] on link "コンテンツ" at bounding box center [476, 96] width 84 height 31
click at [518, 98] on link "ガイド" at bounding box center [548, 96] width 61 height 31
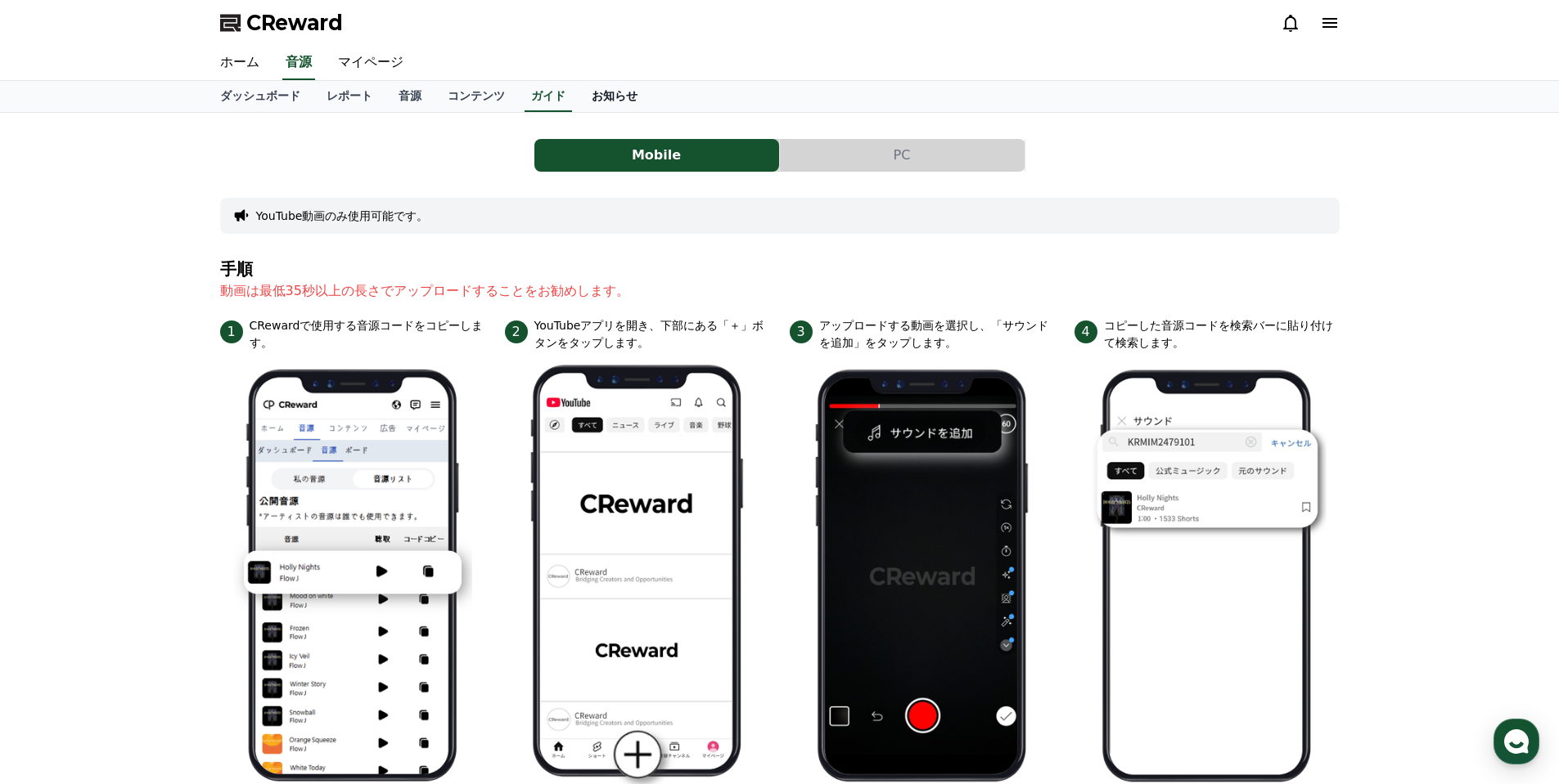
click at [578, 99] on link "お知らせ" at bounding box center [614, 96] width 72 height 31
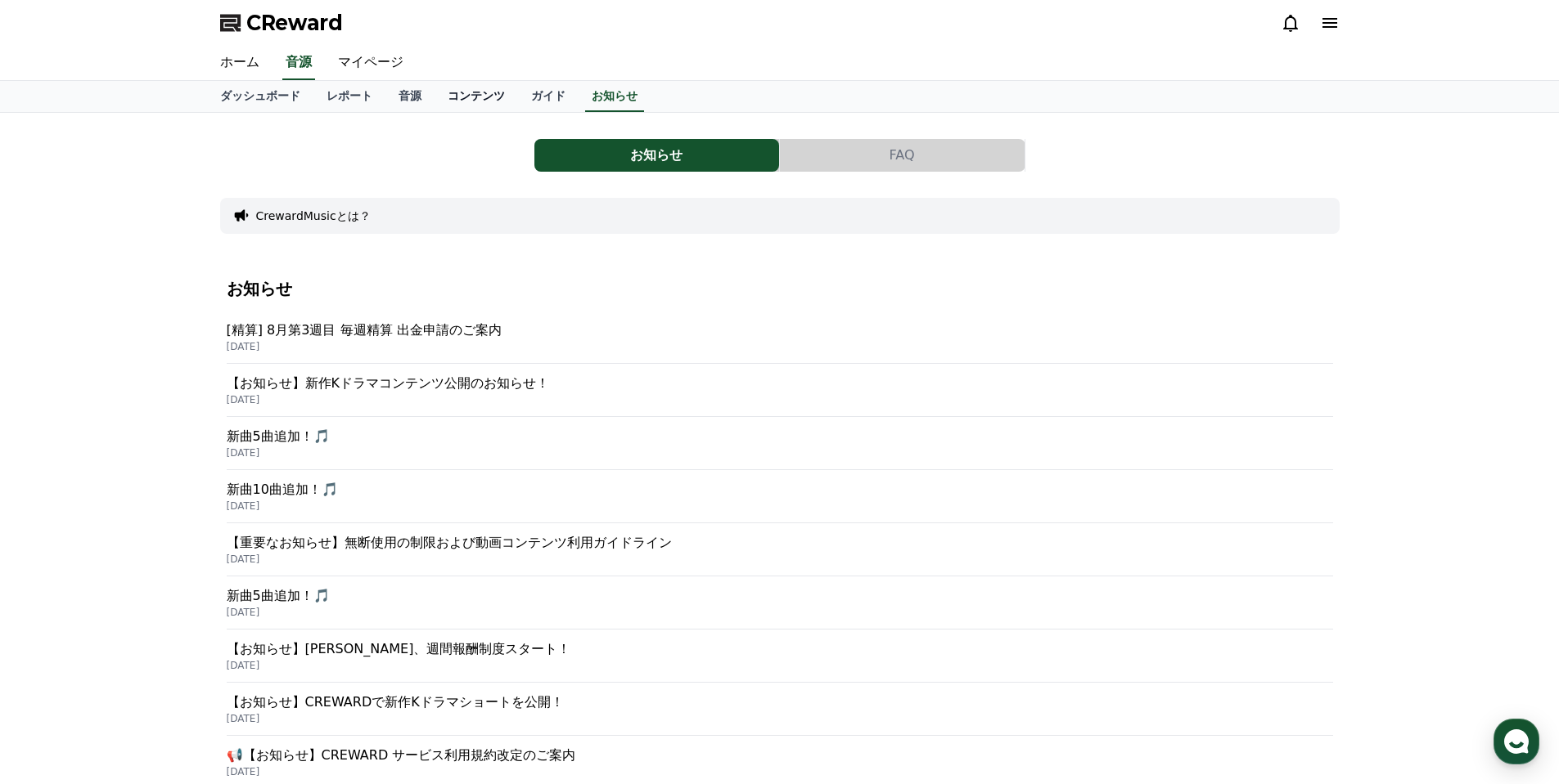
click at [439, 89] on link "コンテンツ" at bounding box center [476, 96] width 84 height 31
click at [313, 94] on link "レポート" at bounding box center [349, 96] width 72 height 31
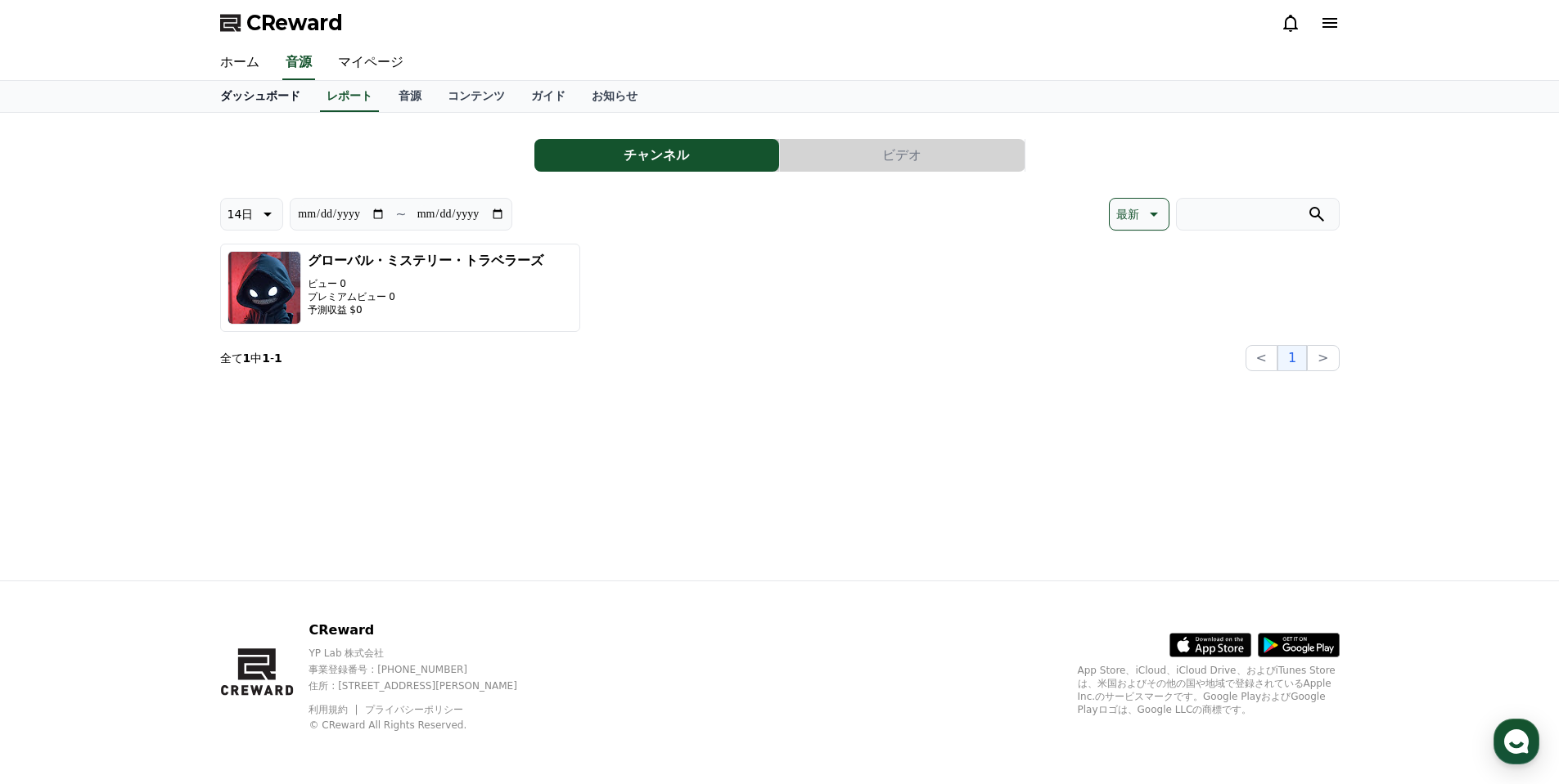
click at [254, 99] on link "ダッシュボード" at bounding box center [260, 96] width 107 height 31
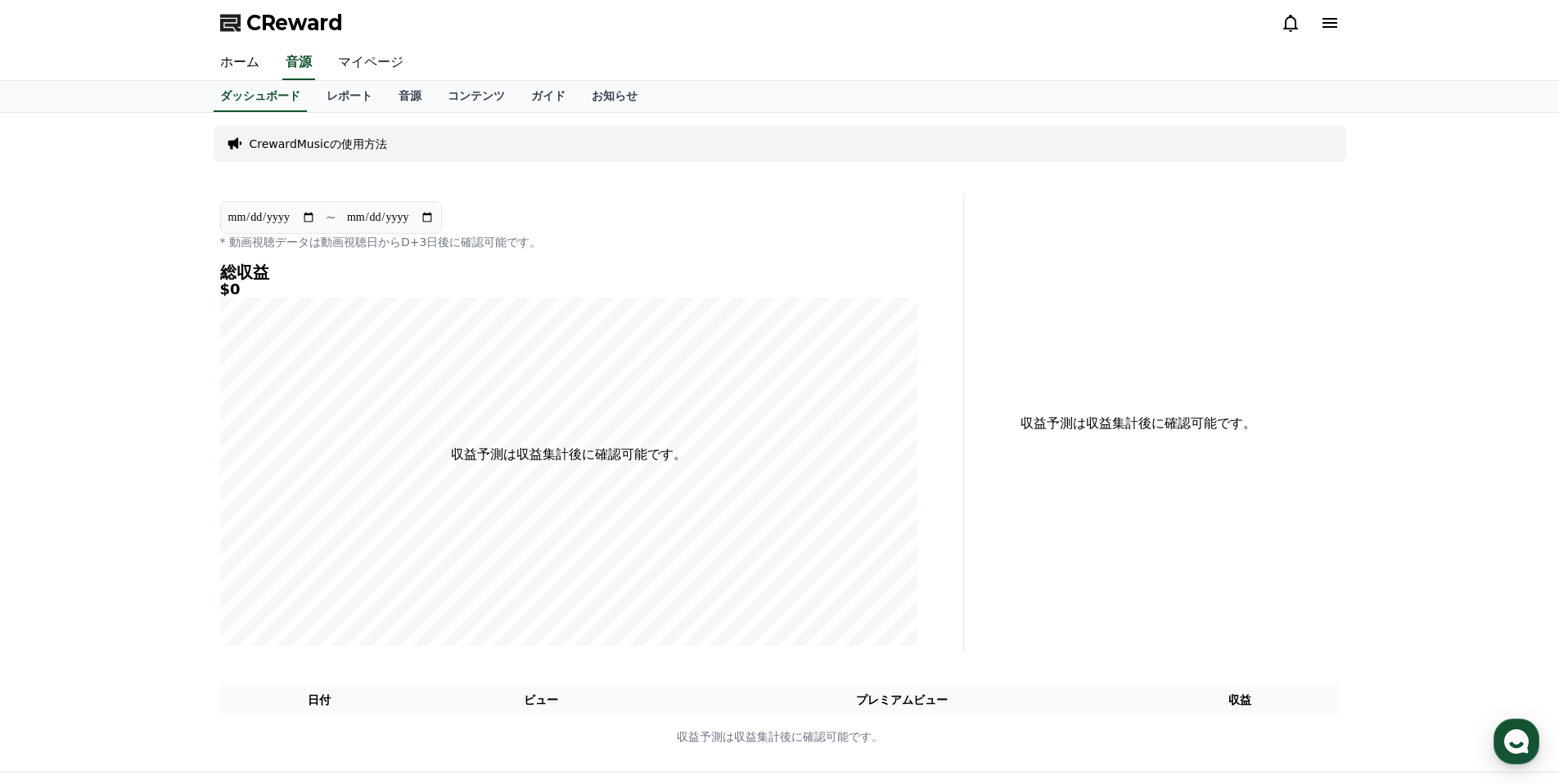
click at [346, 58] on link "マイページ" at bounding box center [371, 63] width 92 height 34
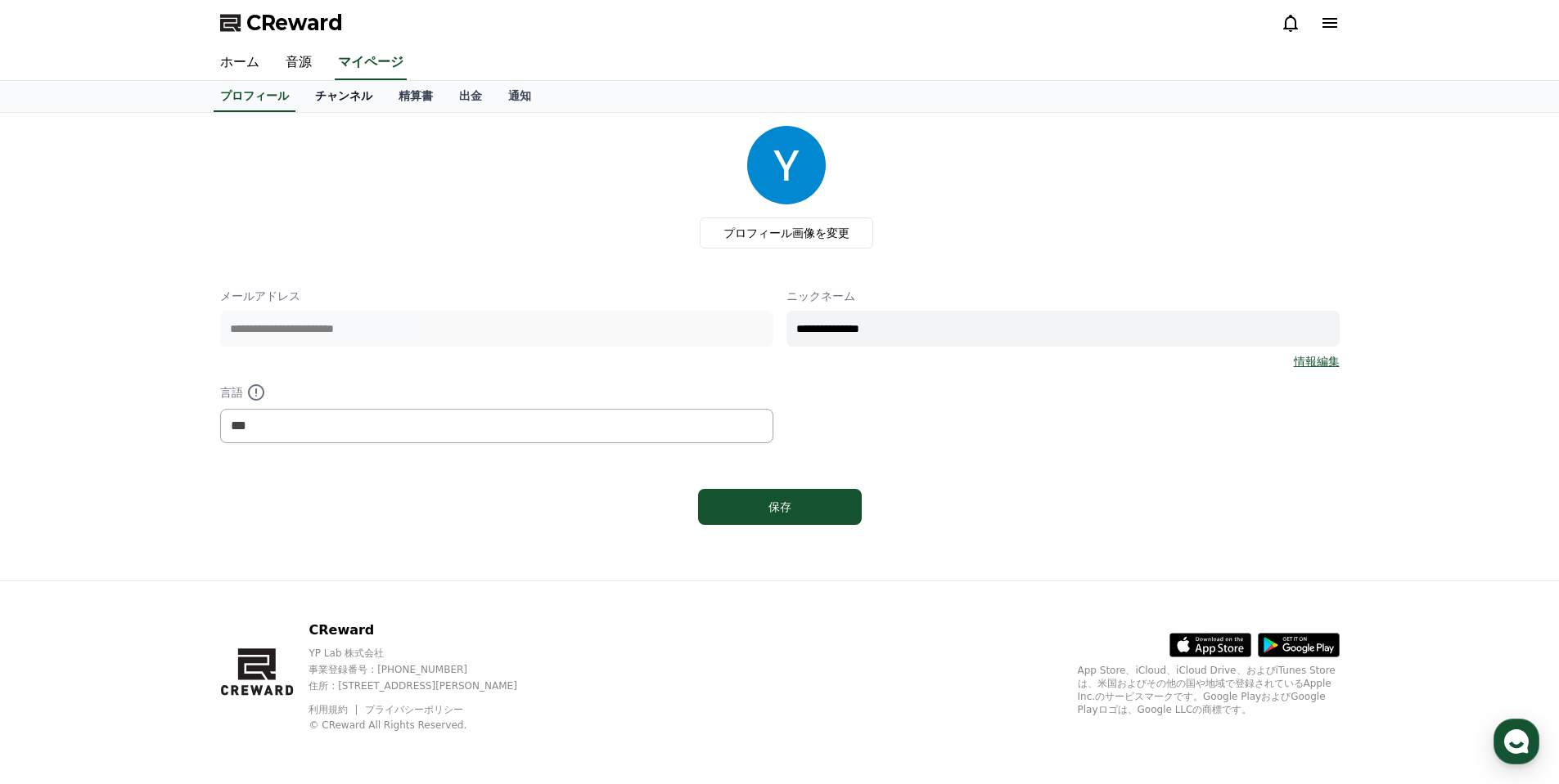
click at [318, 101] on link "チャンネル" at bounding box center [344, 96] width 84 height 31
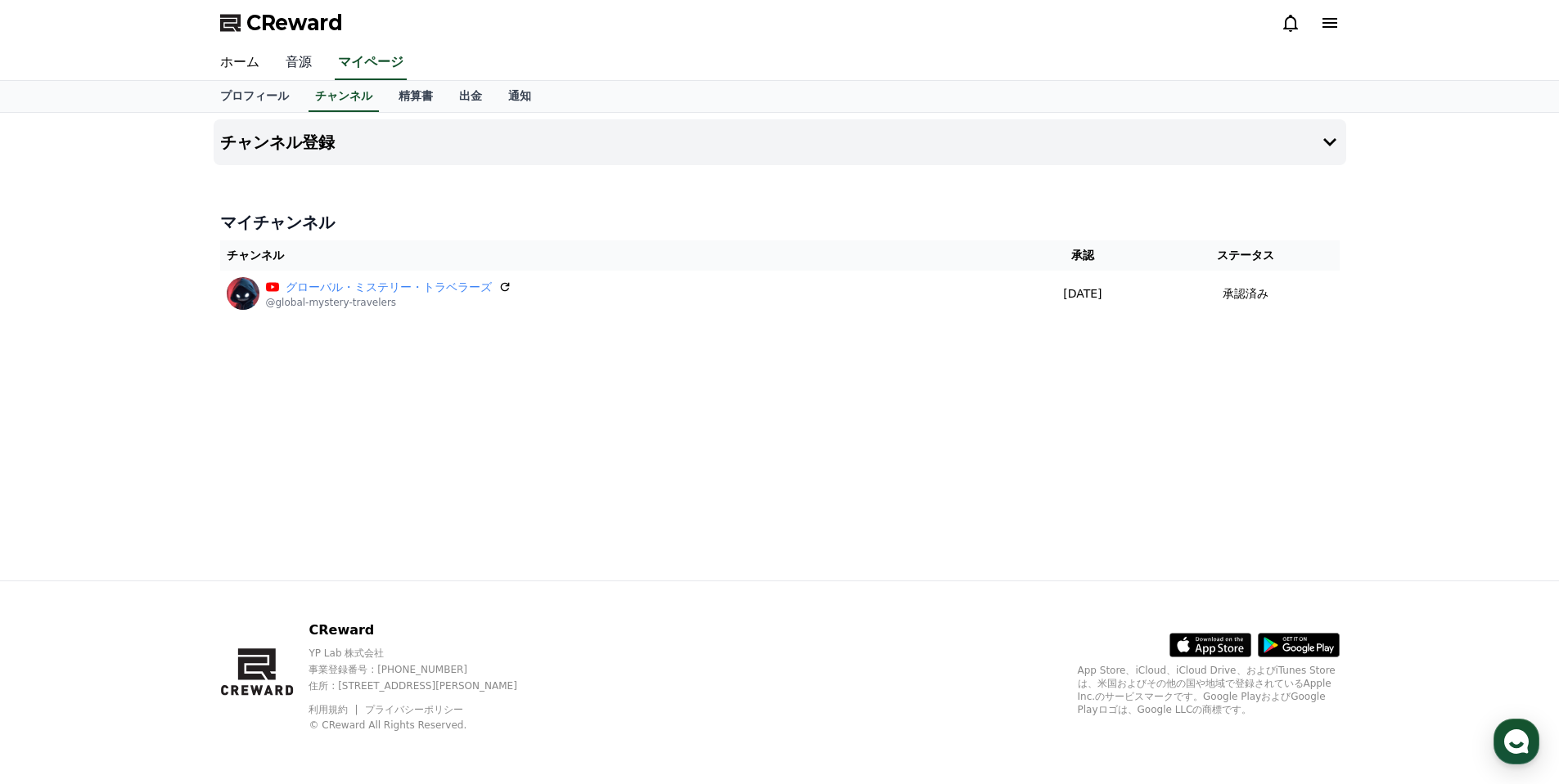
click at [294, 62] on link "音源" at bounding box center [298, 63] width 53 height 34
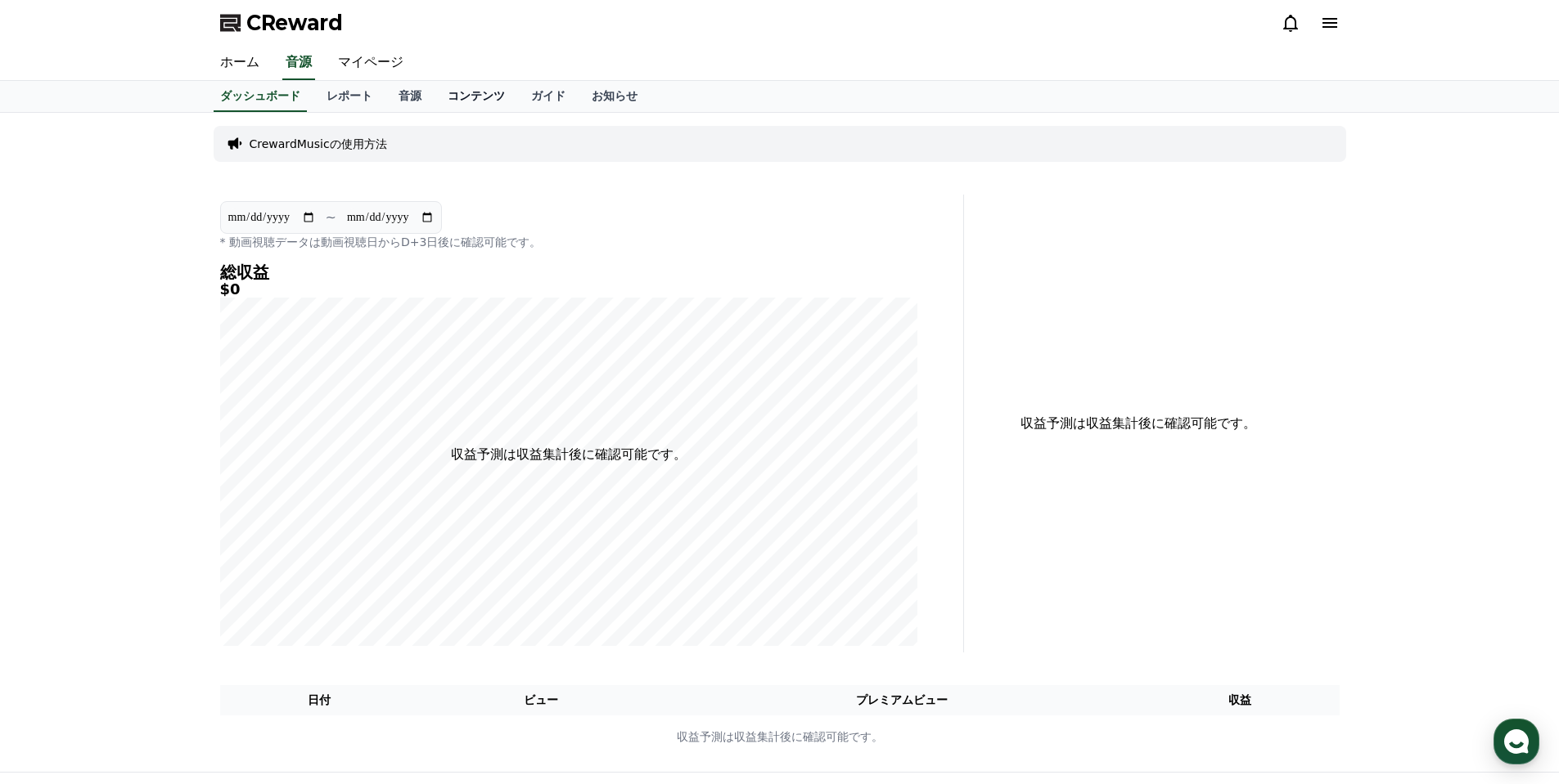
click at [446, 112] on link "コンテンツ" at bounding box center [476, 96] width 84 height 31
click at [518, 97] on link "ガイド" at bounding box center [548, 96] width 61 height 31
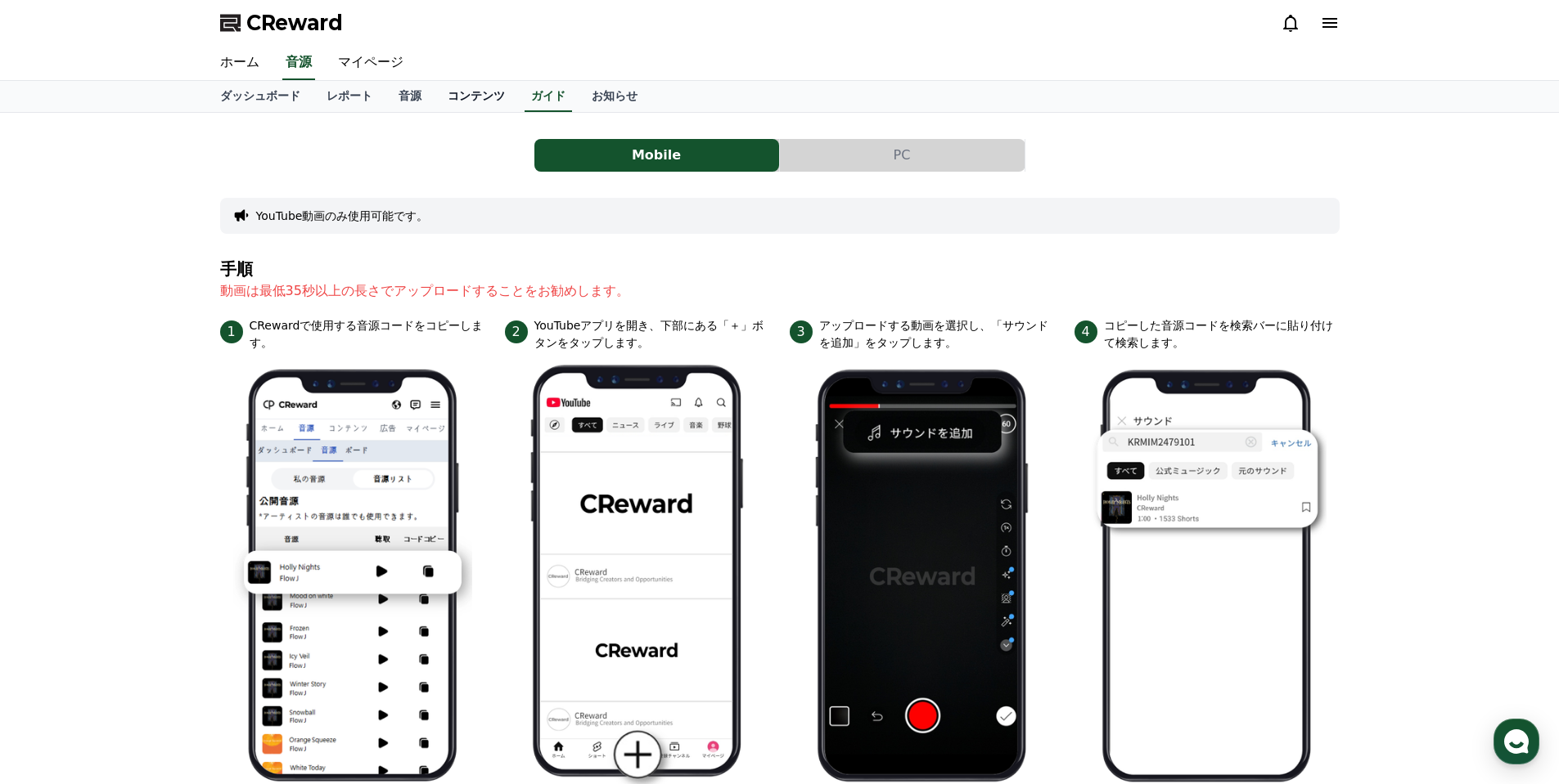
click at [441, 94] on link "コンテンツ" at bounding box center [476, 96] width 84 height 31
click at [386, 105] on link "音源" at bounding box center [410, 96] width 49 height 31
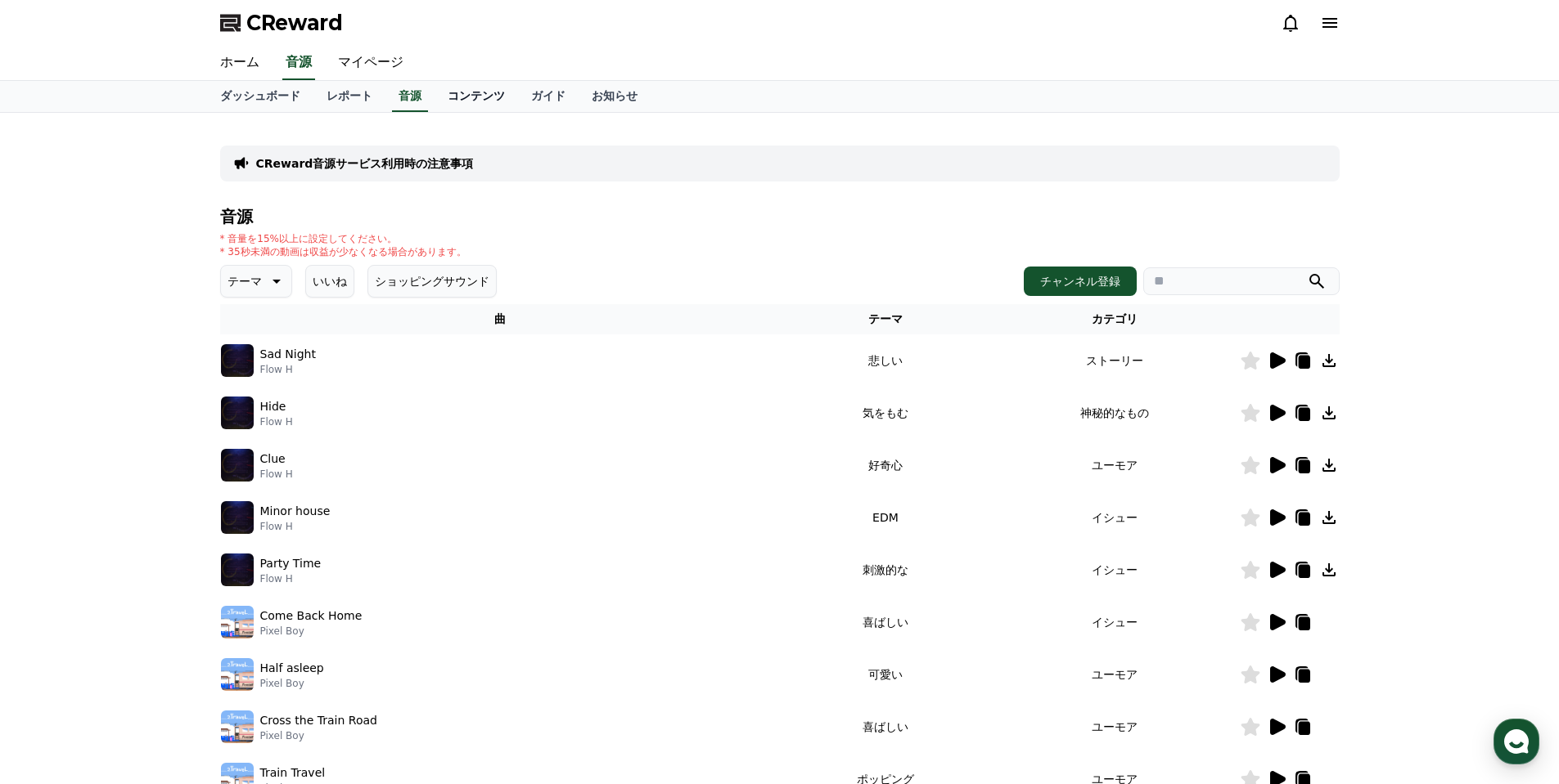
click at [435, 97] on link "コンテンツ" at bounding box center [476, 96] width 84 height 31
click at [441, 95] on link "コンテンツ" at bounding box center [475, 96] width 71 height 31
click at [387, 91] on link "音源" at bounding box center [410, 96] width 49 height 31
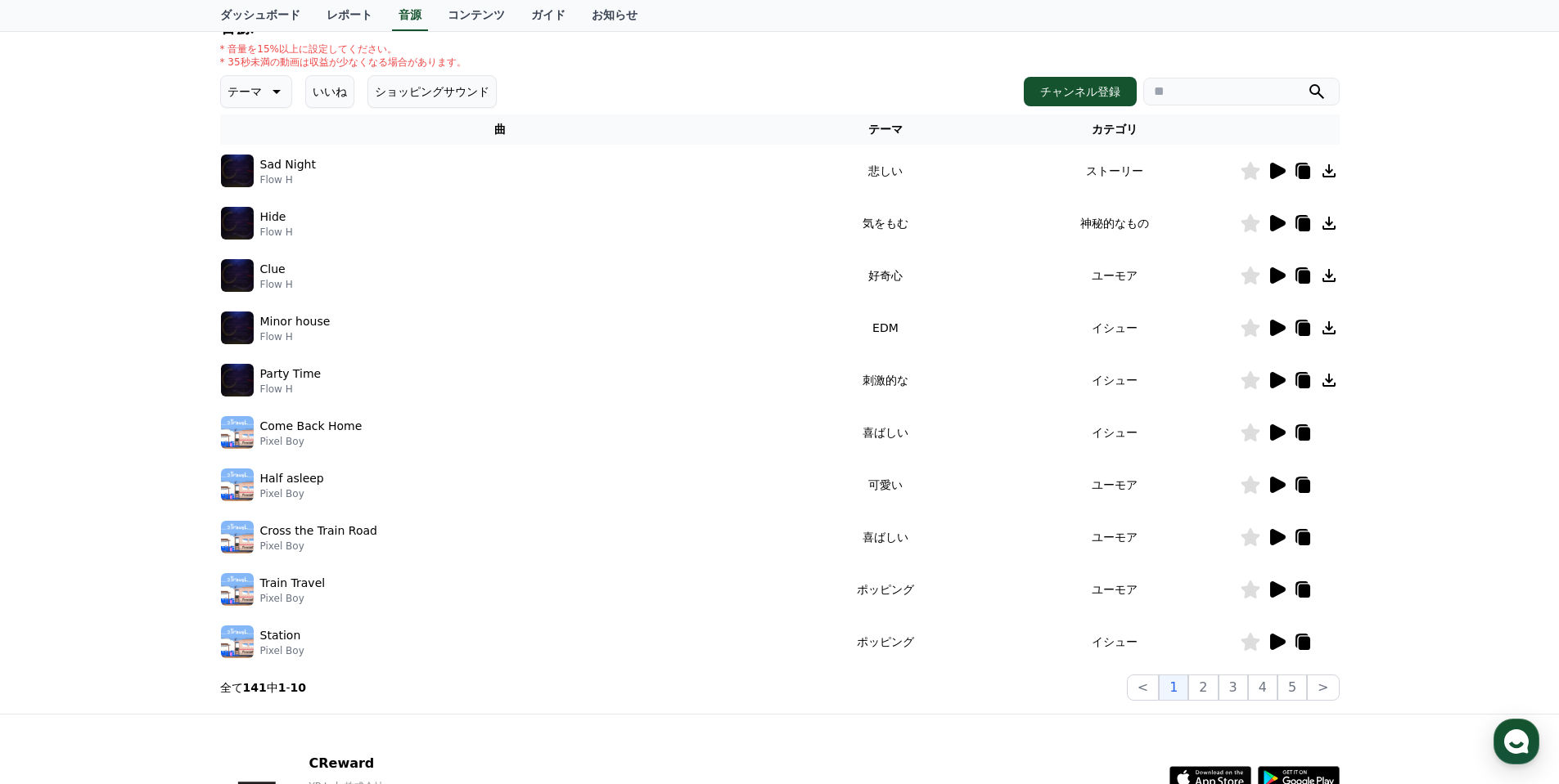
scroll to position [245, 0]
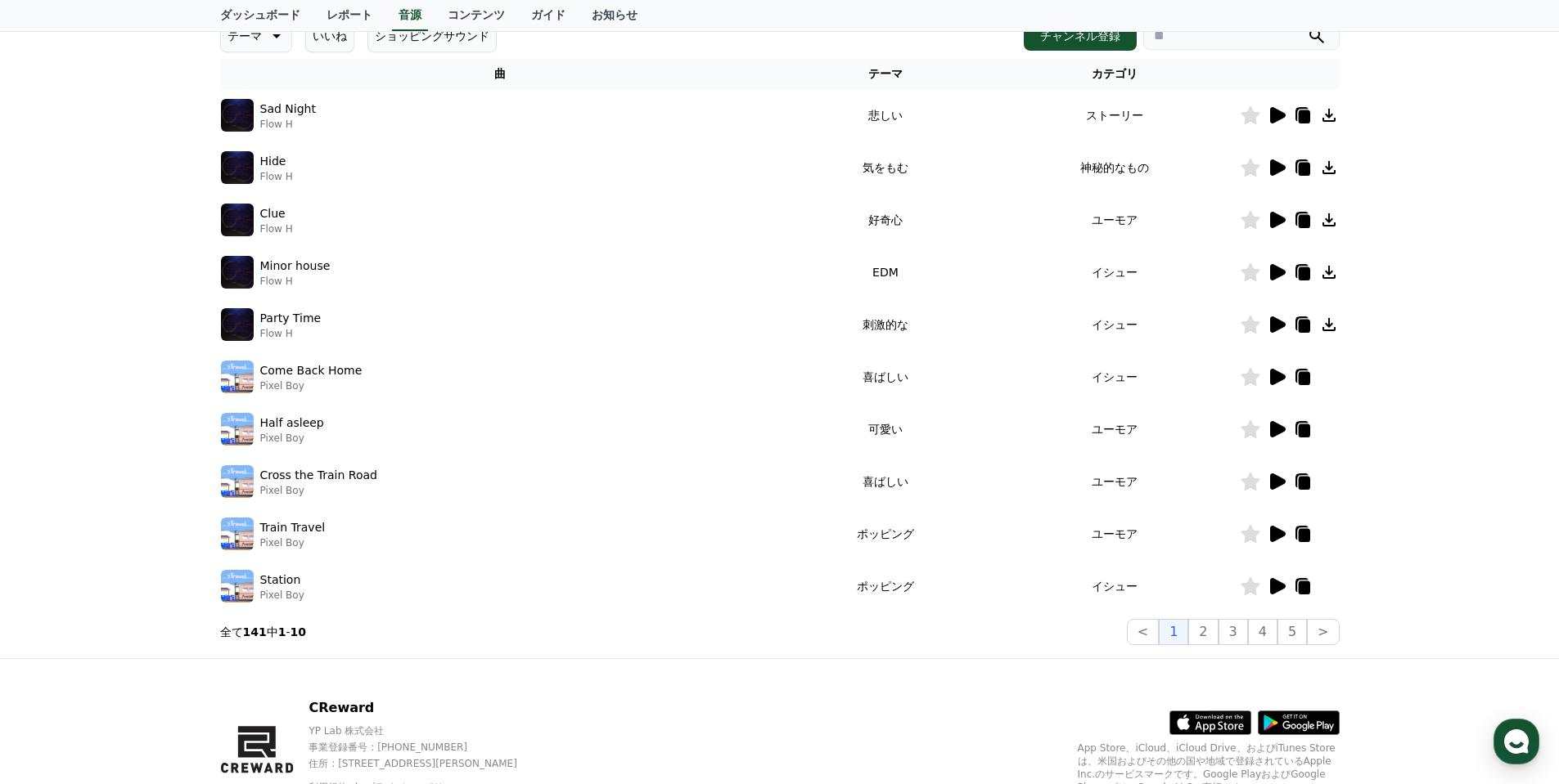
click at [1281, 486] on icon at bounding box center [1277, 482] width 20 height 20
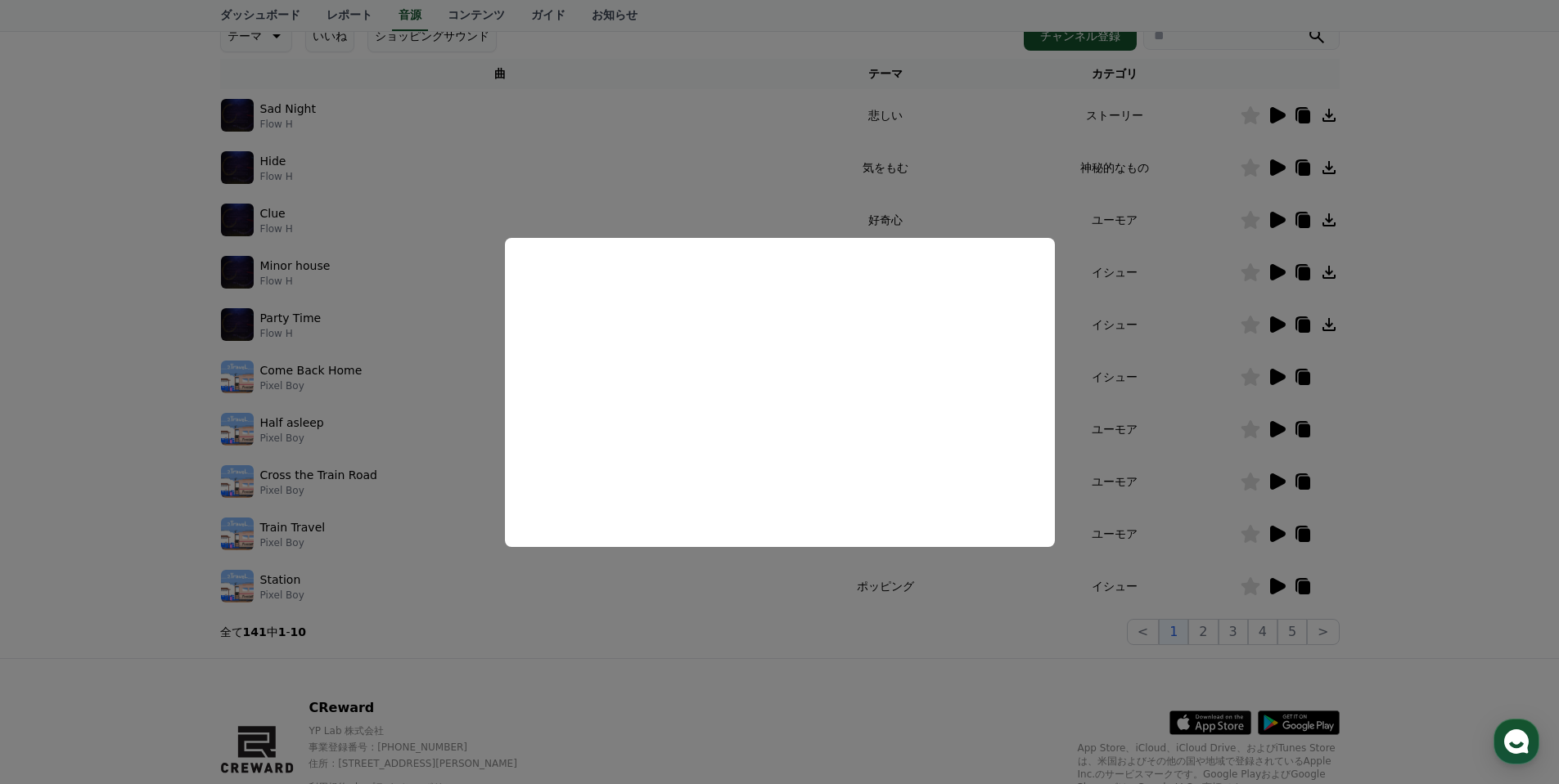
click at [729, 659] on button "close modal" at bounding box center [780, 392] width 1559 height 784
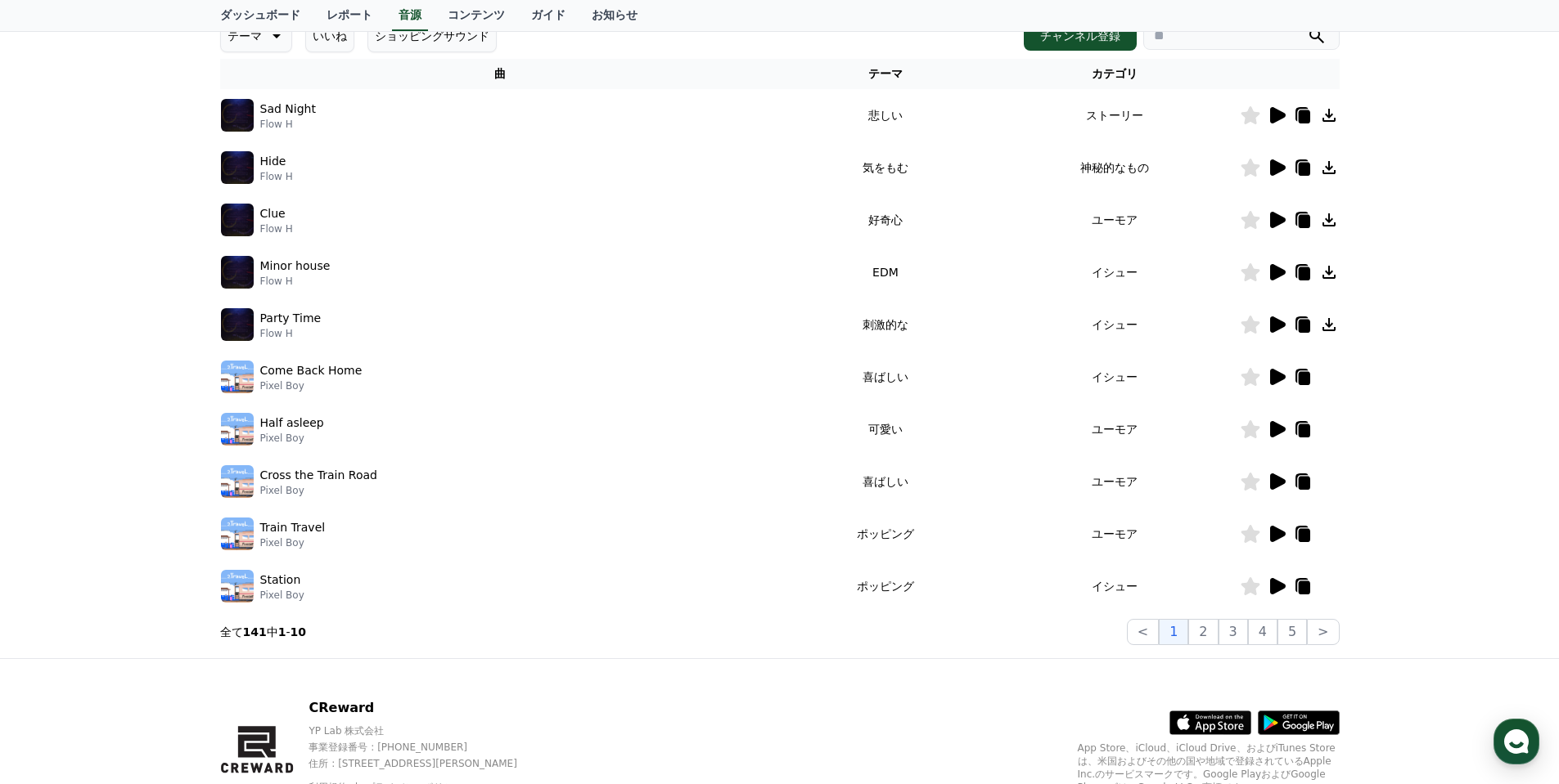
click at [1281, 532] on icon at bounding box center [1278, 534] width 16 height 16
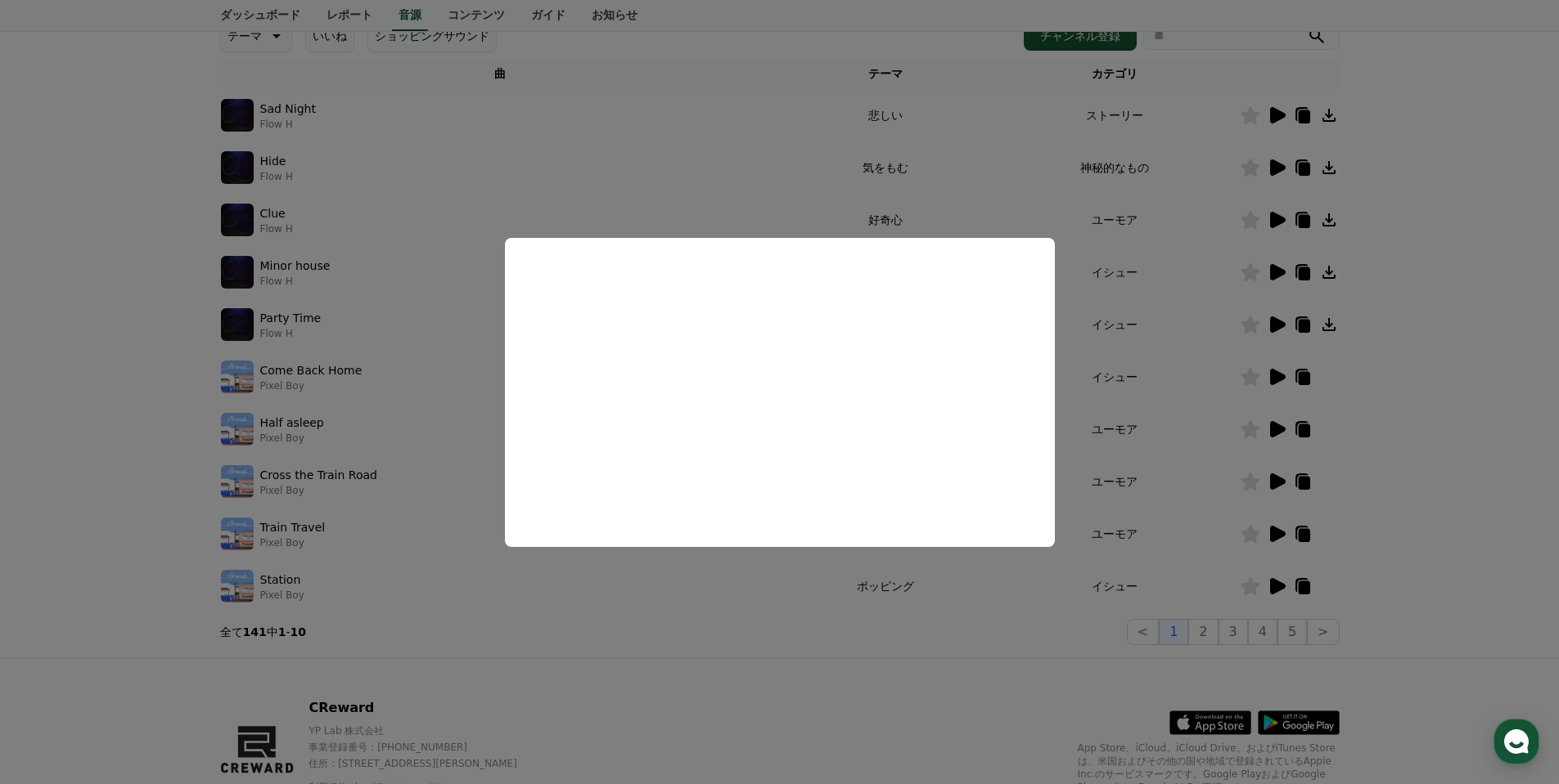
click at [827, 582] on button "close modal" at bounding box center [780, 392] width 1559 height 784
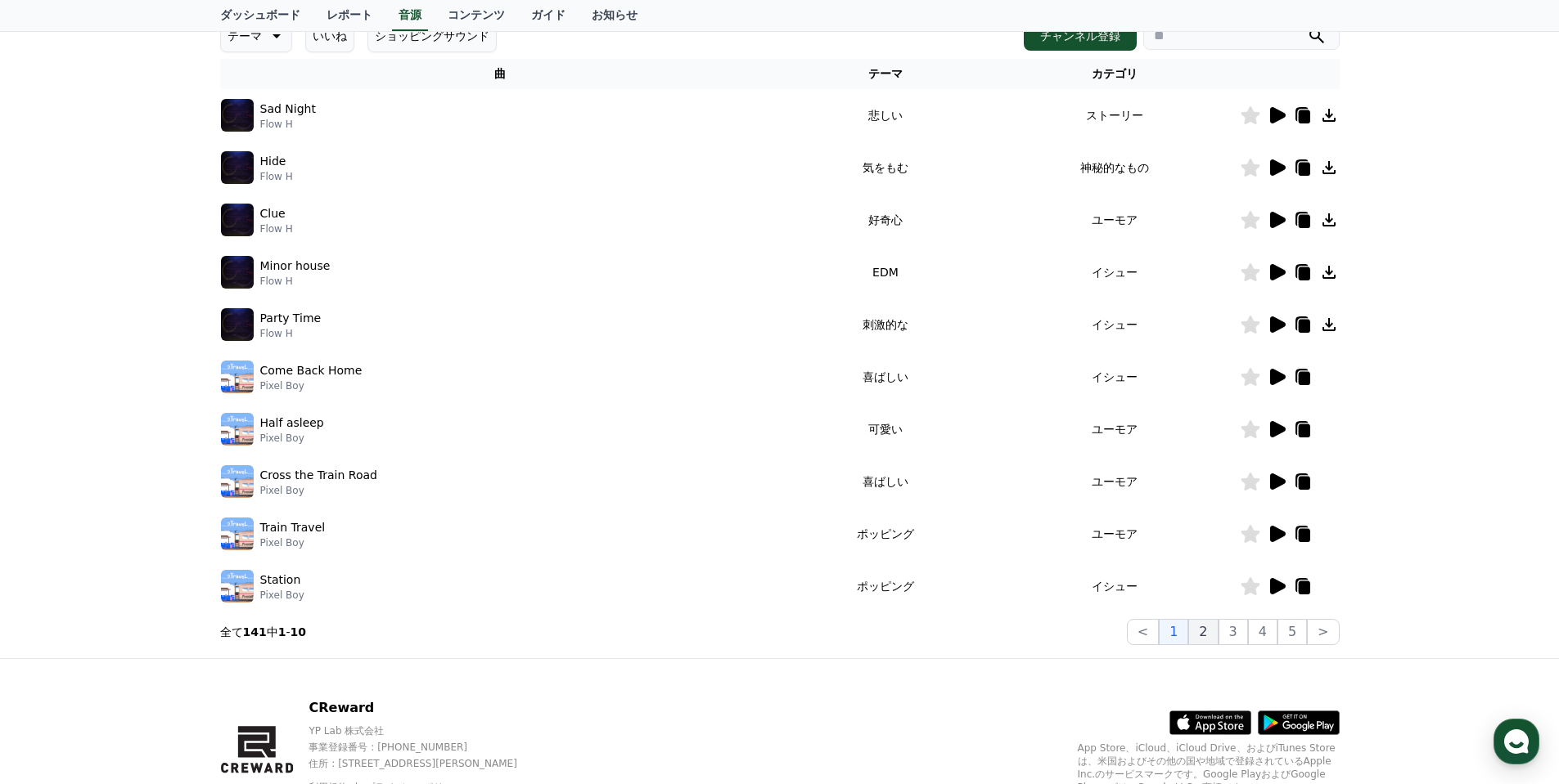
click at [1218, 633] on button "2" at bounding box center [1233, 632] width 30 height 26
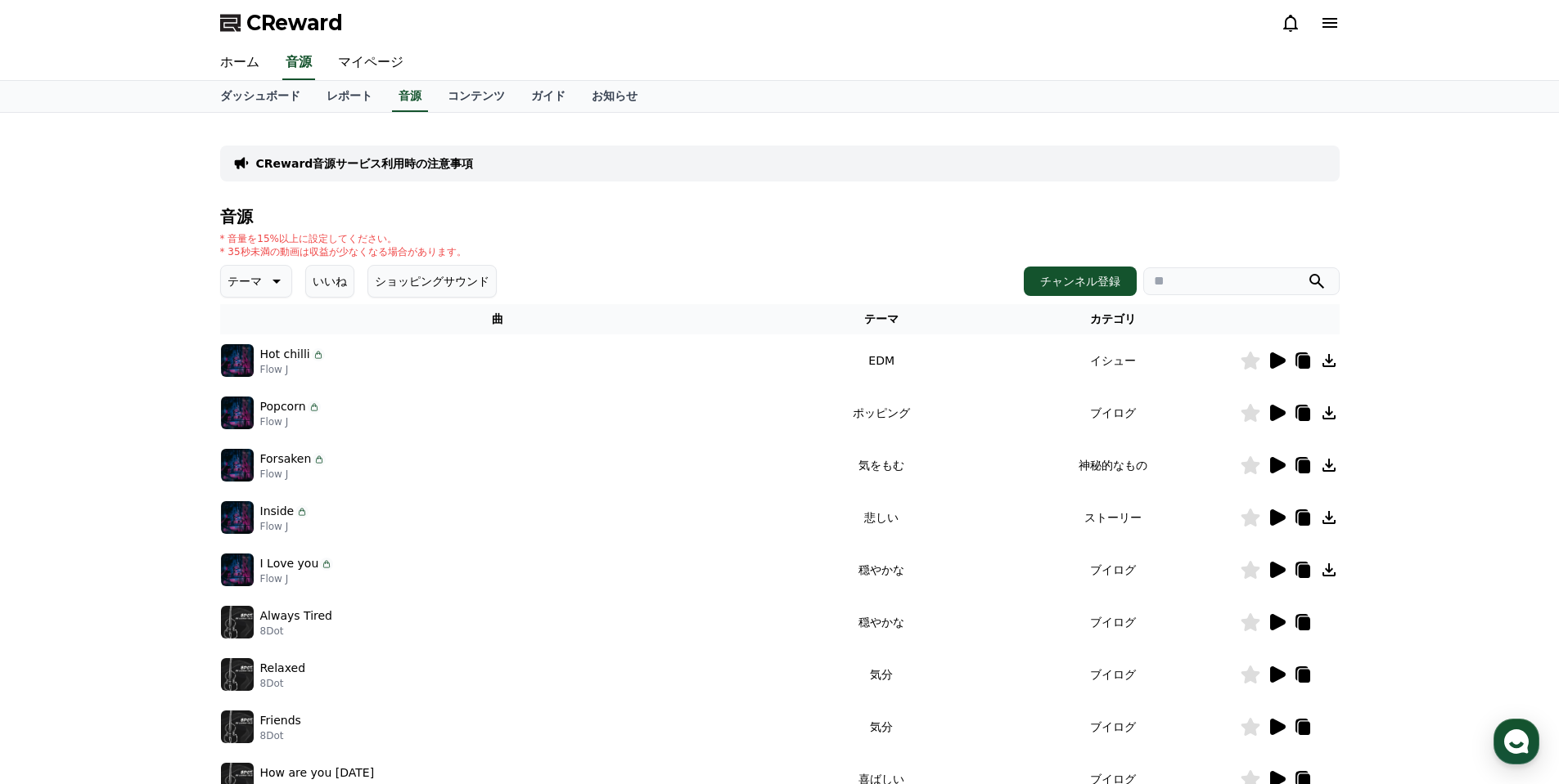
scroll to position [245, 0]
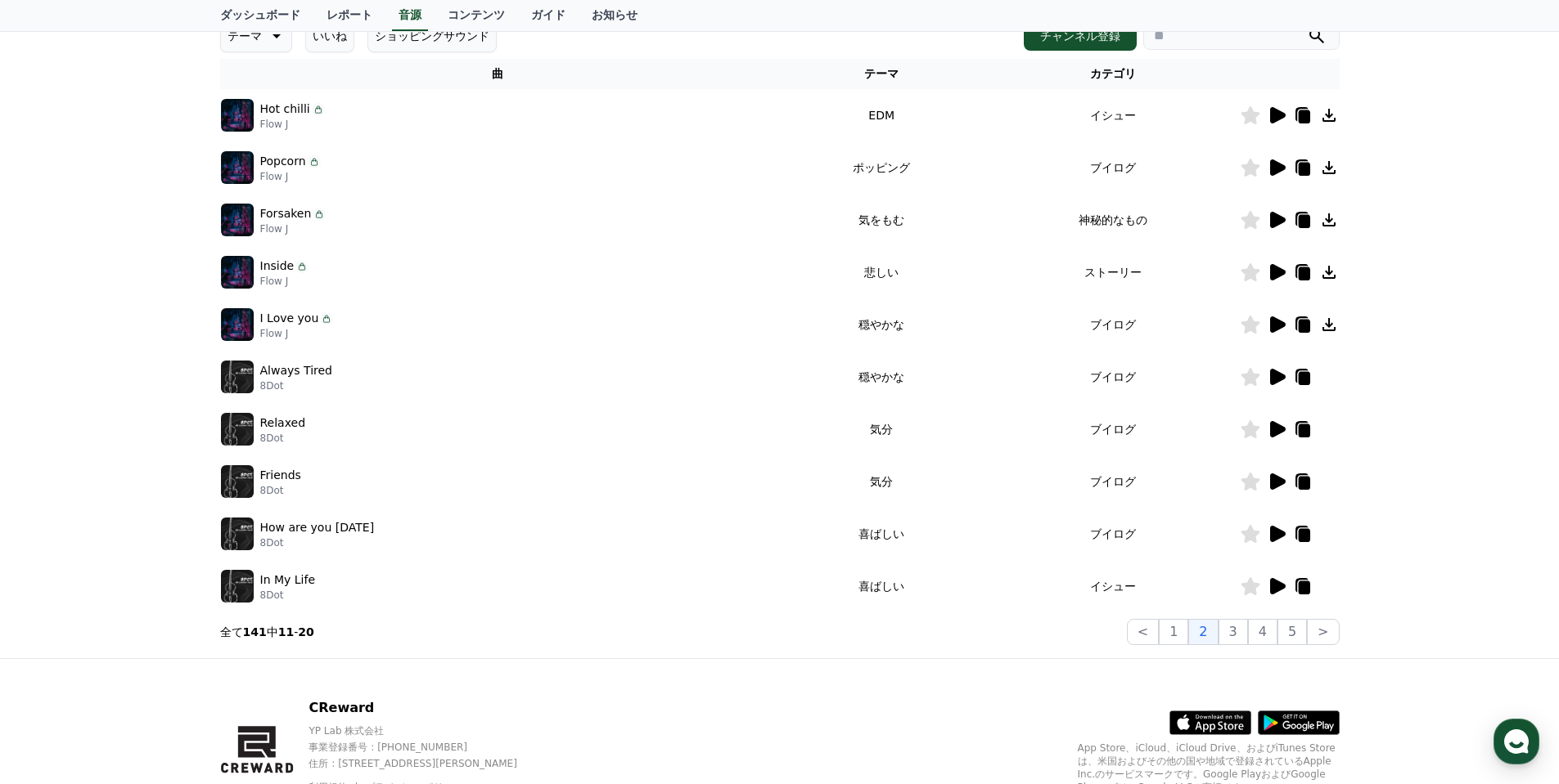
click at [1273, 430] on icon at bounding box center [1278, 429] width 16 height 16
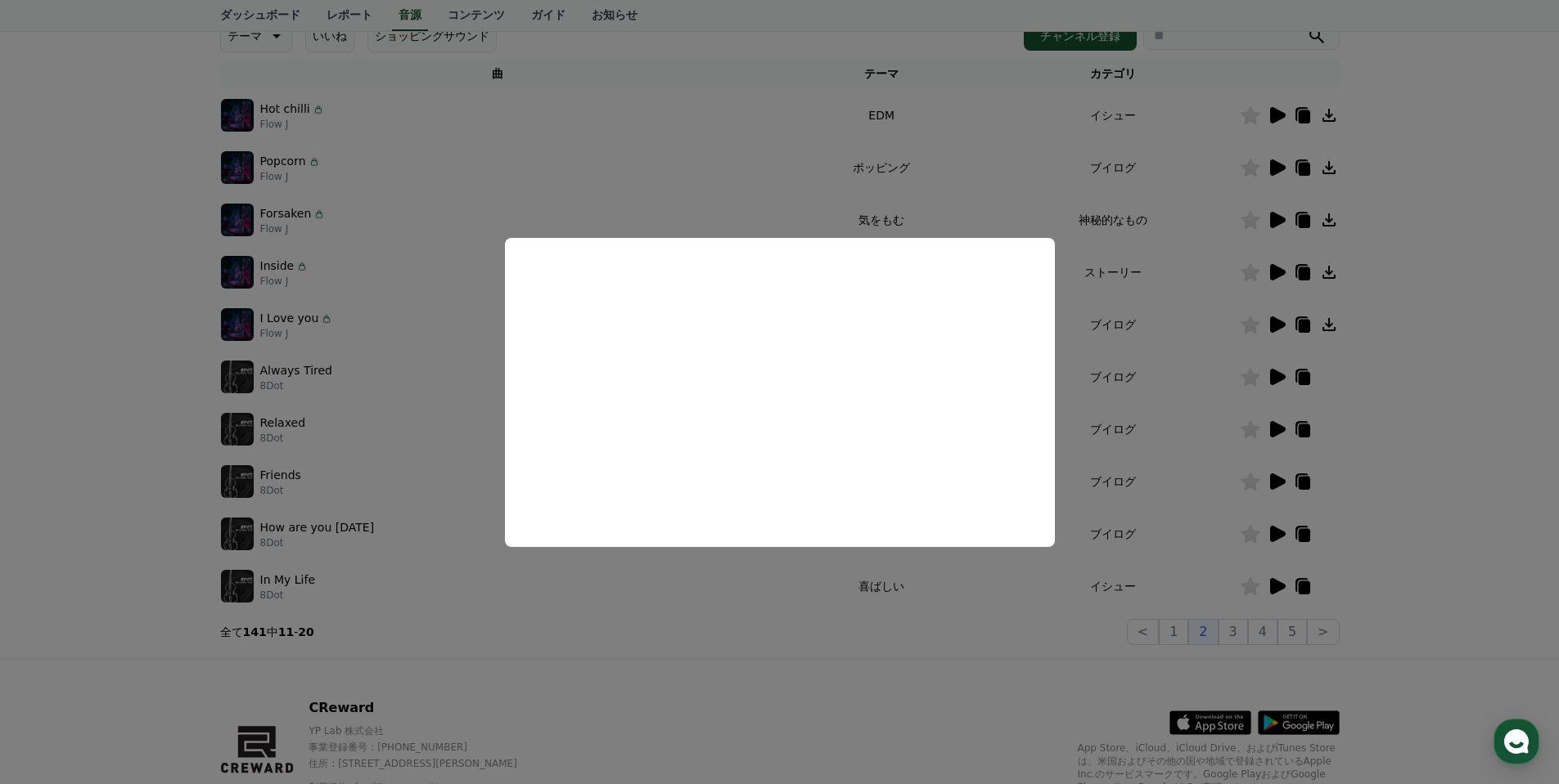
click at [806, 589] on button "close modal" at bounding box center [780, 392] width 1559 height 784
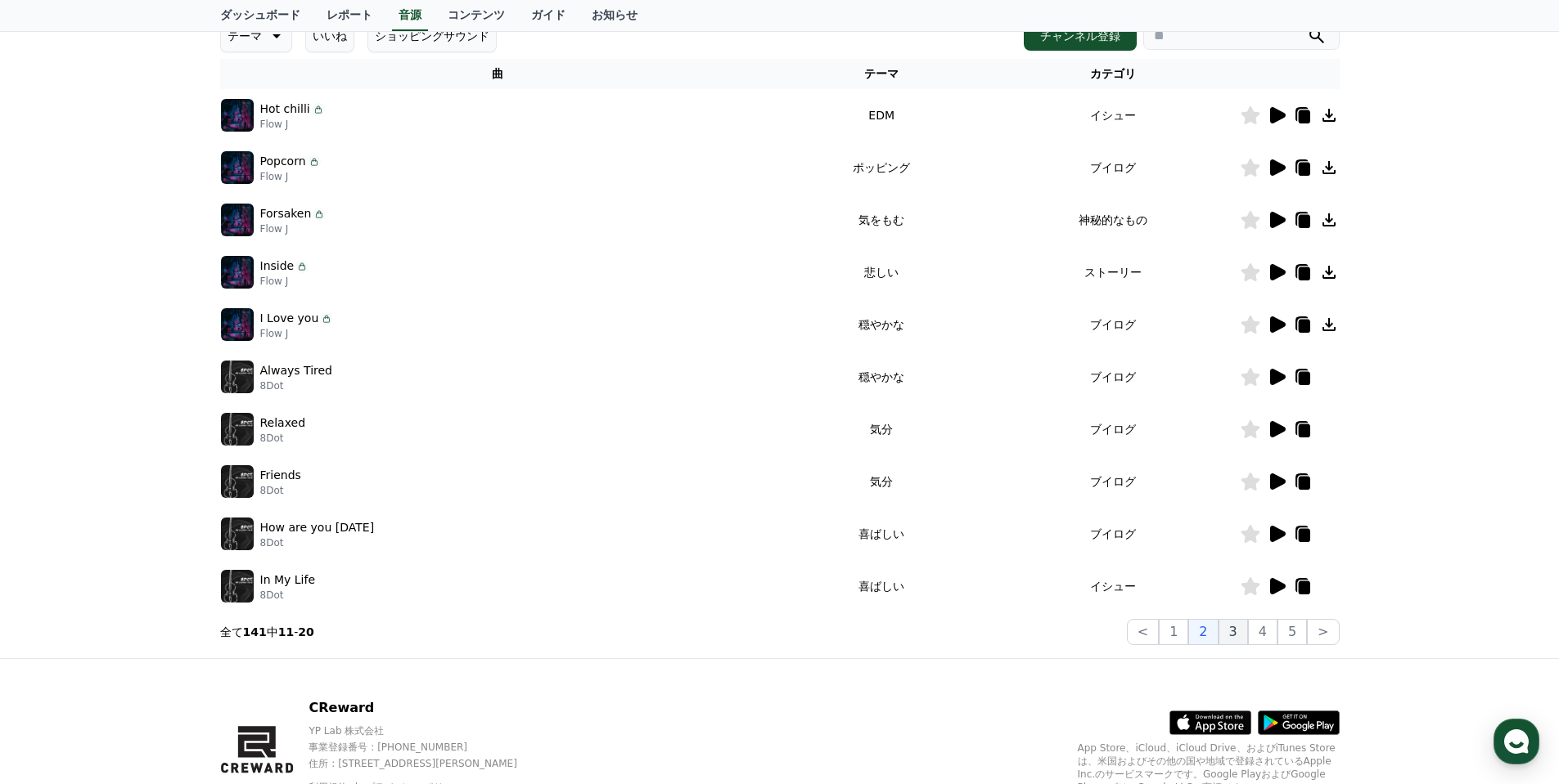
click at [1277, 631] on button "3" at bounding box center [1292, 632] width 30 height 26
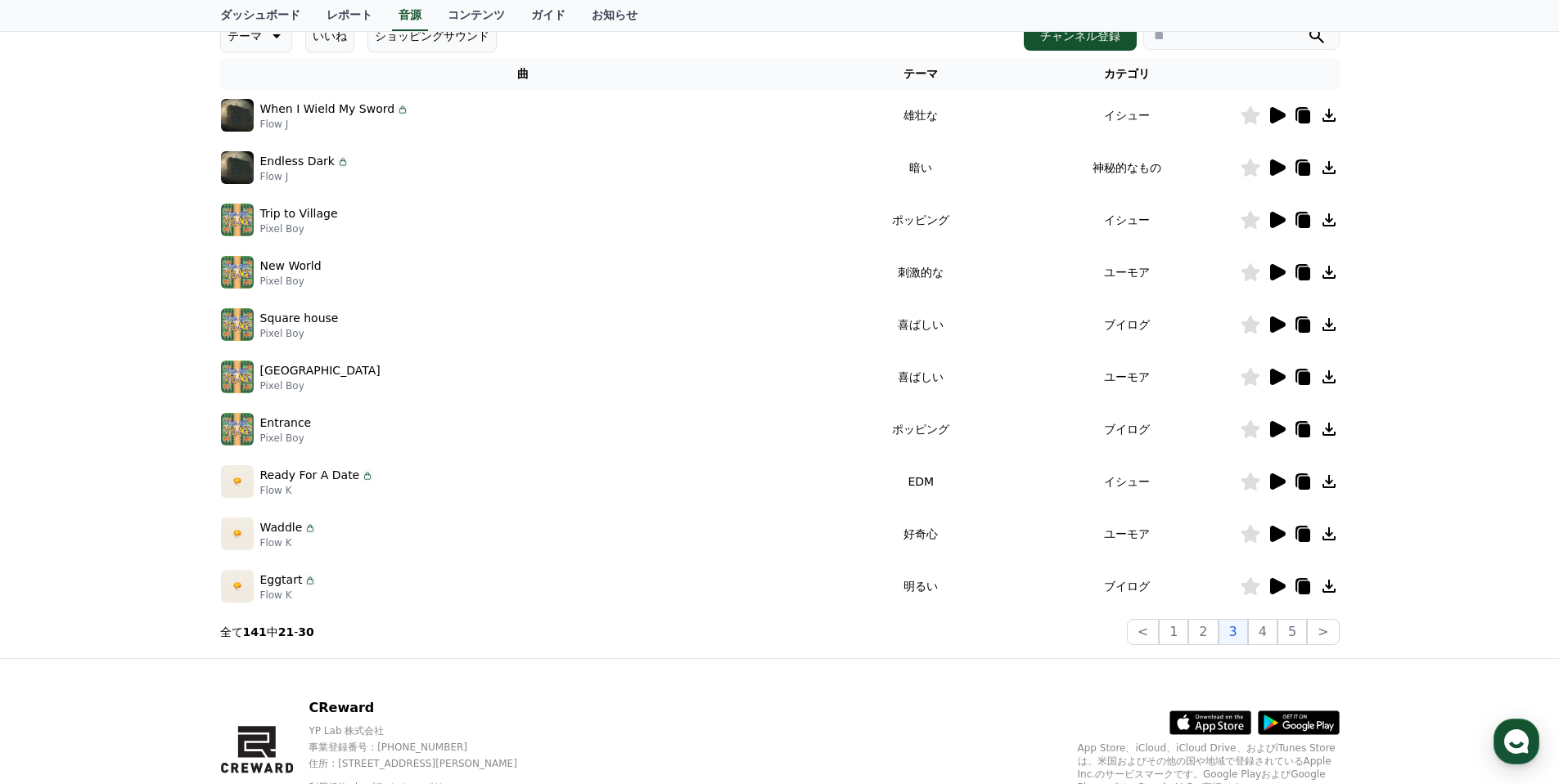
click at [1277, 273] on icon at bounding box center [1278, 272] width 16 height 16
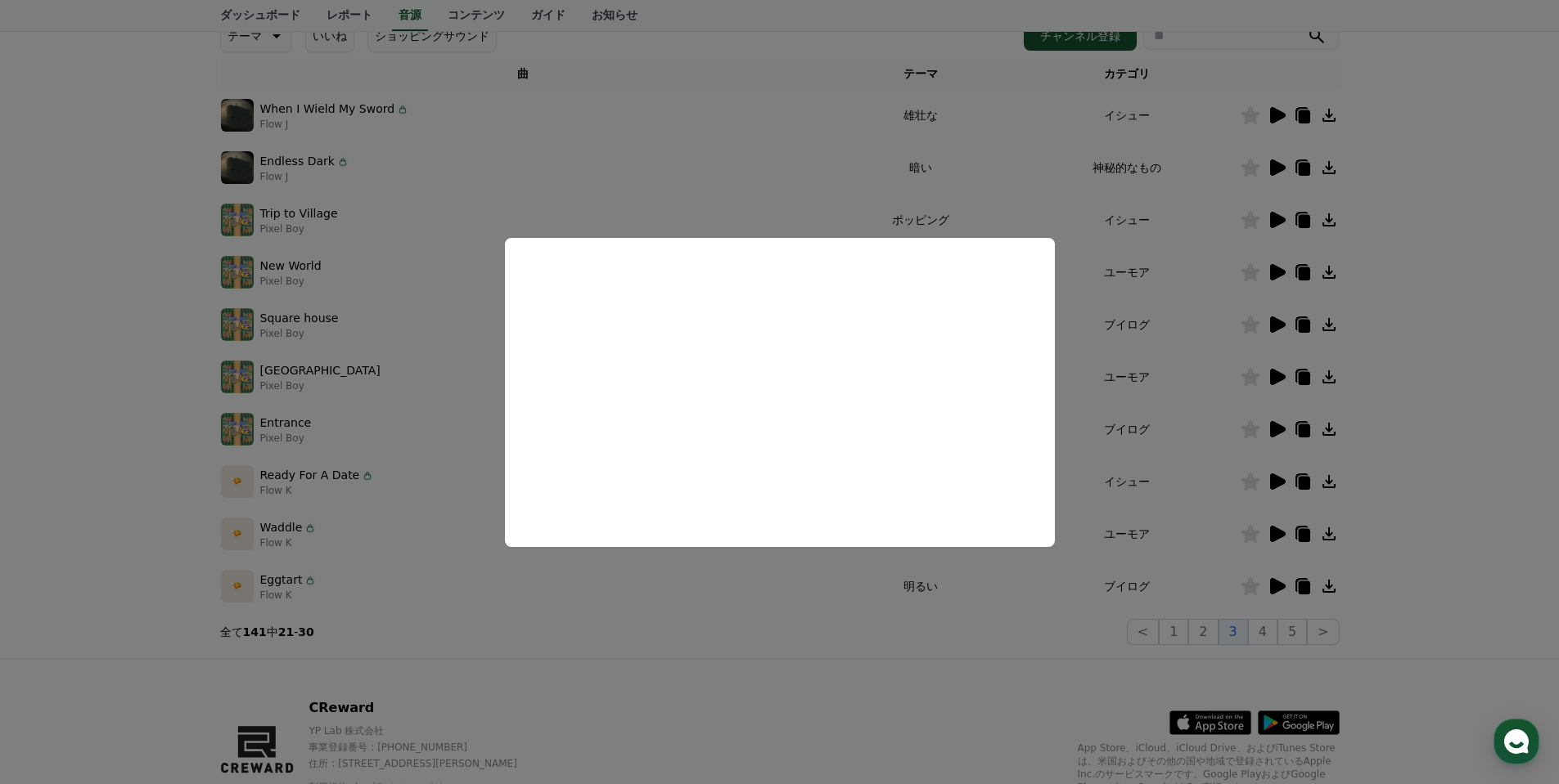
click at [932, 698] on button "close modal" at bounding box center [780, 392] width 1559 height 784
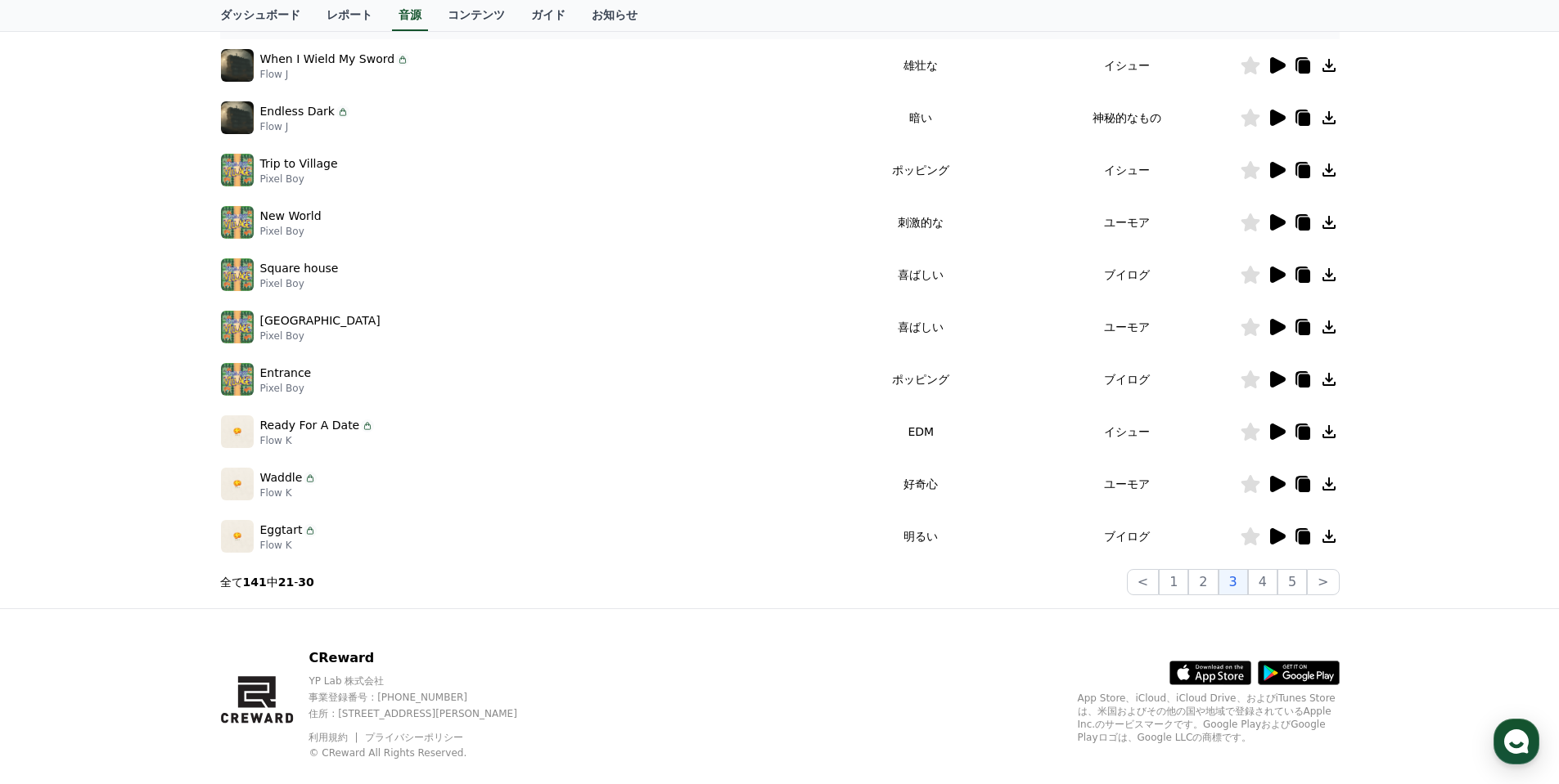
scroll to position [323, 0]
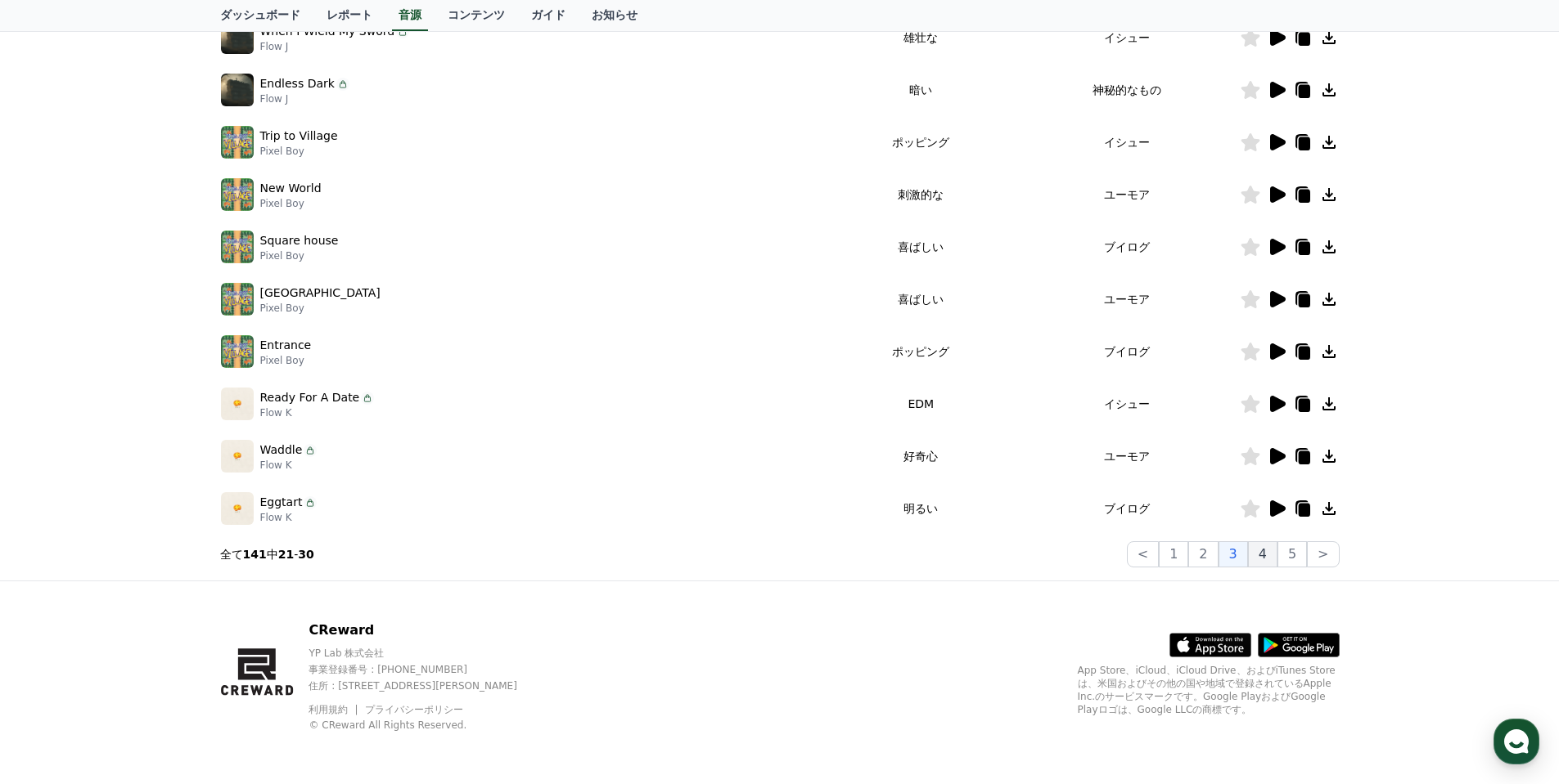
click at [1264, 560] on button "4" at bounding box center [1263, 554] width 30 height 26
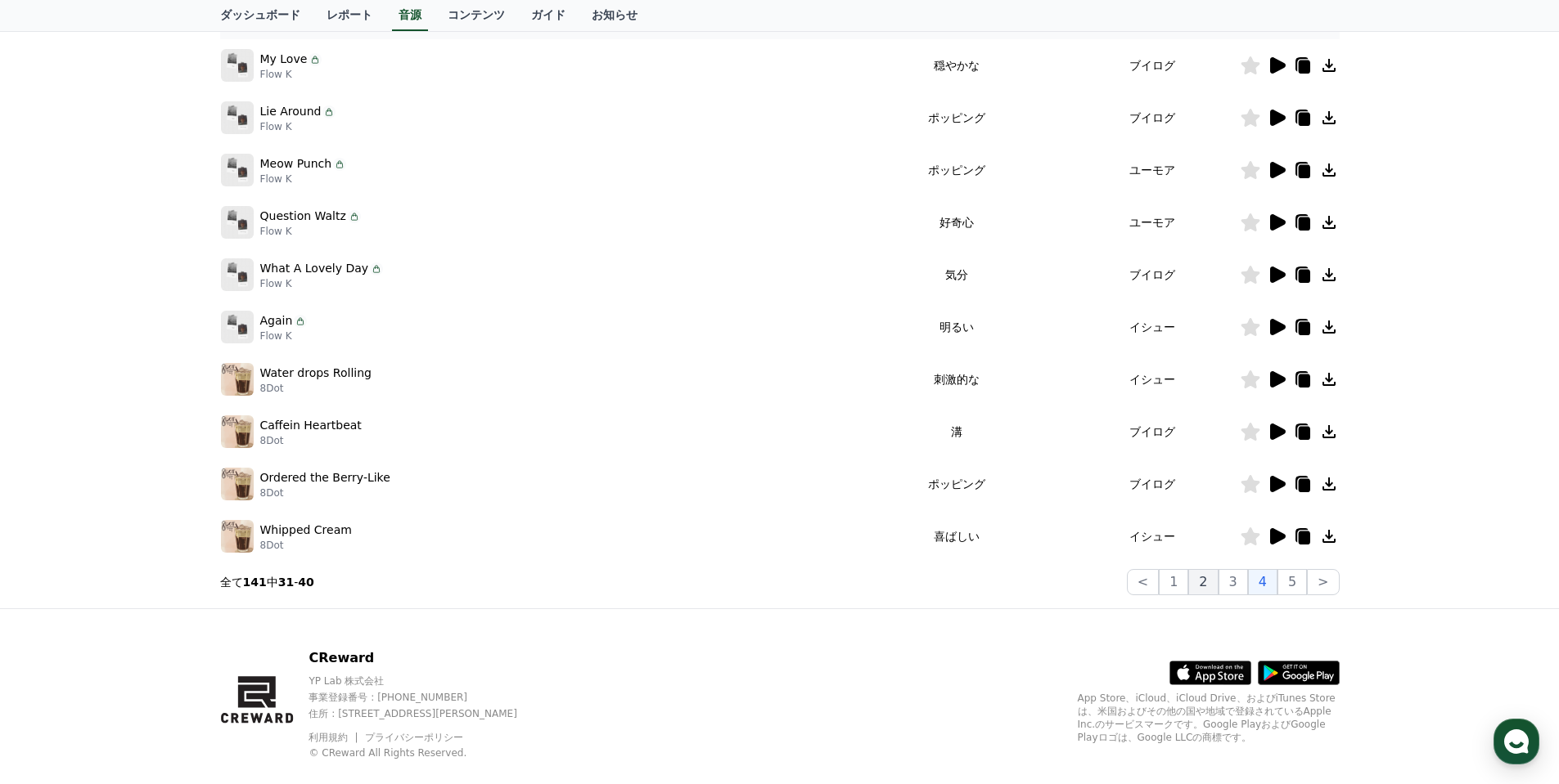
scroll to position [323, 0]
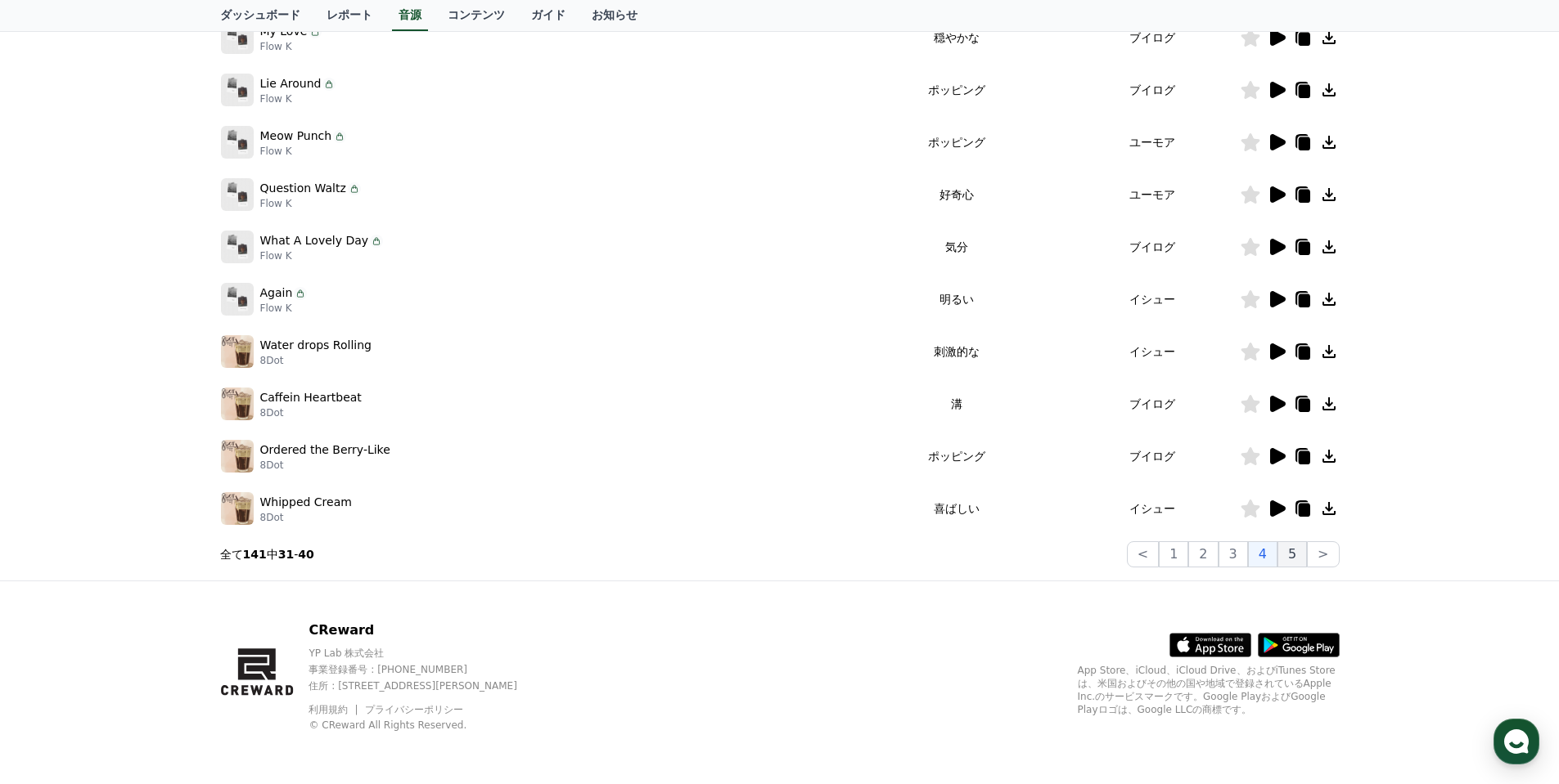
click at [1289, 555] on button "5" at bounding box center [1292, 554] width 30 height 26
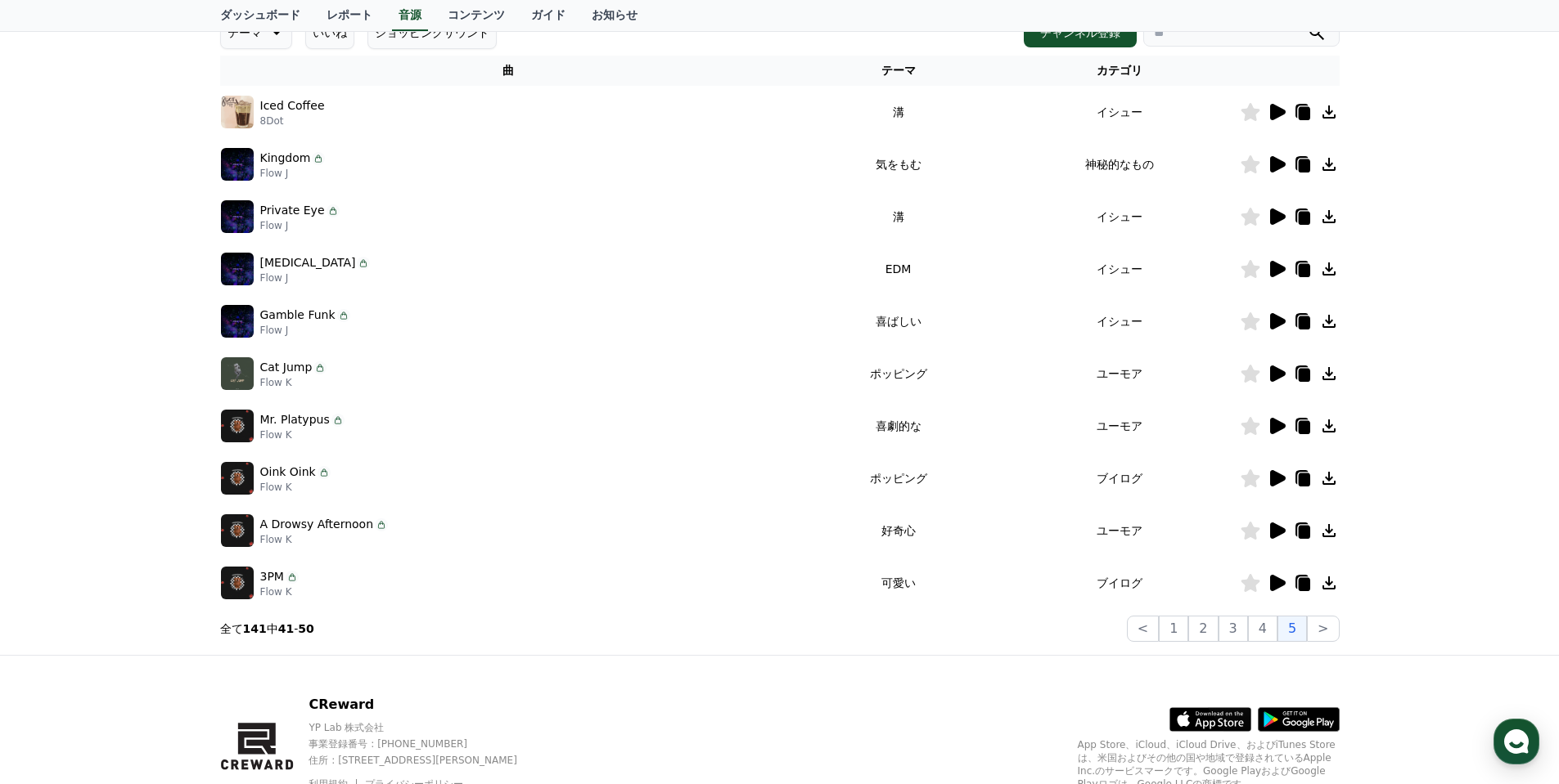
scroll to position [323, 0]
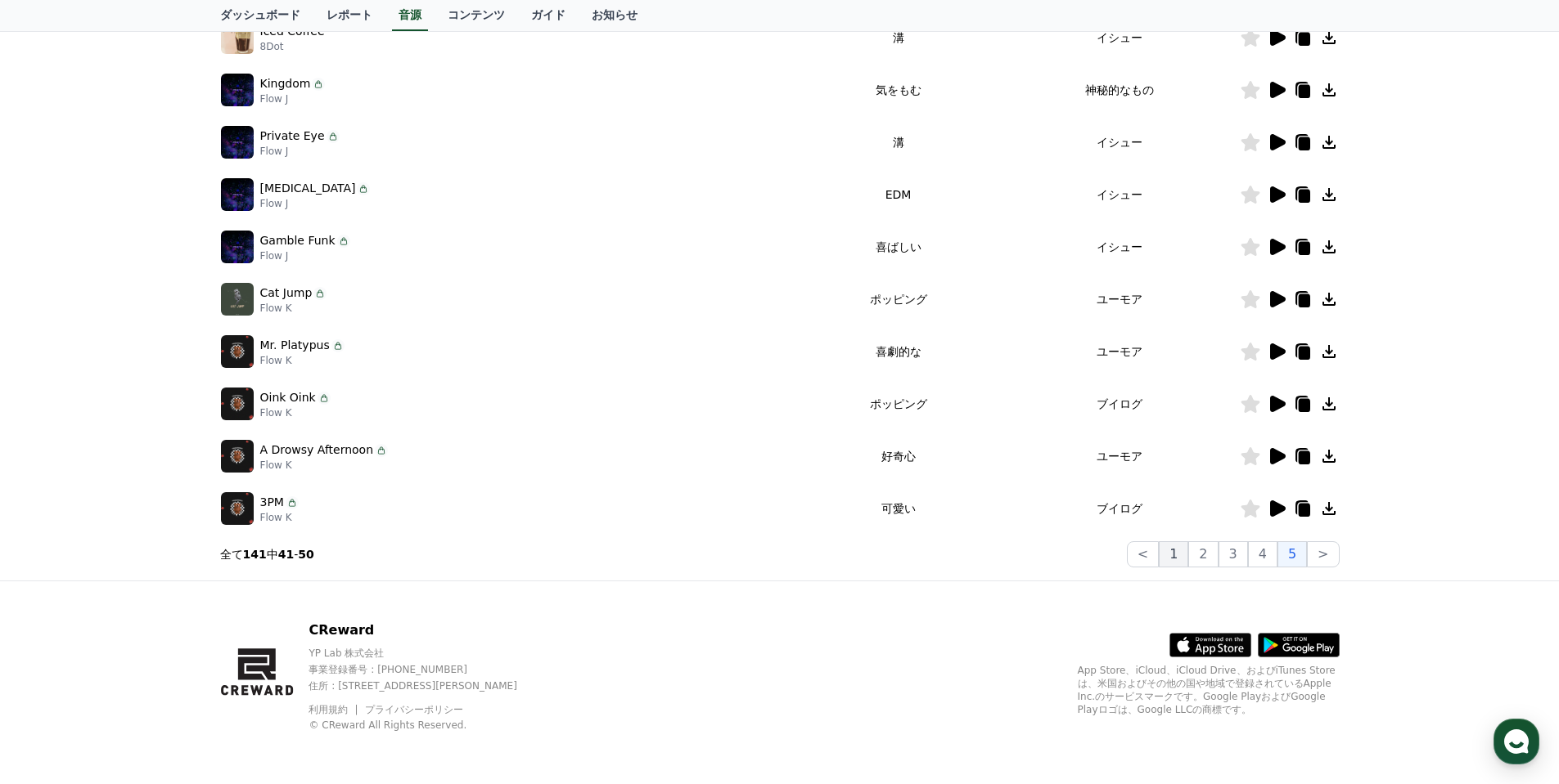
click at [1178, 542] on button "1" at bounding box center [1173, 554] width 30 height 26
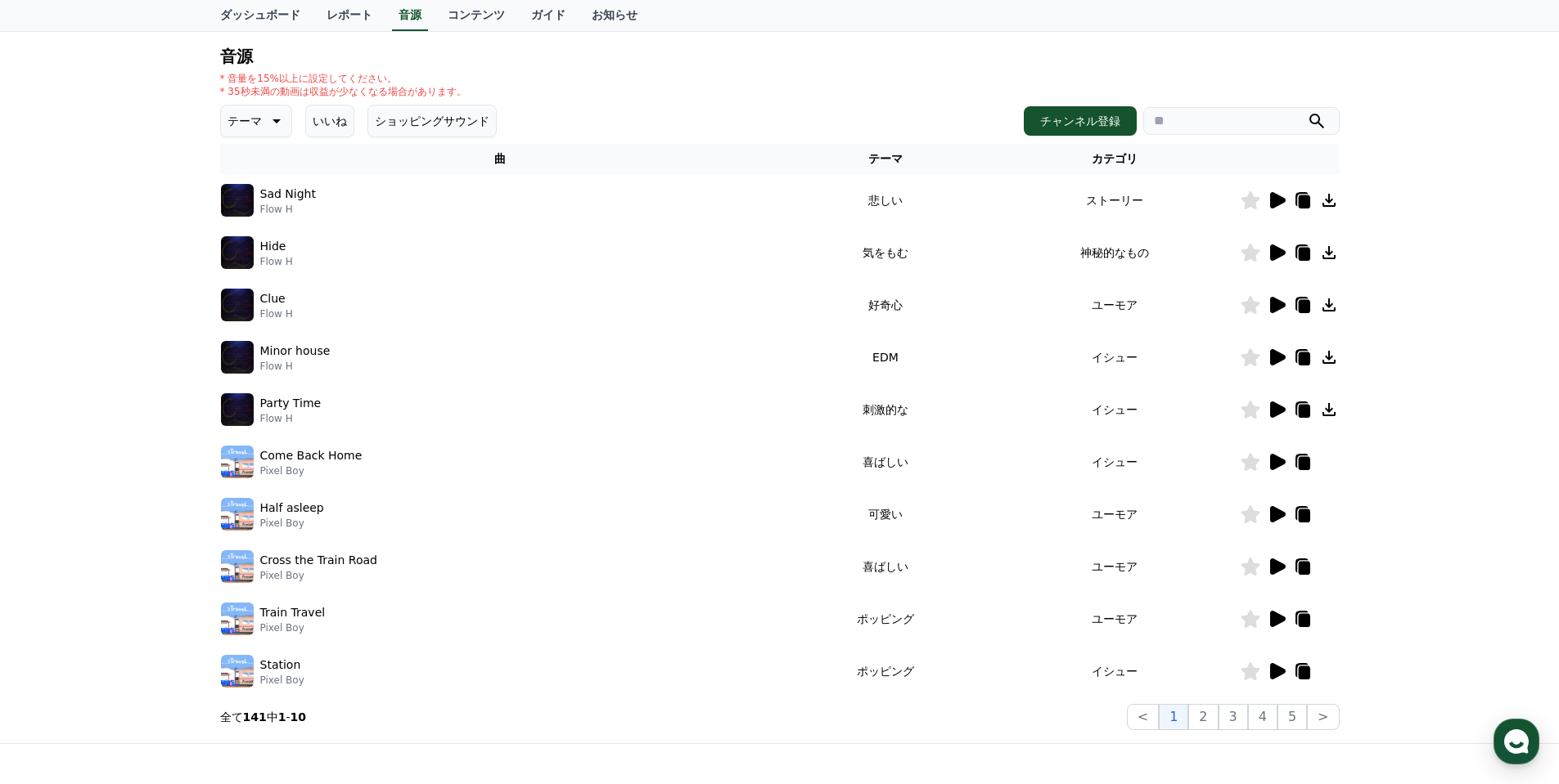
scroll to position [159, 0]
click at [1271, 248] on icon at bounding box center [1278, 253] width 16 height 16
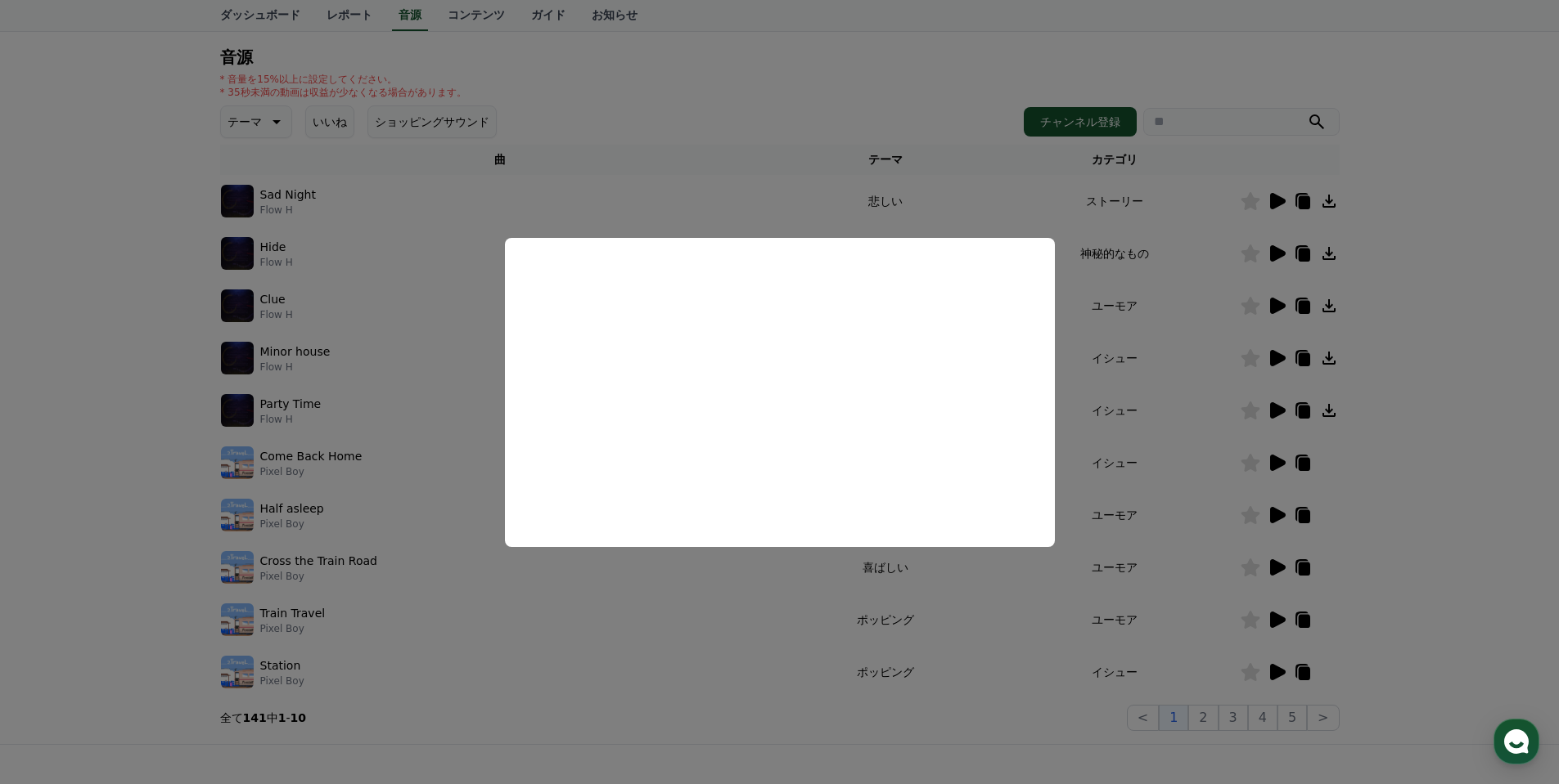
click at [1507, 459] on button "close modal" at bounding box center [780, 392] width 1559 height 784
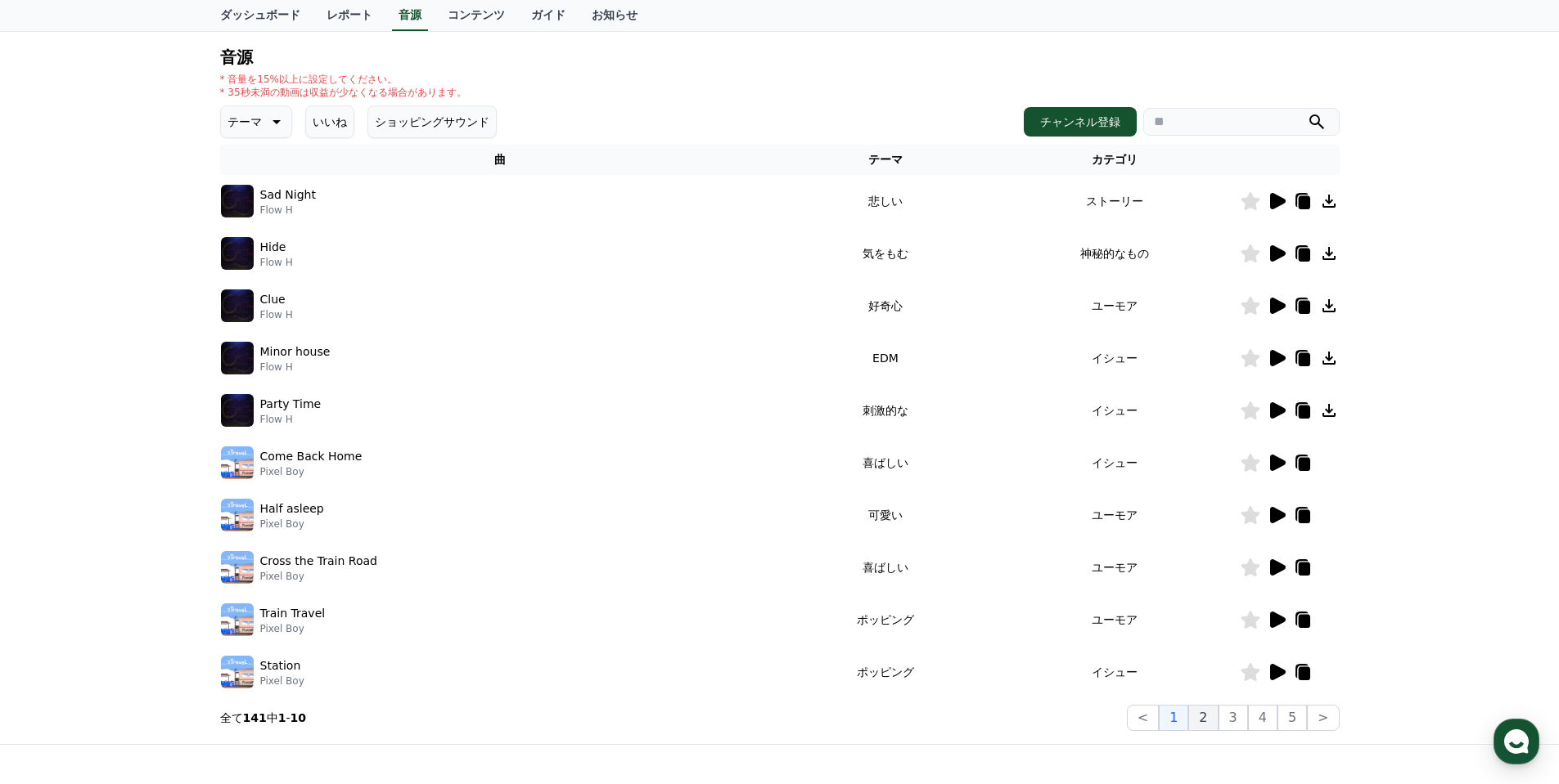
click at [1218, 715] on button "2" at bounding box center [1233, 718] width 30 height 26
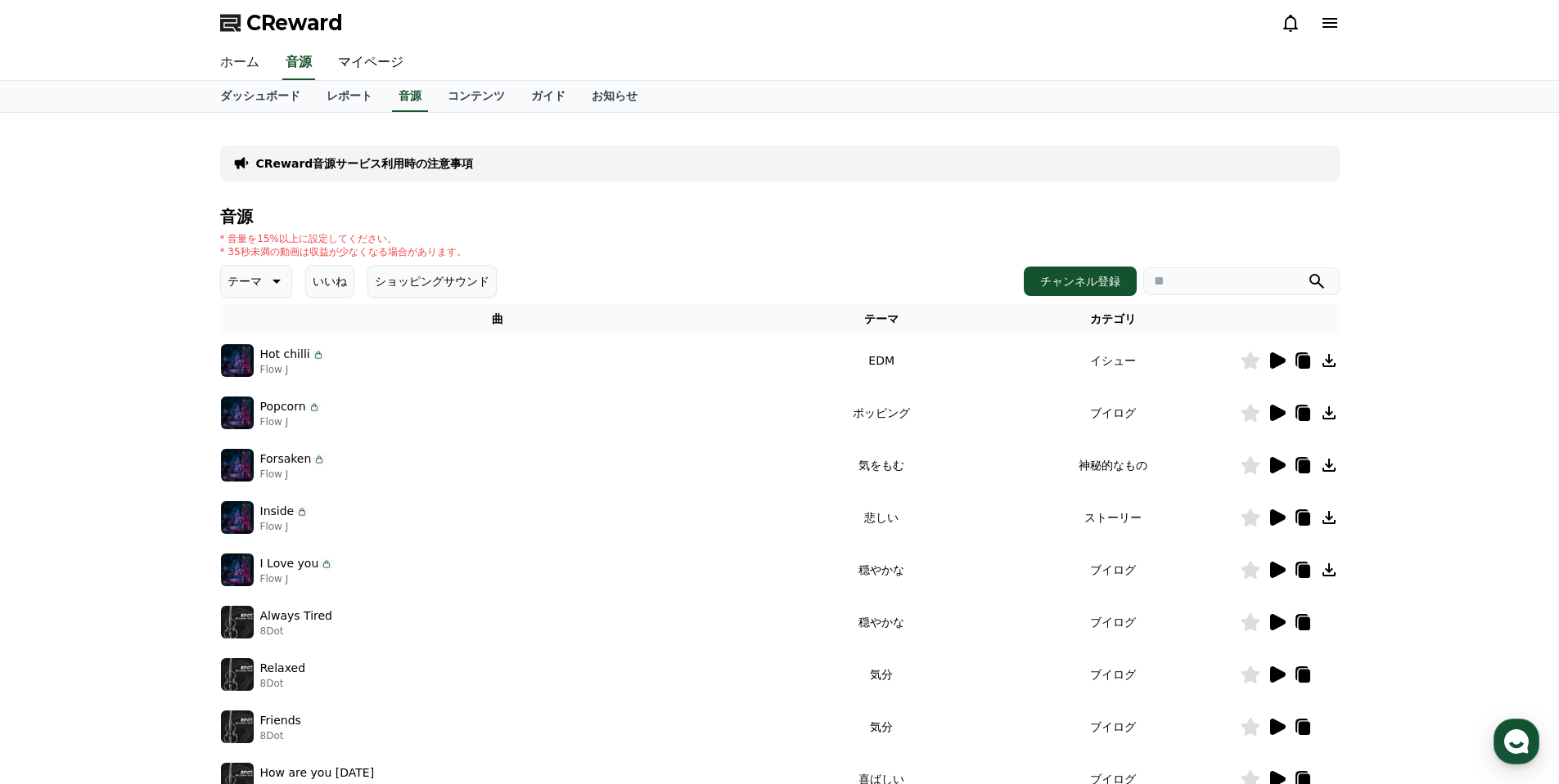
click at [230, 72] on link "ホーム" at bounding box center [240, 63] width 66 height 34
